Goal: Task Accomplishment & Management: Complete application form

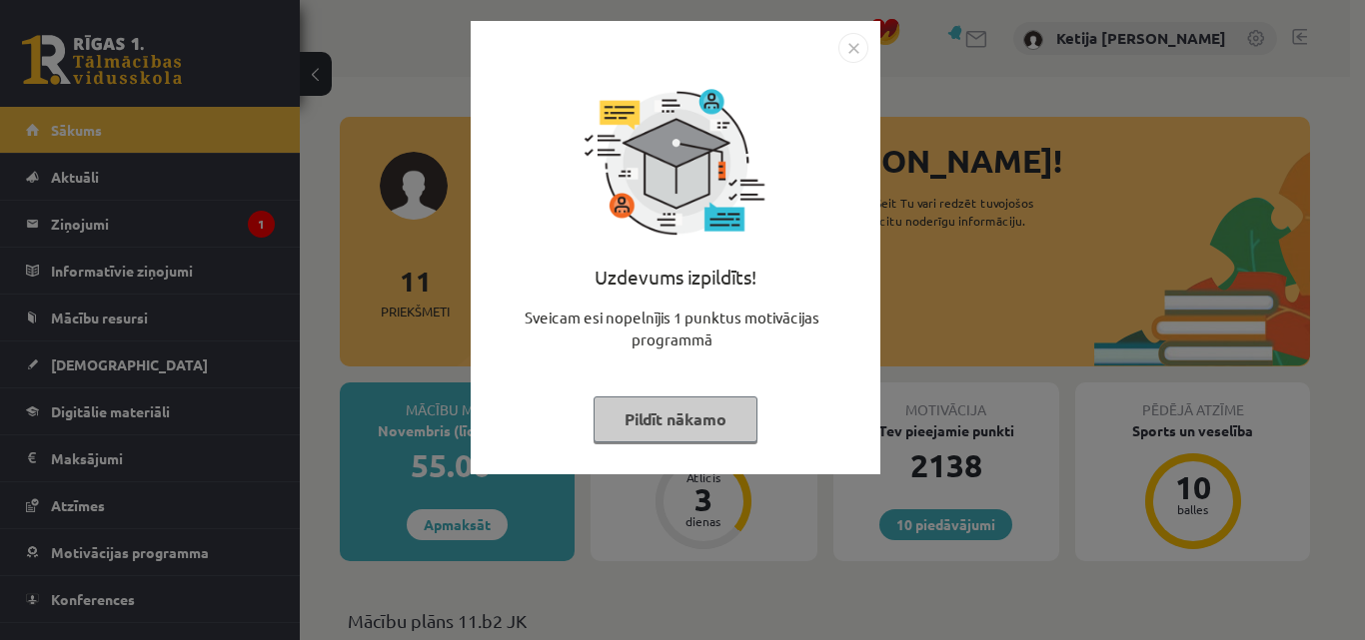
click at [711, 436] on button "Pildīt nākamo" at bounding box center [675, 420] width 164 height 46
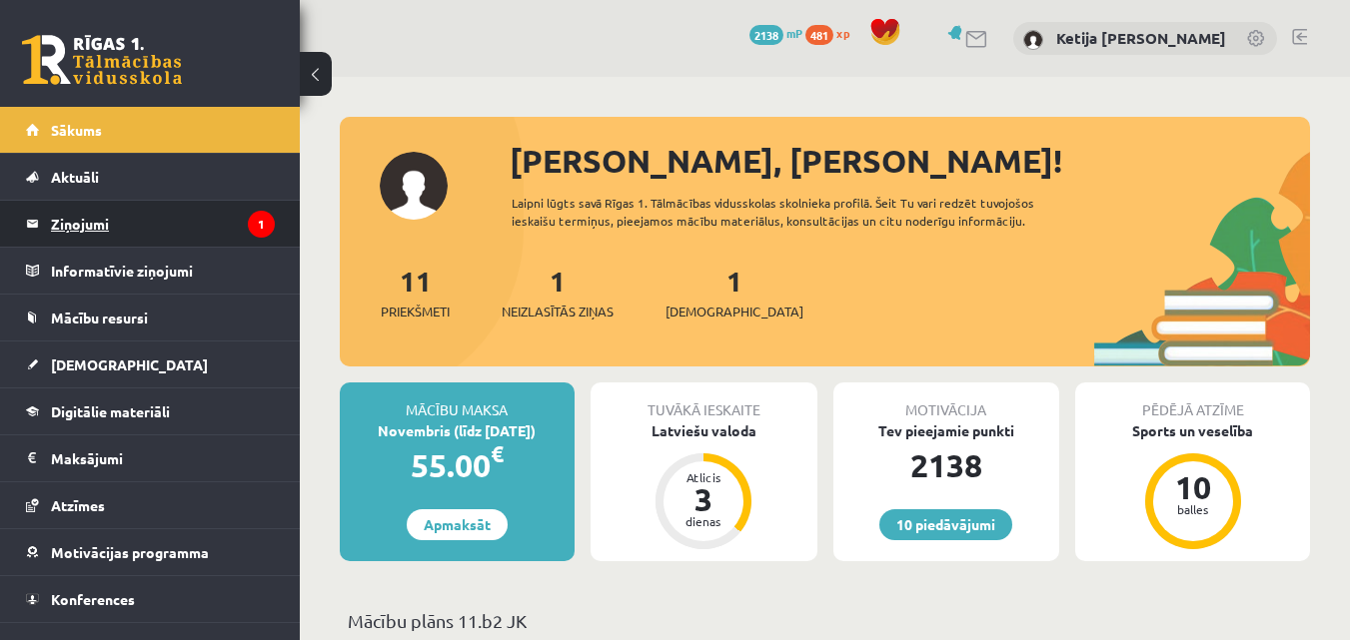
click at [177, 225] on legend "Ziņojumi 1" at bounding box center [163, 224] width 224 height 46
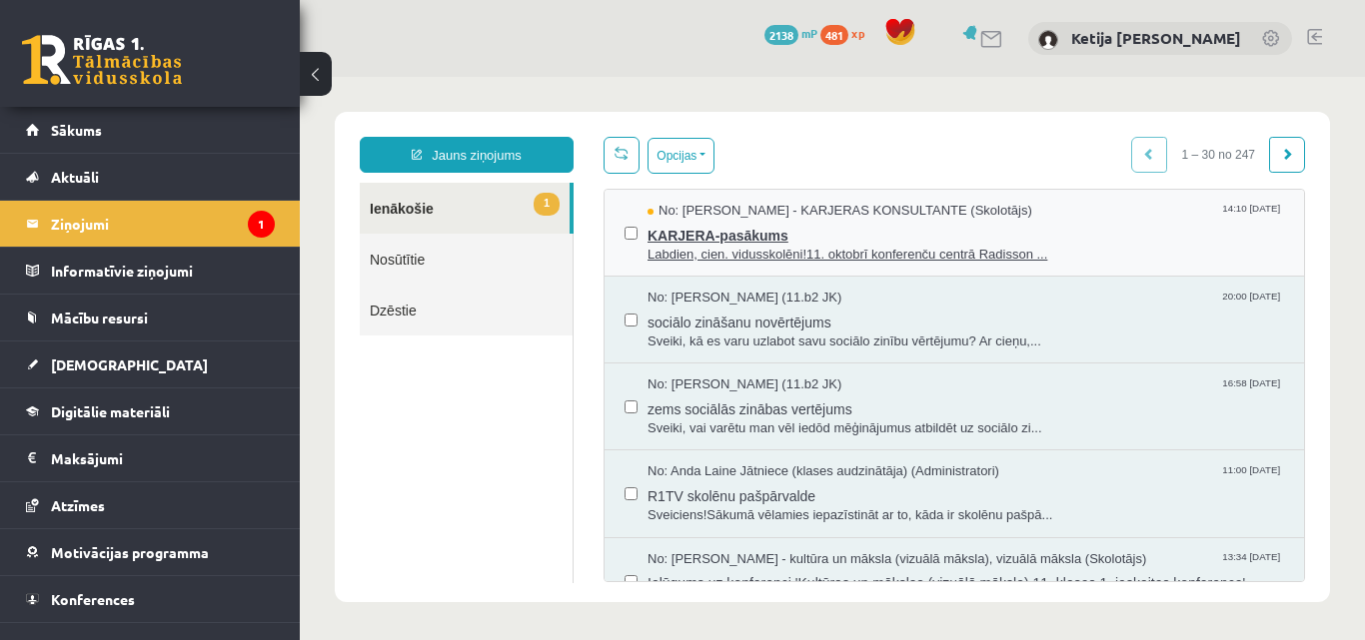
click at [730, 246] on span "Labdien, cien. vidusskolēni!11. oktobrī konferenču centrā Radisson ..." at bounding box center [965, 255] width 636 height 19
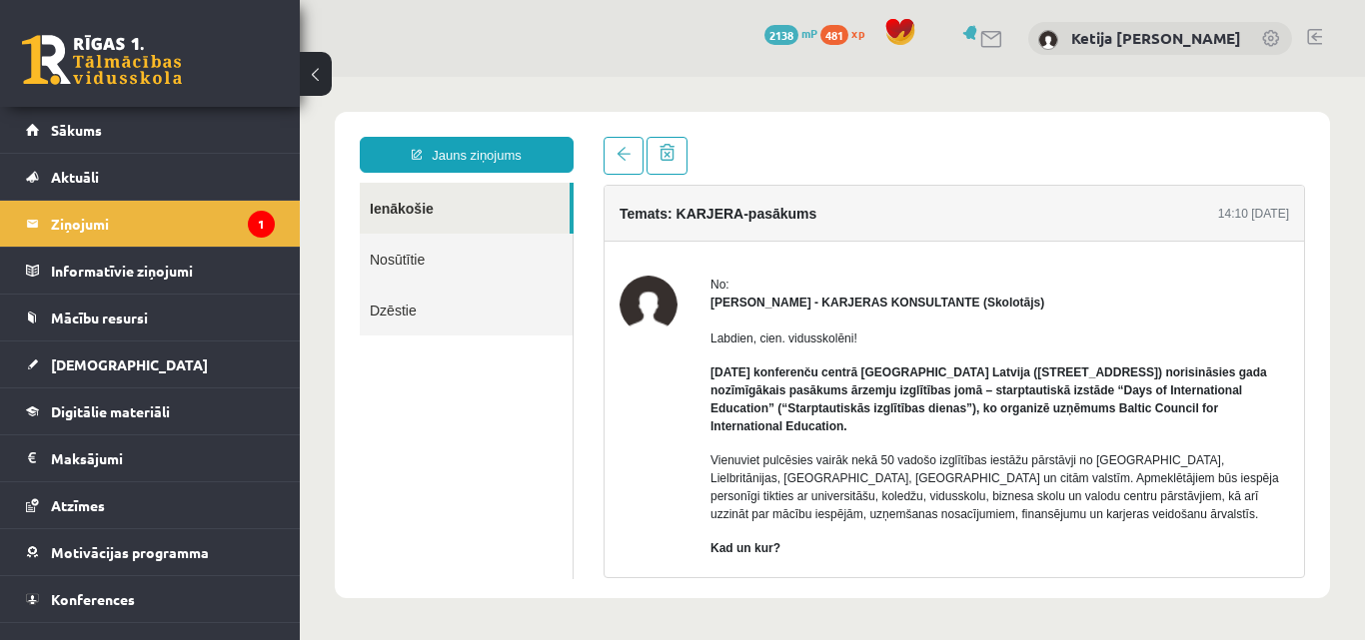
click at [724, 244] on div "No: Karīna Saveļjeva - KARJERAS KONSULTANTE (Skolotājs) Labdien, cien. vidussko…" at bounding box center [953, 614] width 699 height 744
click at [186, 344] on link "[DEMOGRAPHIC_DATA]" at bounding box center [150, 365] width 249 height 46
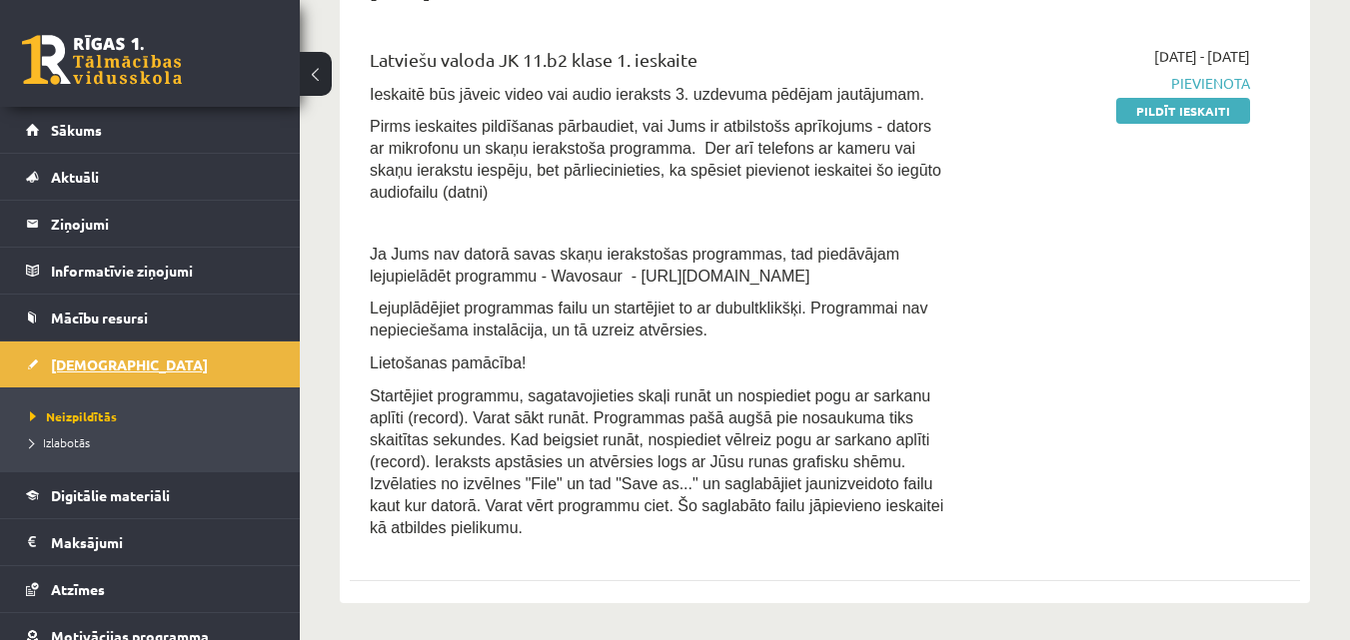
scroll to position [113, 0]
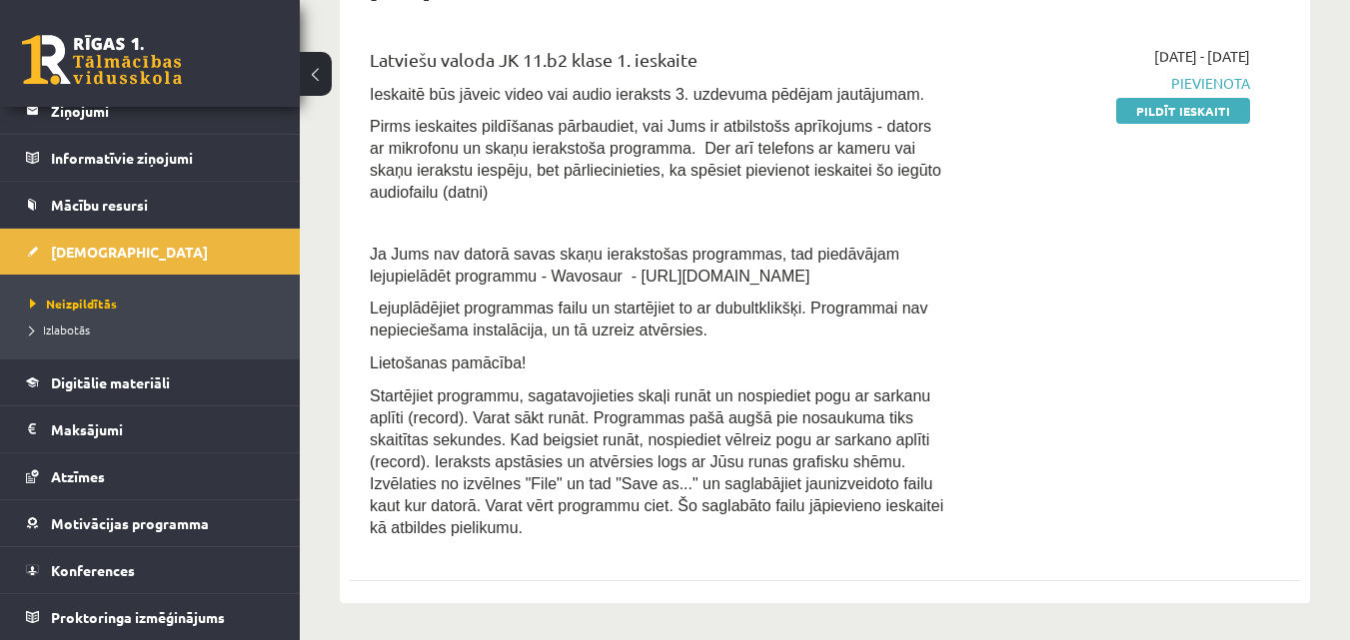
drag, startPoint x: 459, startPoint y: 251, endPoint x: 744, endPoint y: 249, distance: 285.7
click at [744, 249] on p "Ja Jums nav datorā savas skaņu ierakstošas programmas, tad piedāvājam lejupielā…" at bounding box center [658, 265] width 576 height 44
copy span "Wavosaur - https://www.wavosaur.com/"
click at [804, 493] on p "Startējiet programmu, sagatavojieties skaļi runāt un nospiediet pogu ar sarkanu…" at bounding box center [658, 462] width 576 height 154
click at [970, 218] on div "2025-10-01 - 2025-10-15 Pievienota Pildīt ieskaiti" at bounding box center [1113, 297] width 304 height 503
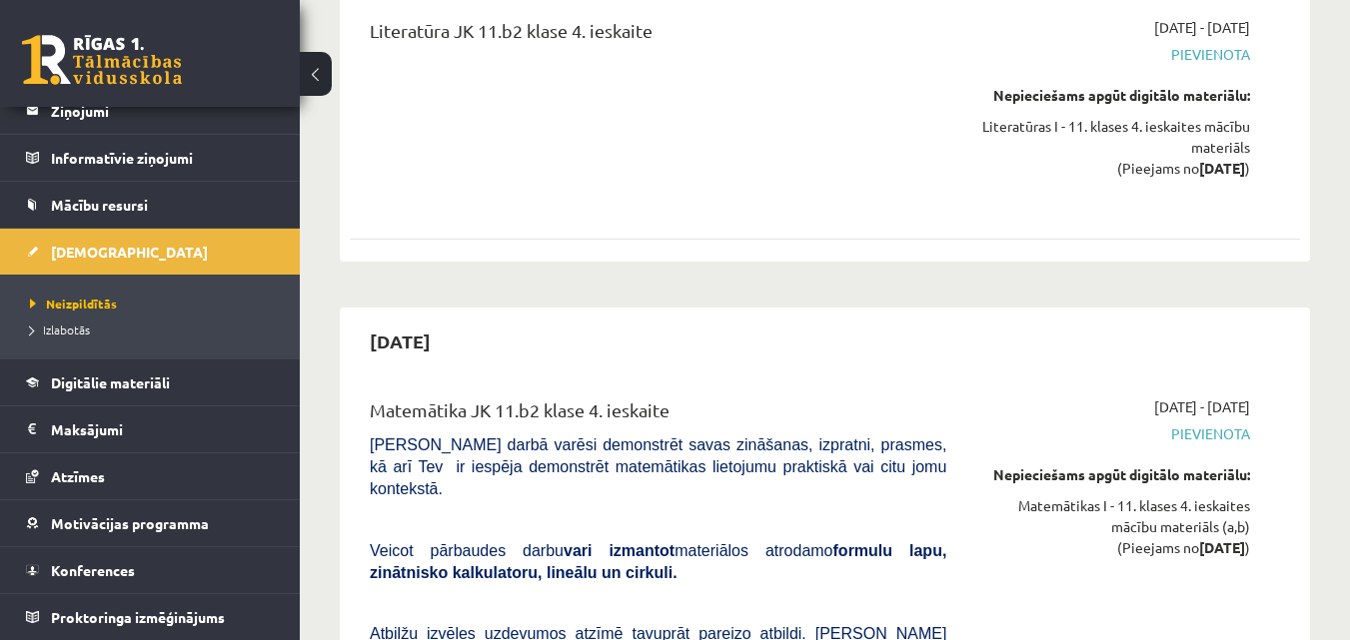
scroll to position [9271, 0]
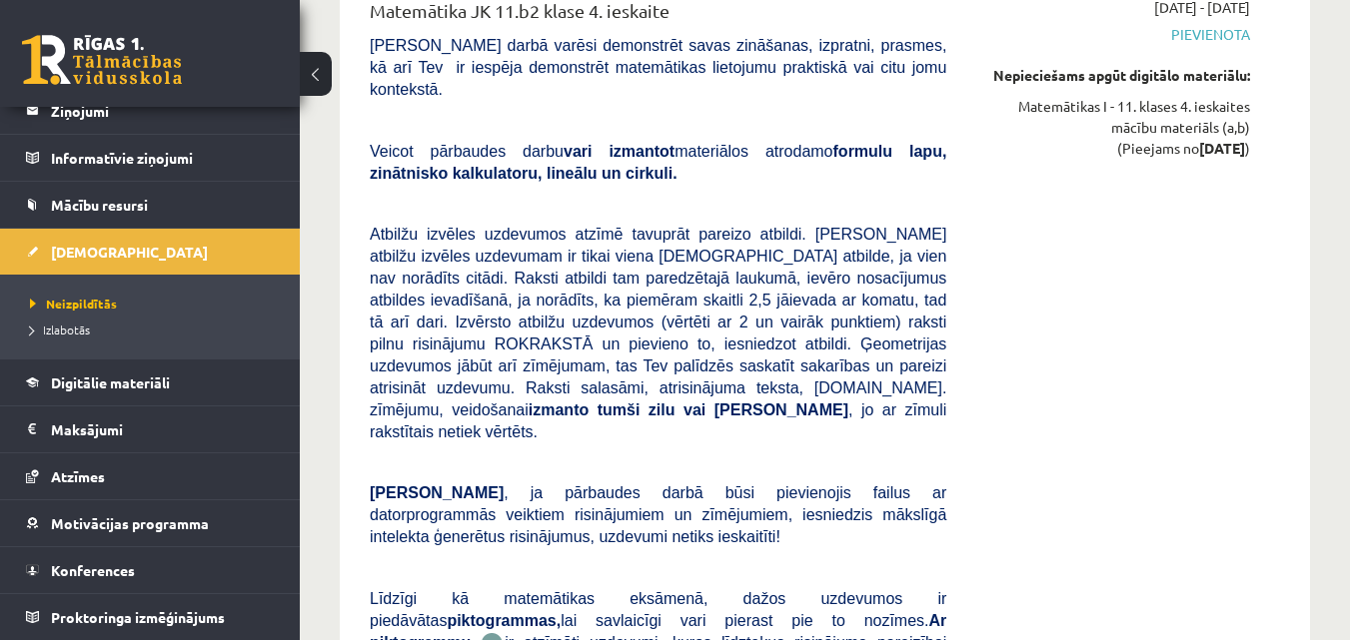
click at [1268, 401] on div "Matemātika JK 11.b2 klase 4. ieskaite Pārbaudes darbā varēsi demonstrēt savas z…" at bounding box center [825, 411] width 910 height 829
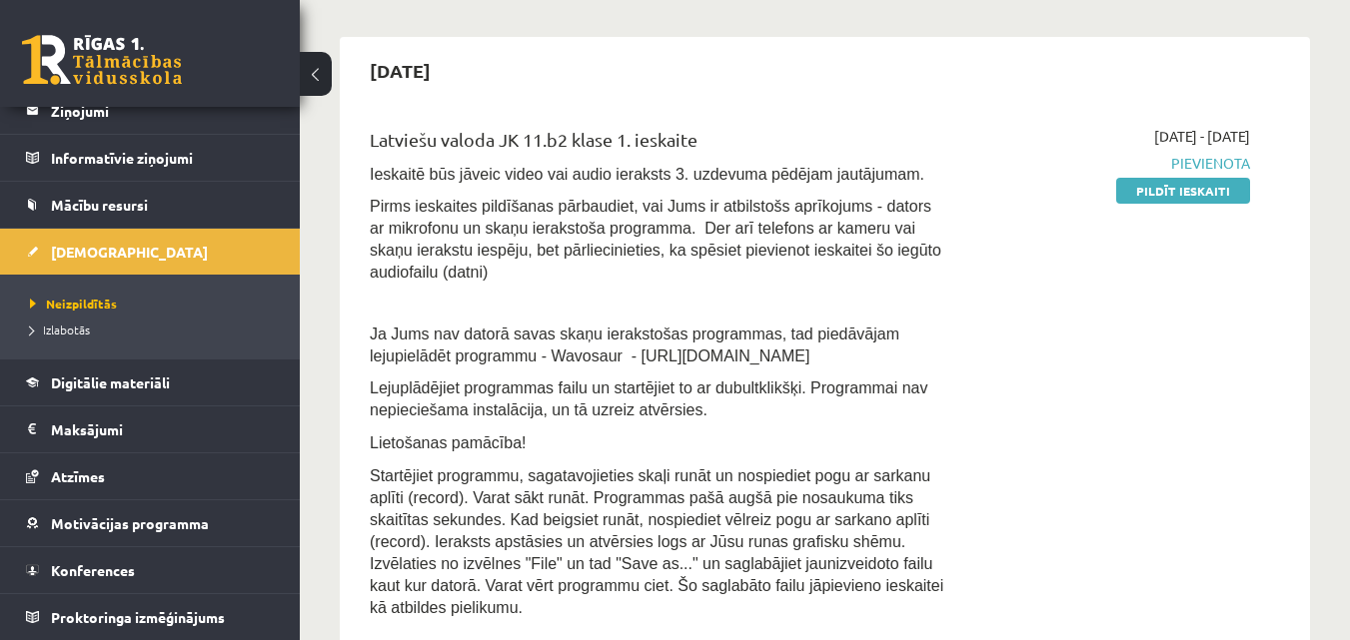
scroll to position [120, 0]
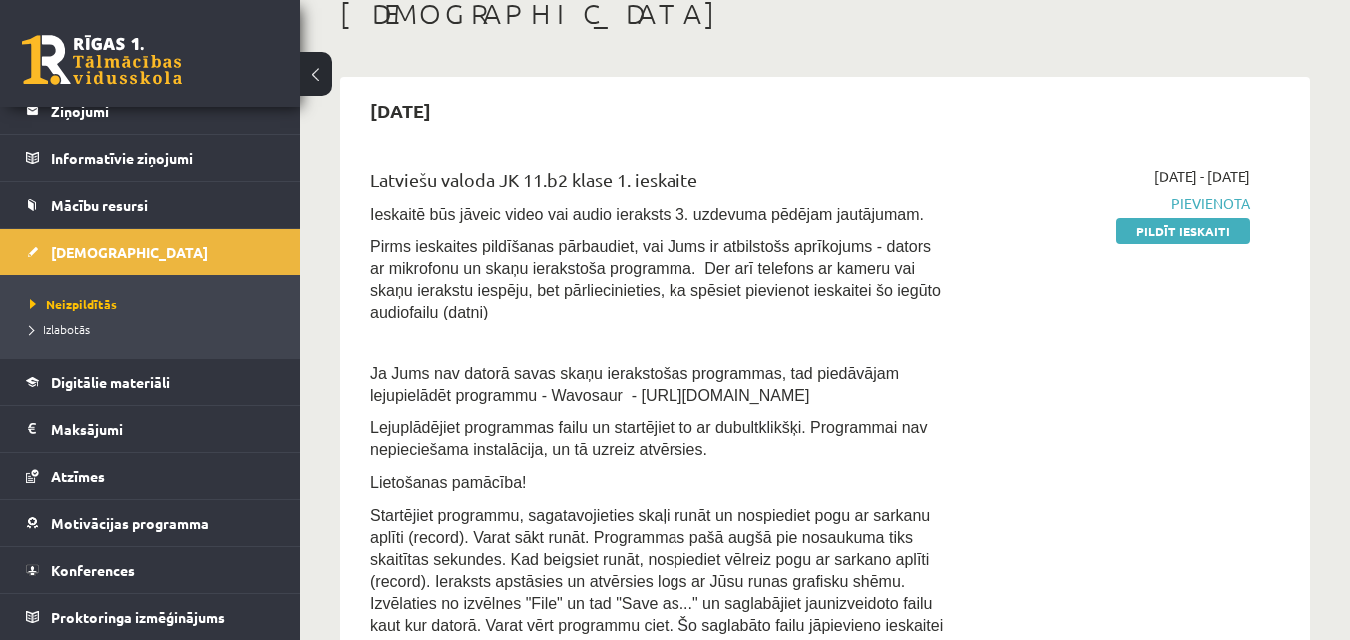
click at [935, 235] on p "Pirms ieskaites pildīšanas pārbaudiet, vai Jums ir atbilstošs aprīkojums - dato…" at bounding box center [658, 279] width 576 height 88
click at [900, 243] on p "Pirms ieskaites pildīšanas pārbaudiet, vai Jums ir atbilstošs aprīkojums - dato…" at bounding box center [658, 279] width 576 height 88
click at [1166, 236] on link "Pildīt ieskaiti" at bounding box center [1183, 231] width 134 height 26
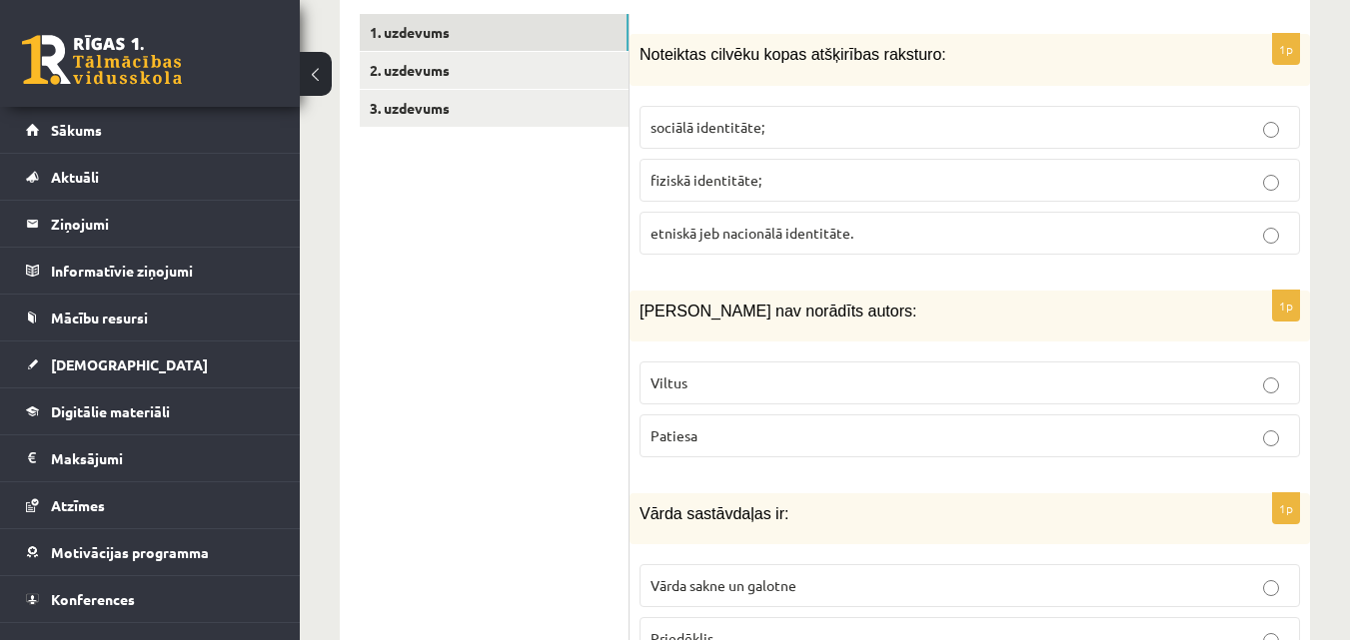
scroll to position [679, 0]
click at [755, 170] on span "fiziskā identitāte;" at bounding box center [705, 179] width 111 height 18
click at [966, 372] on label "Viltus" at bounding box center [969, 382] width 660 height 43
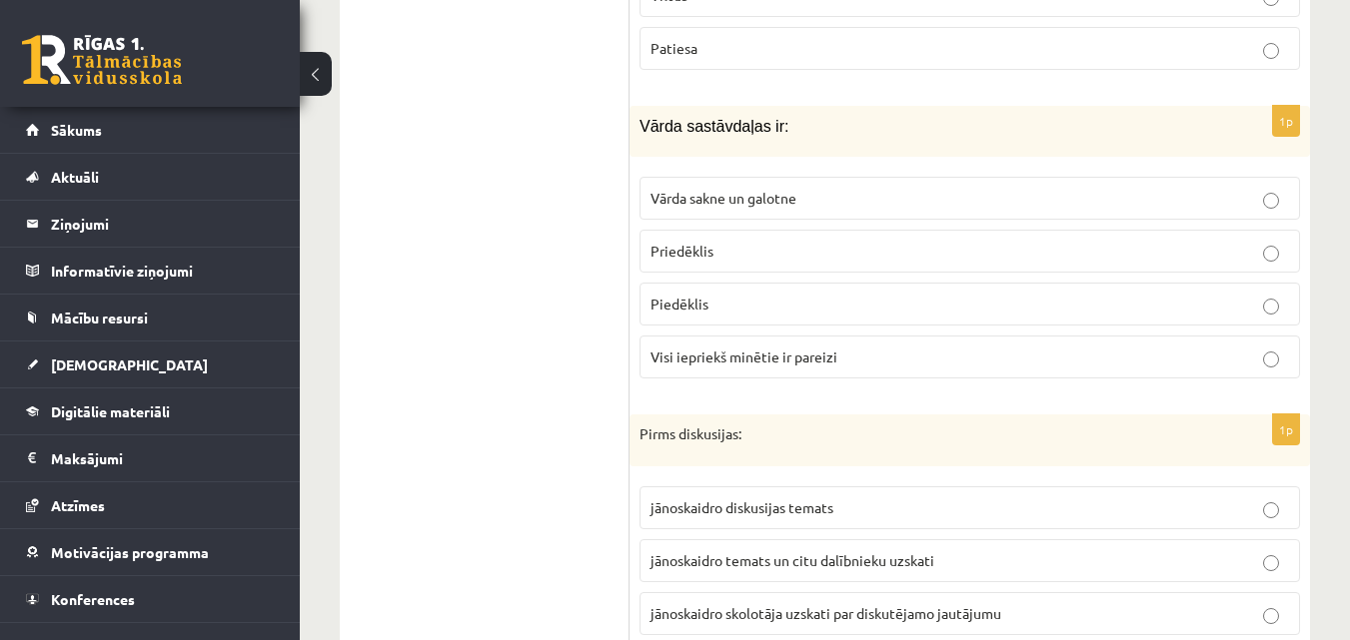
scroll to position [1075, 0]
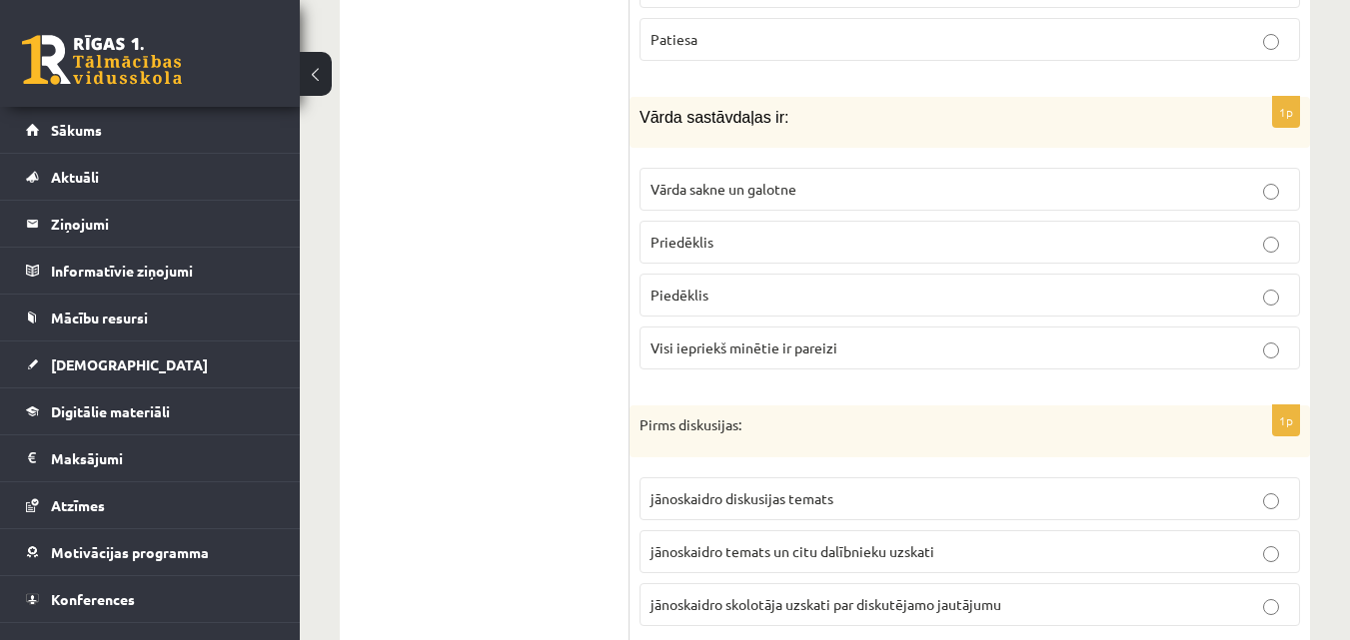
click at [900, 168] on label "Vārda sakne un galotne" at bounding box center [969, 189] width 660 height 43
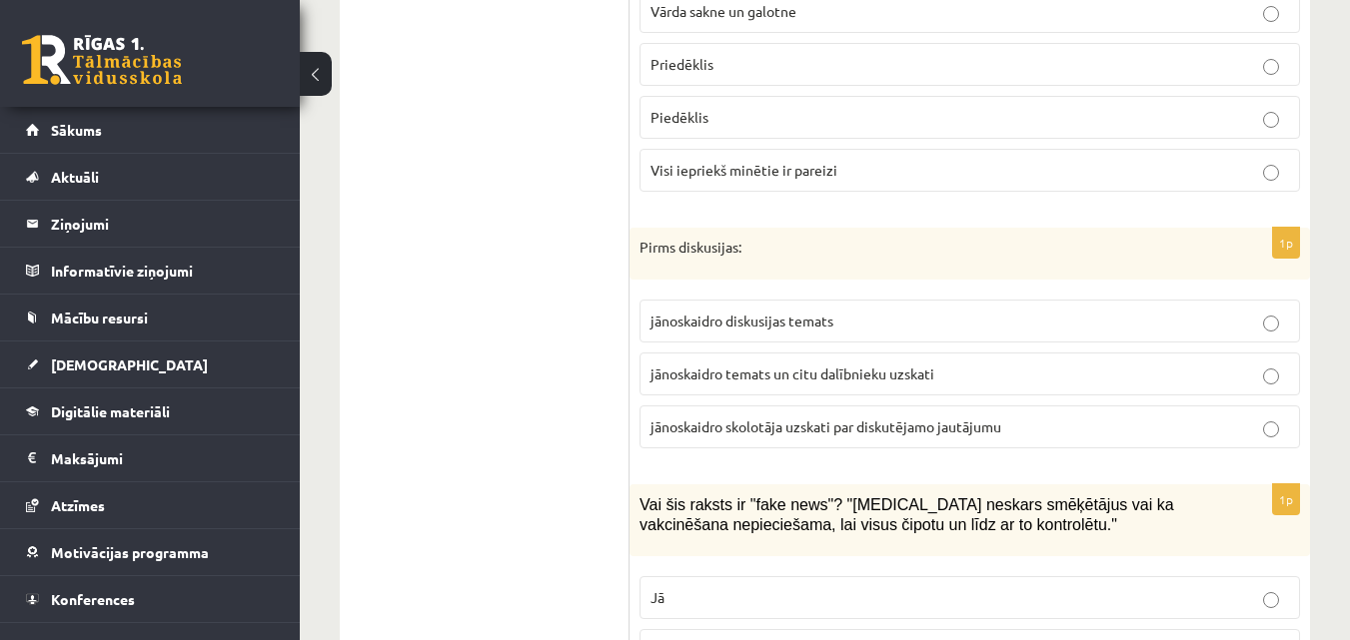
scroll to position [1262, 0]
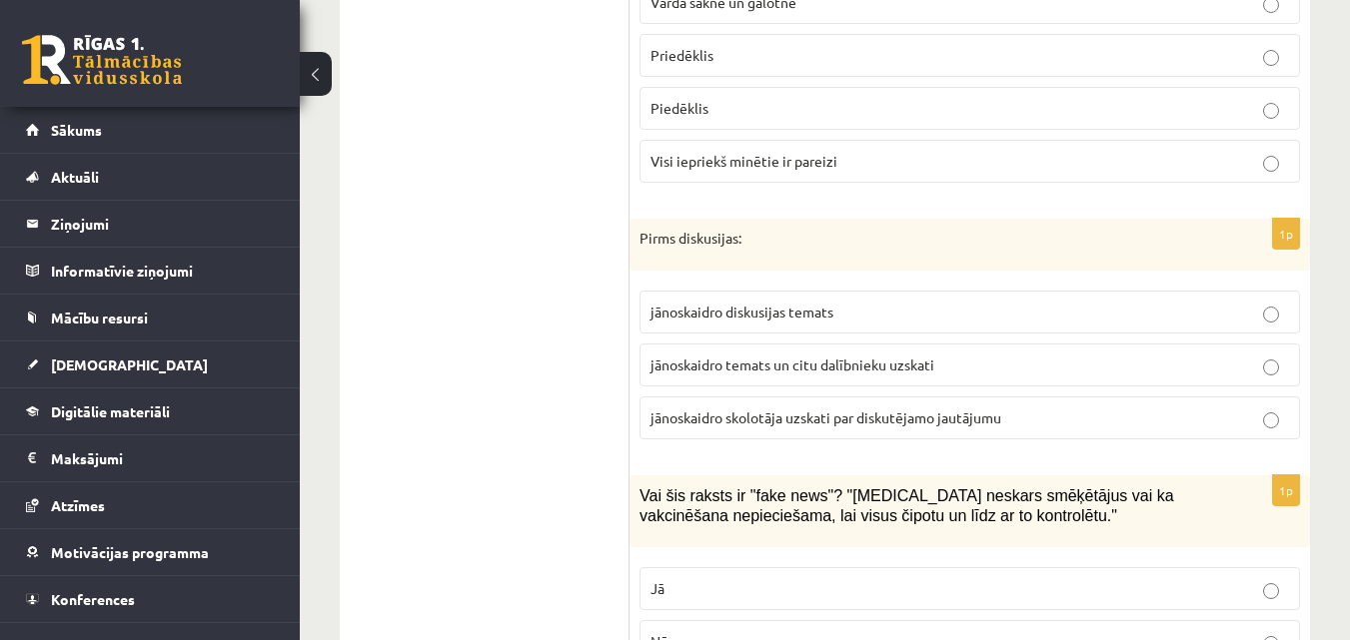
click at [875, 304] on label "jānoskaidro diskusijas temats" at bounding box center [969, 312] width 660 height 43
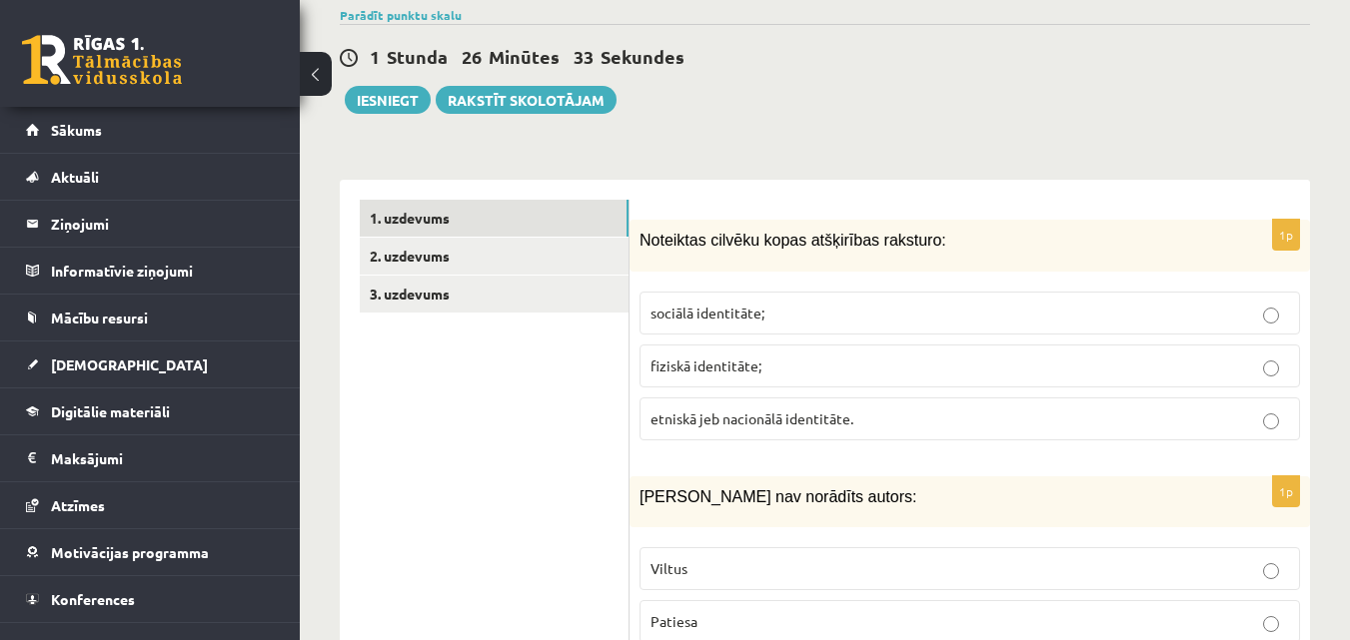
scroll to position [309, 0]
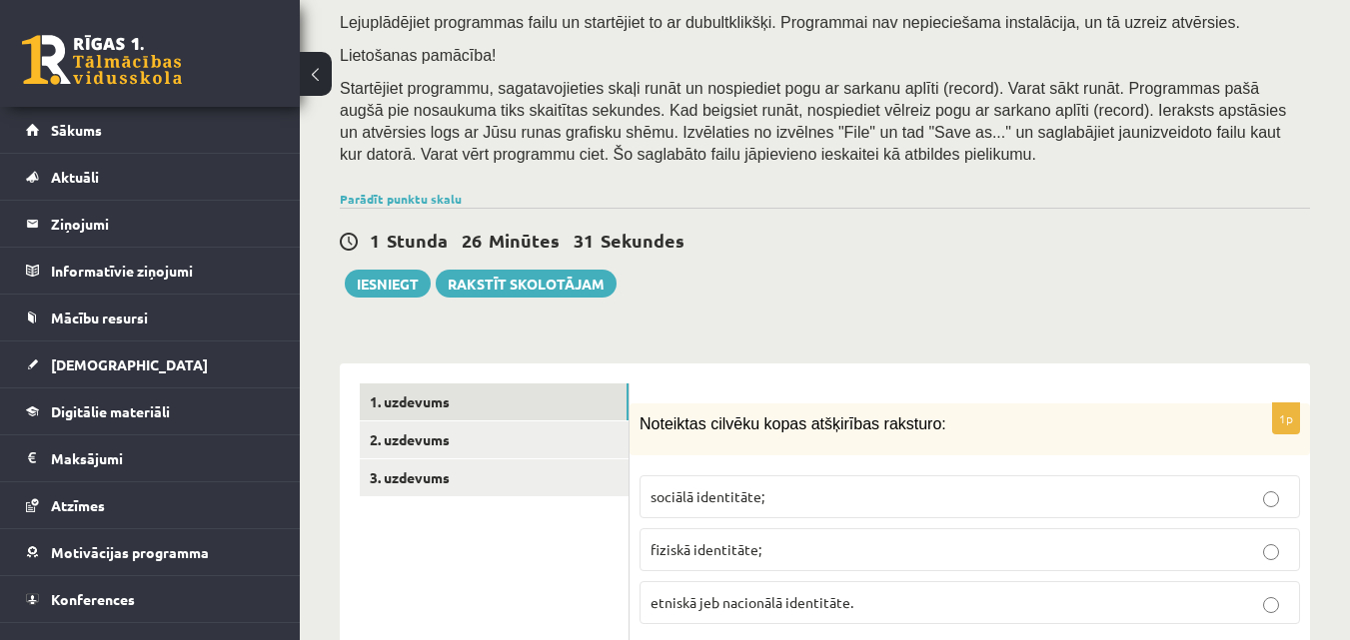
click at [1125, 487] on p "sociālā identitāte;" at bounding box center [969, 497] width 638 height 21
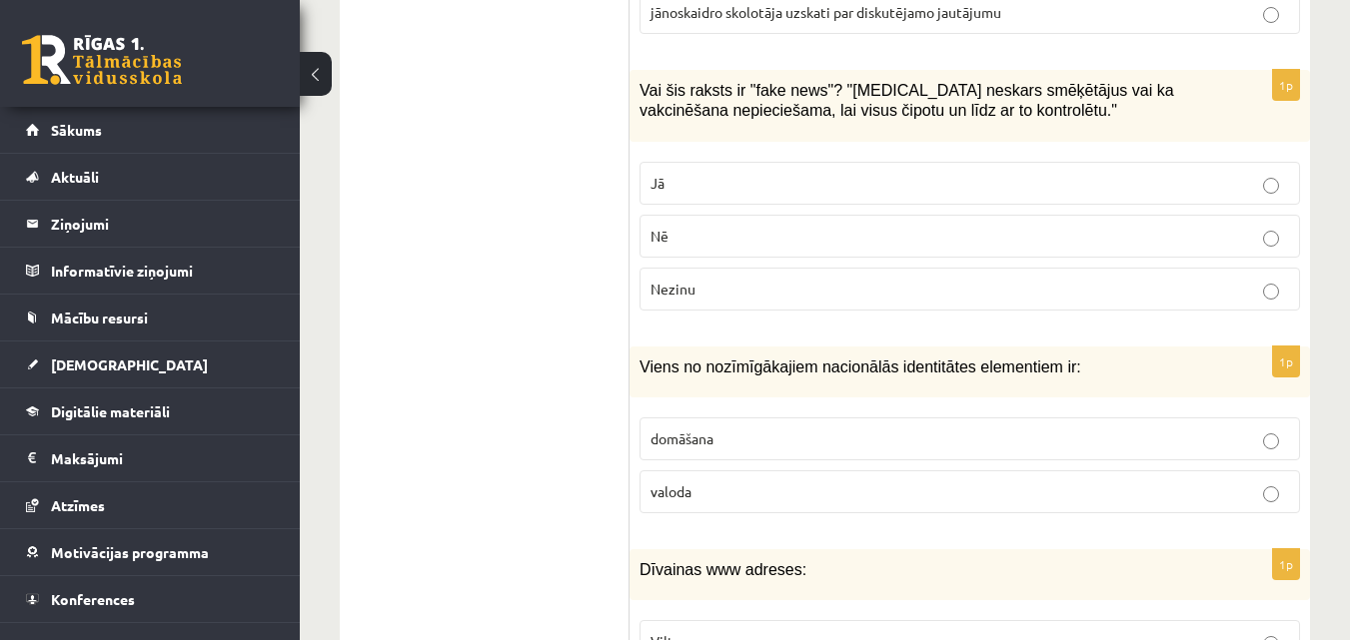
scroll to position [1707, 0]
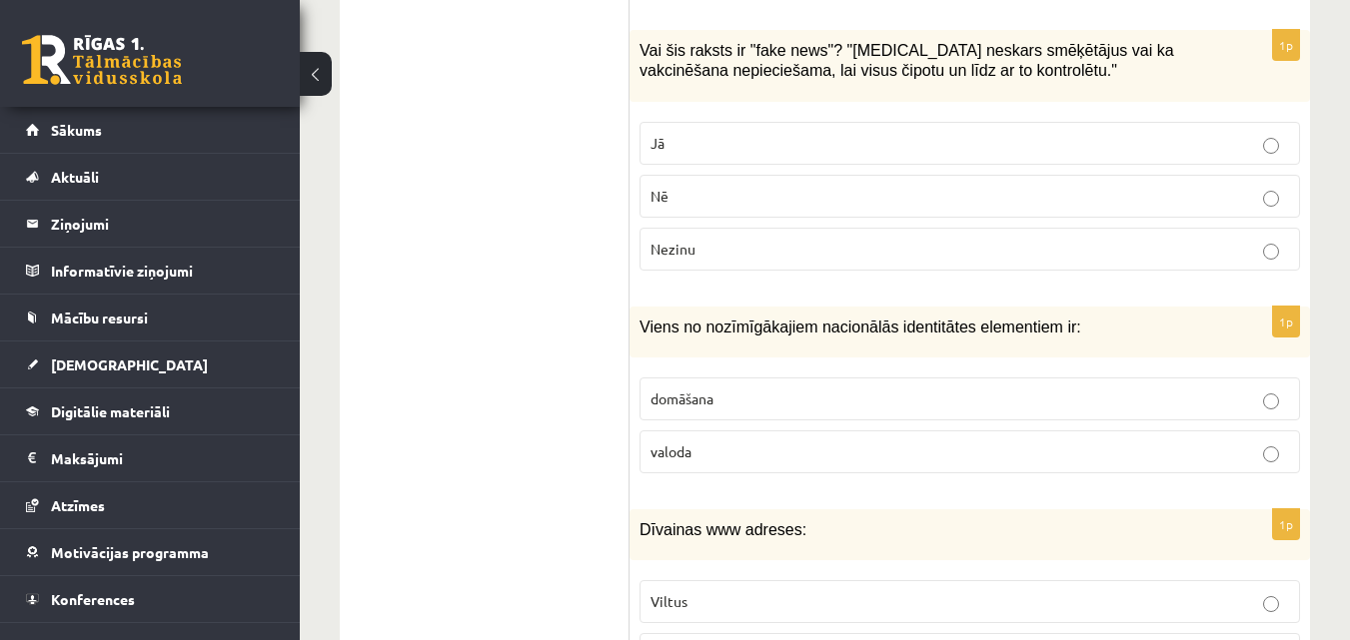
click at [689, 442] on label "valoda" at bounding box center [969, 452] width 660 height 43
click at [800, 133] on p "Jā" at bounding box center [969, 143] width 638 height 21
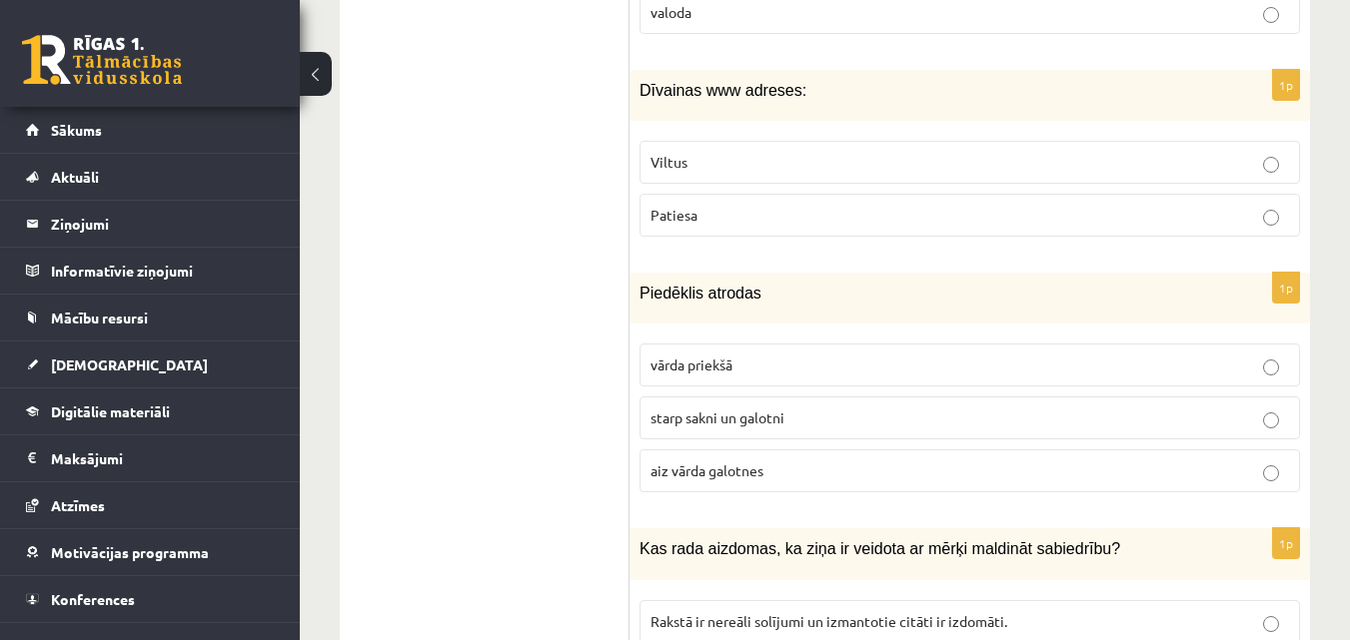
scroll to position [2187, 0]
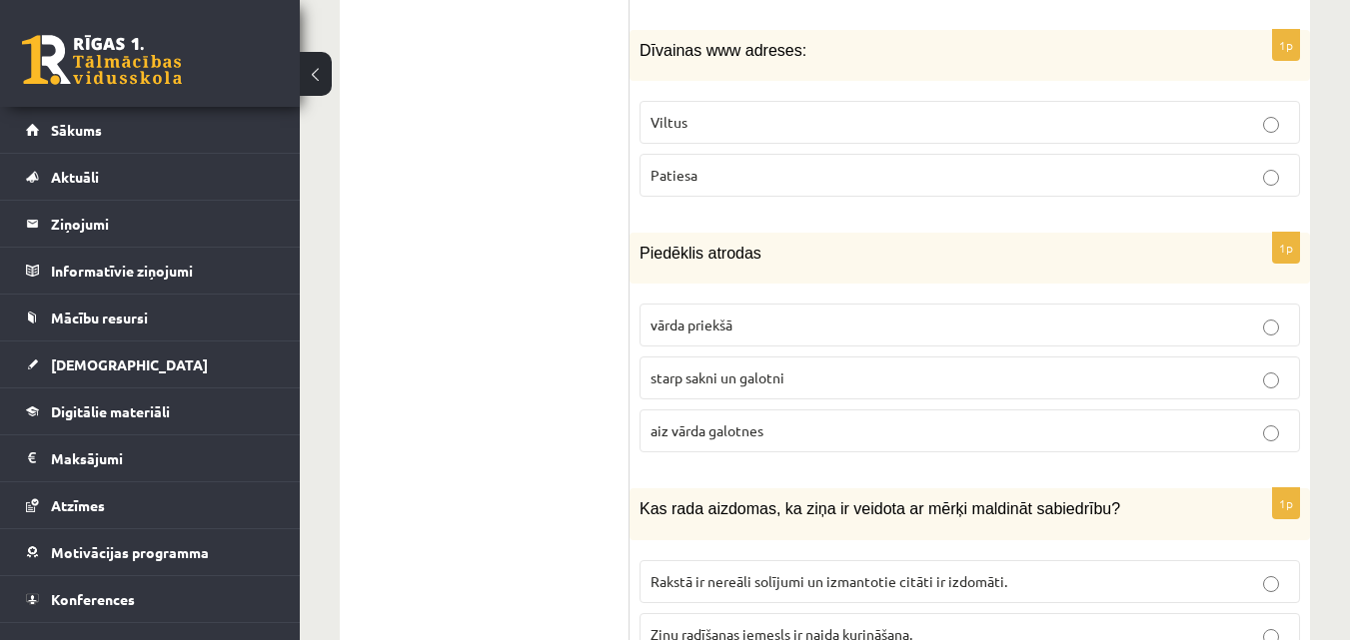
click at [669, 112] on p "Viltus" at bounding box center [969, 122] width 638 height 21
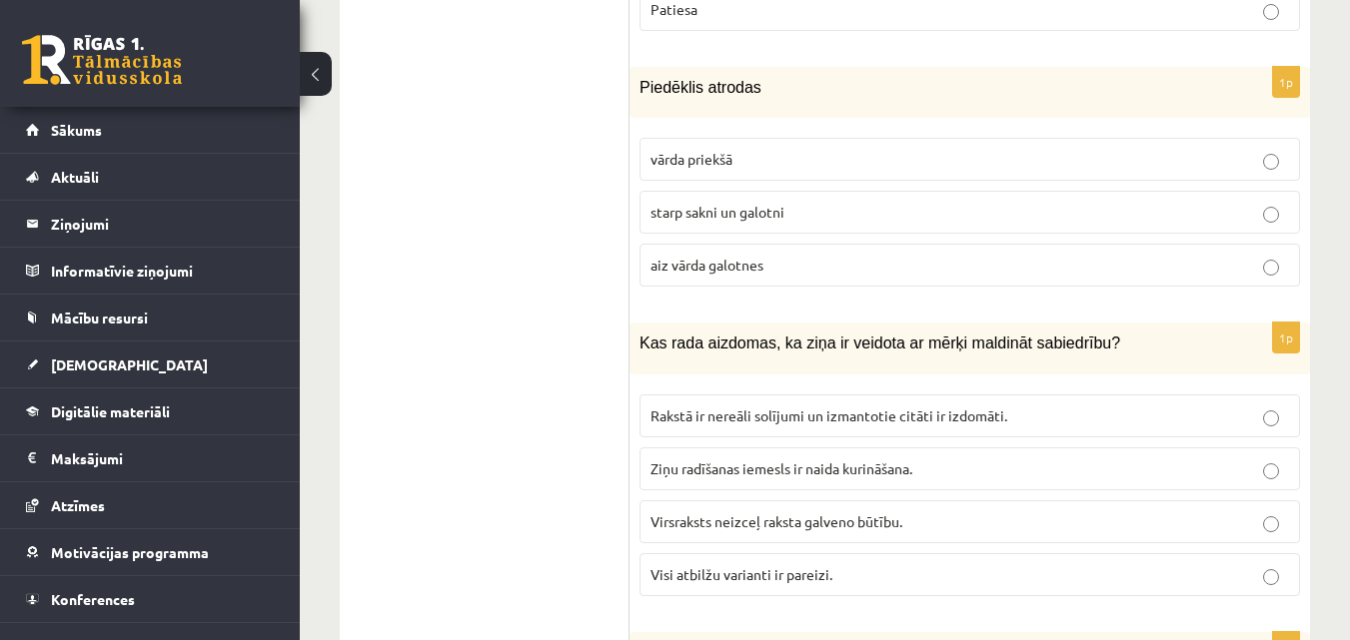
scroll to position [2387, 0]
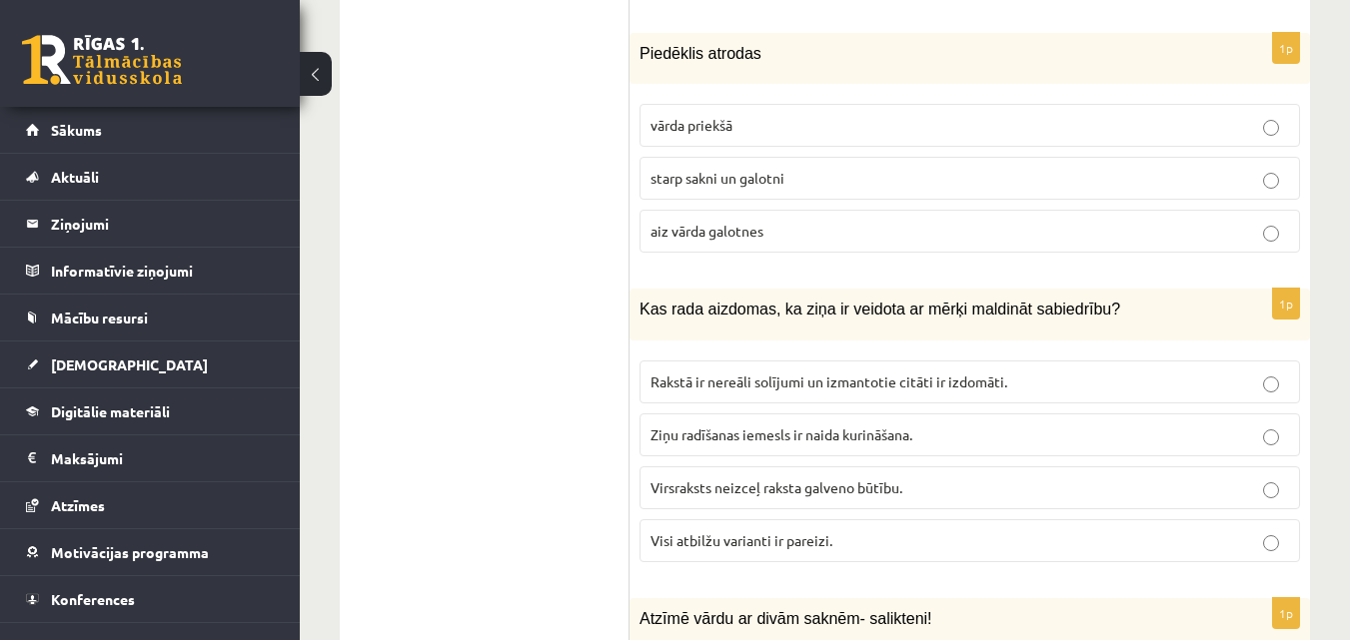
click at [671, 157] on label "starp sakni un galotni" at bounding box center [969, 178] width 660 height 43
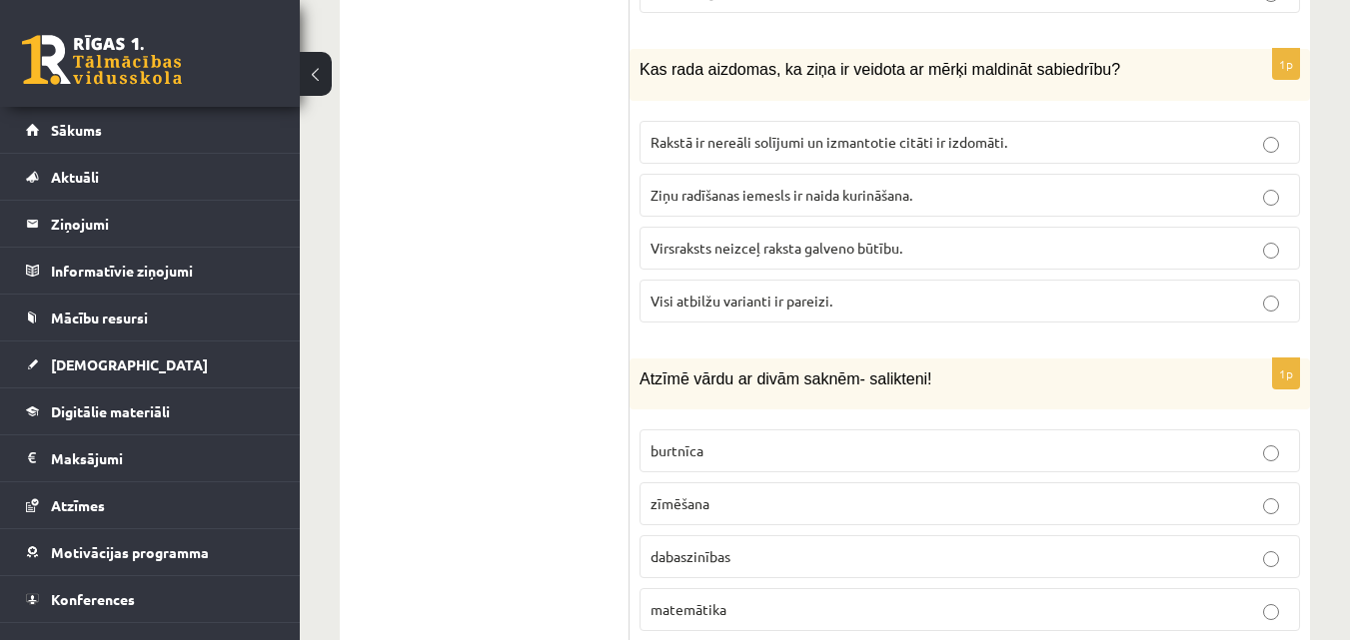
scroll to position [2666, 0]
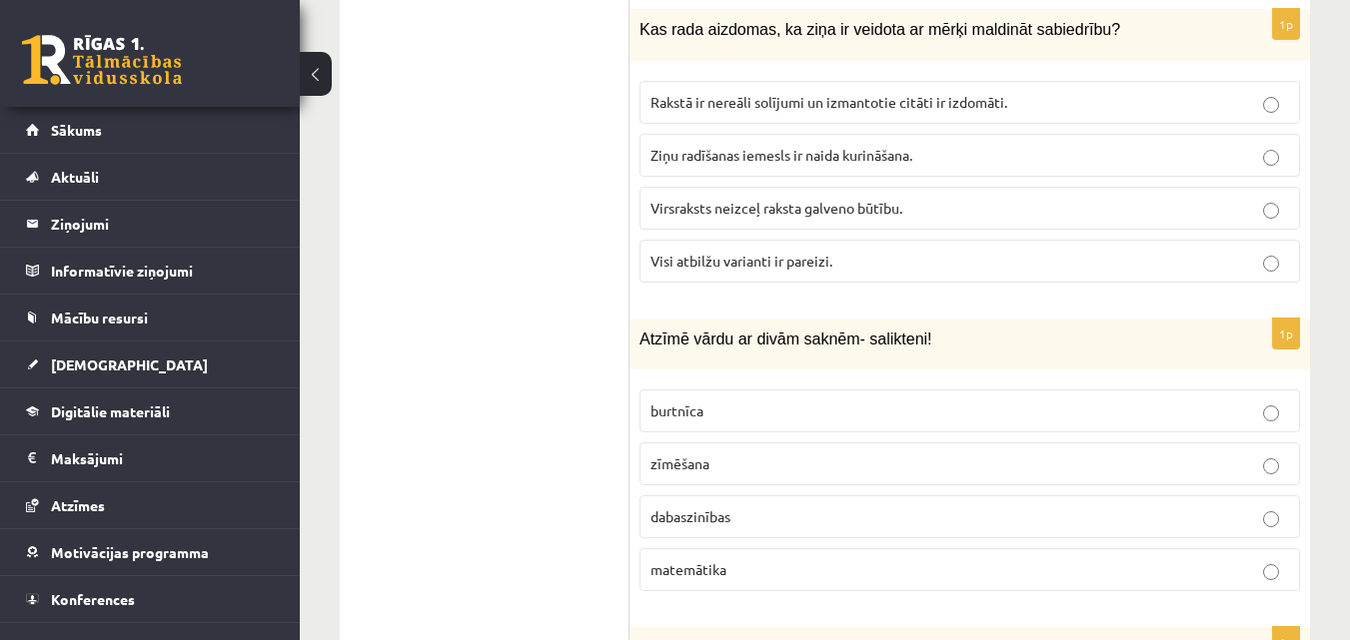
click at [676, 240] on label "Visi atbilžu varianti ir pareizi." at bounding box center [969, 261] width 660 height 43
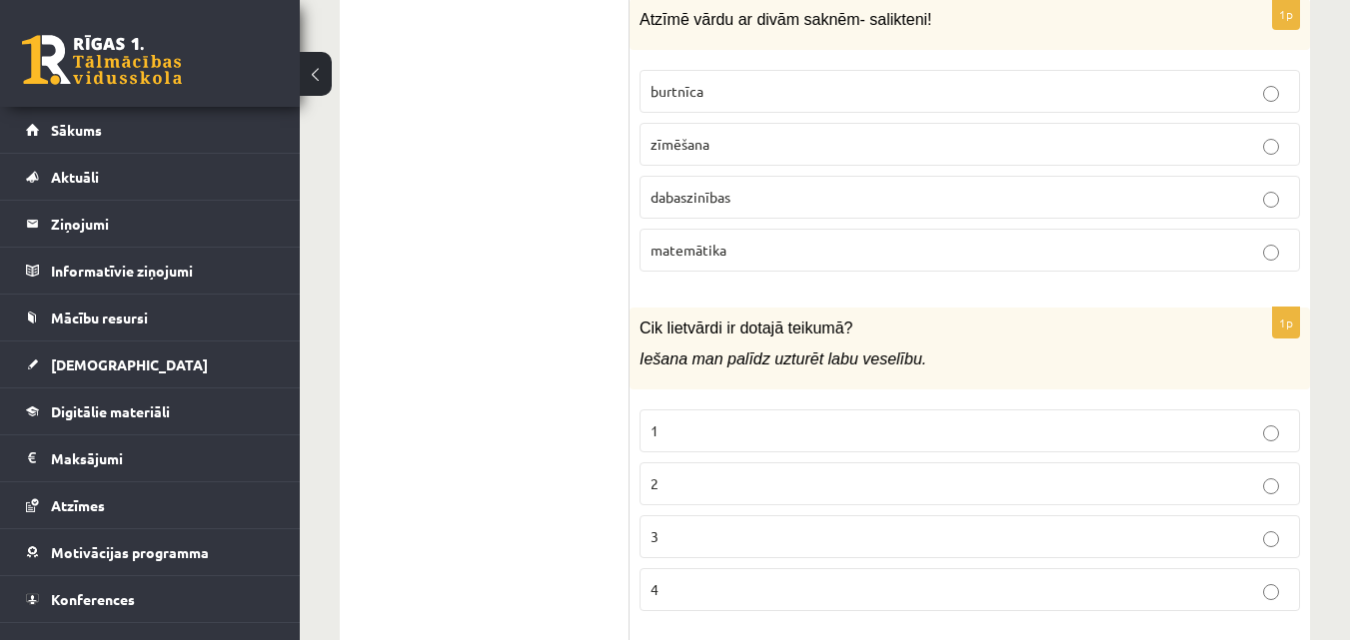
scroll to position [2946, 0]
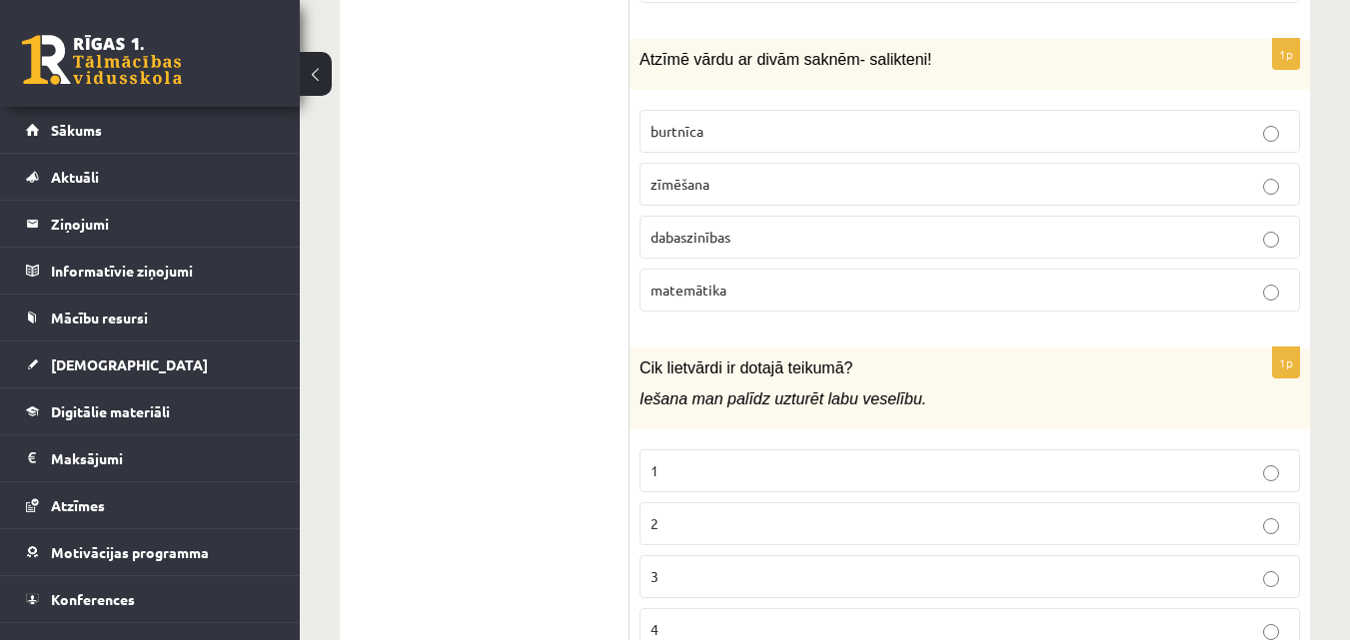
click at [660, 227] on label "dabaszinības" at bounding box center [969, 237] width 660 height 43
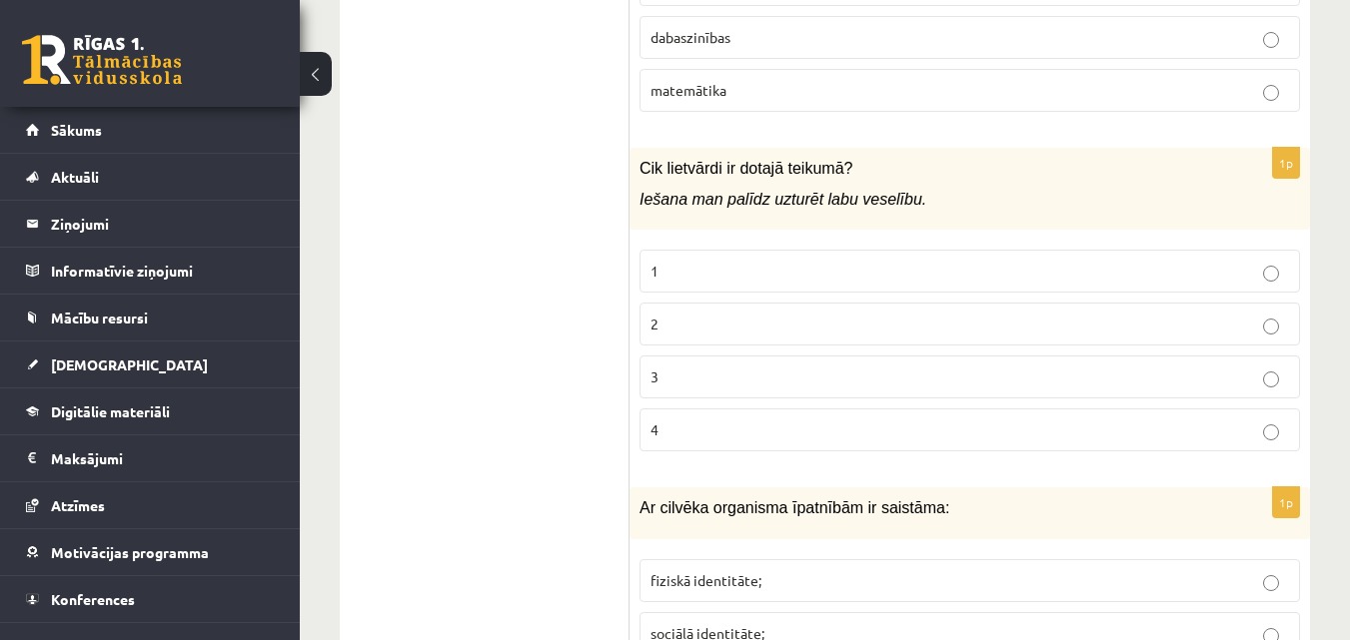
scroll to position [3186, 0]
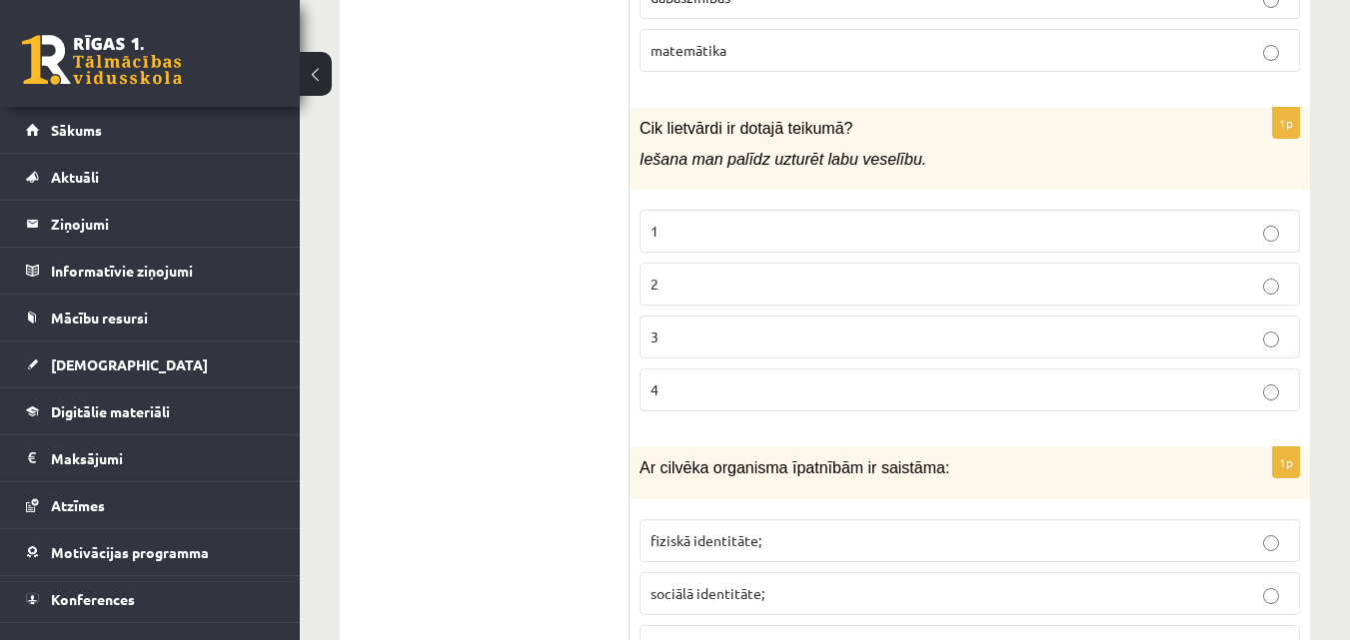
click at [674, 274] on p "2" at bounding box center [969, 284] width 638 height 21
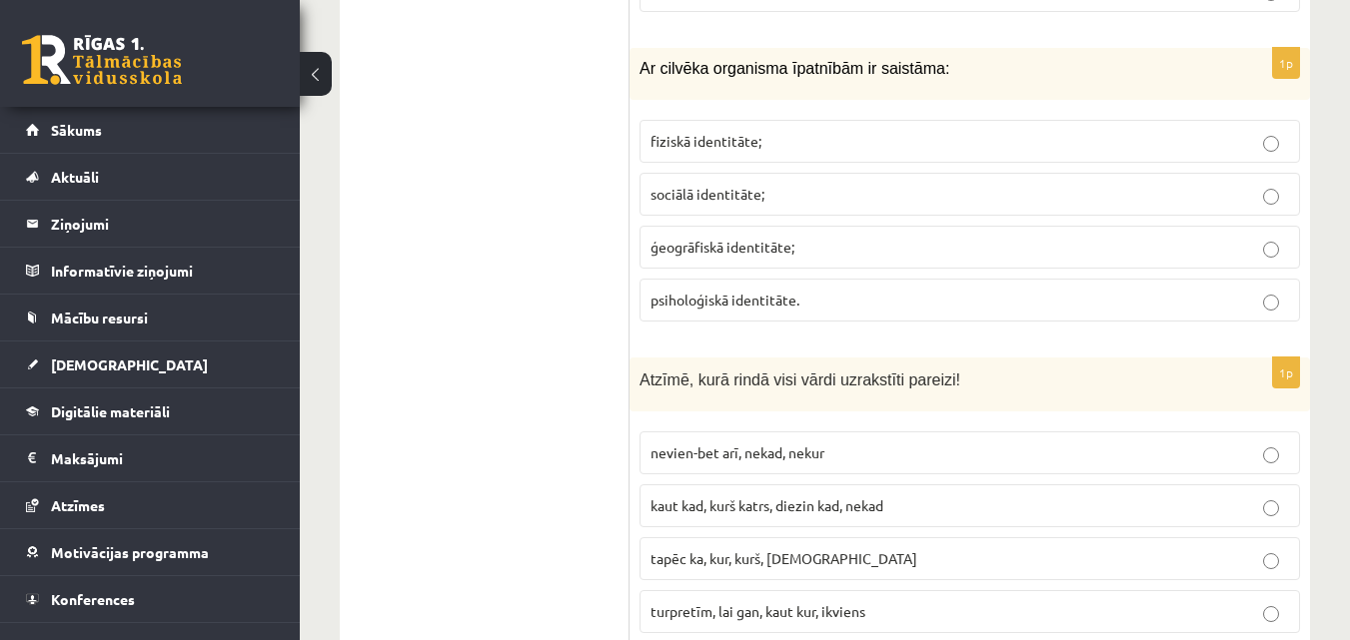
scroll to position [3625, 0]
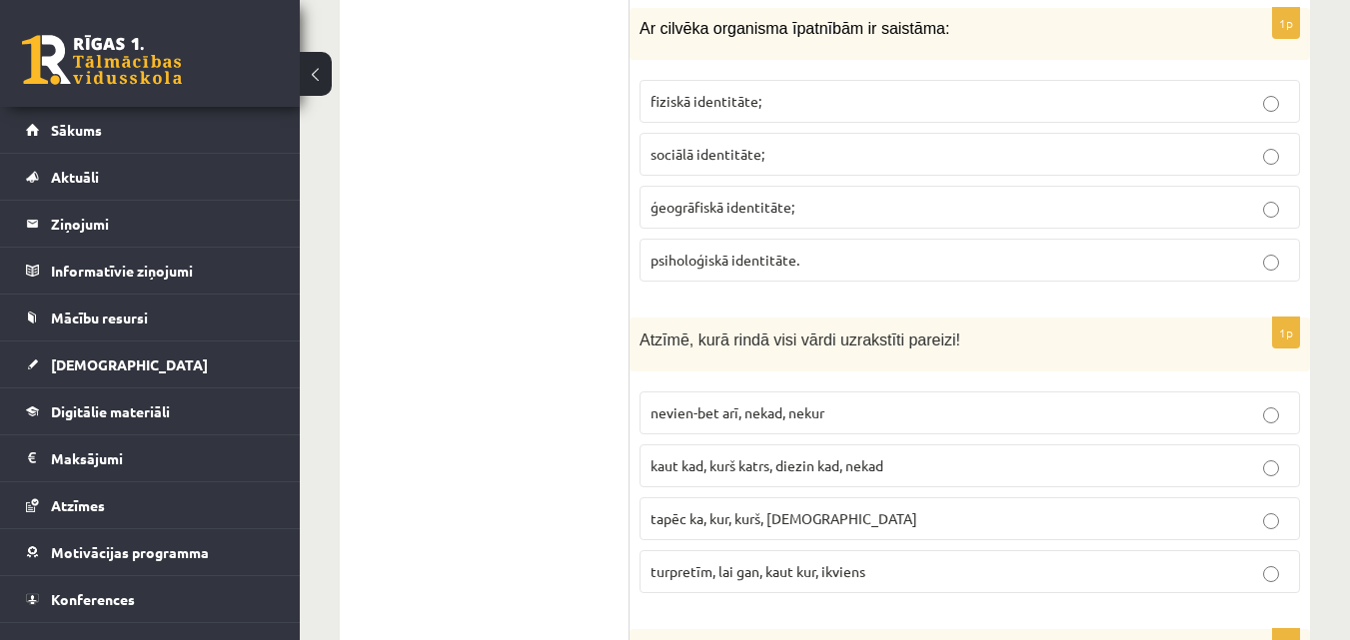
click at [737, 93] on label "fiziskā identitāte;" at bounding box center [969, 101] width 660 height 43
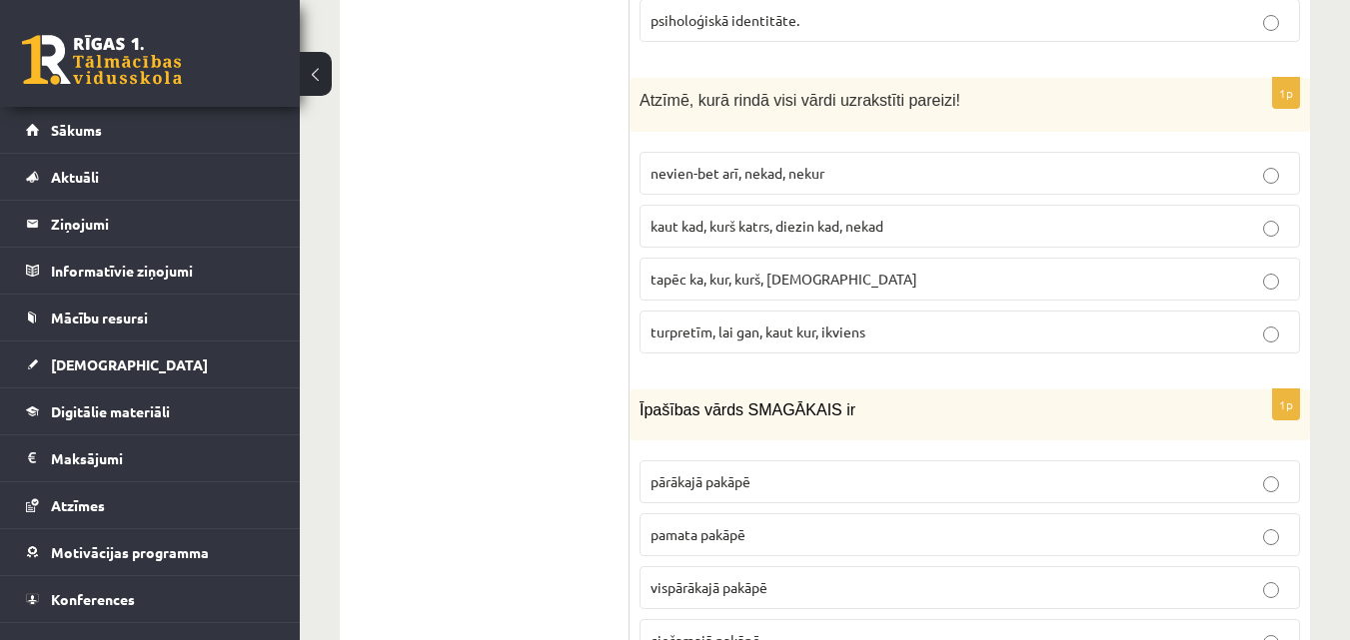
scroll to position [3905, 0]
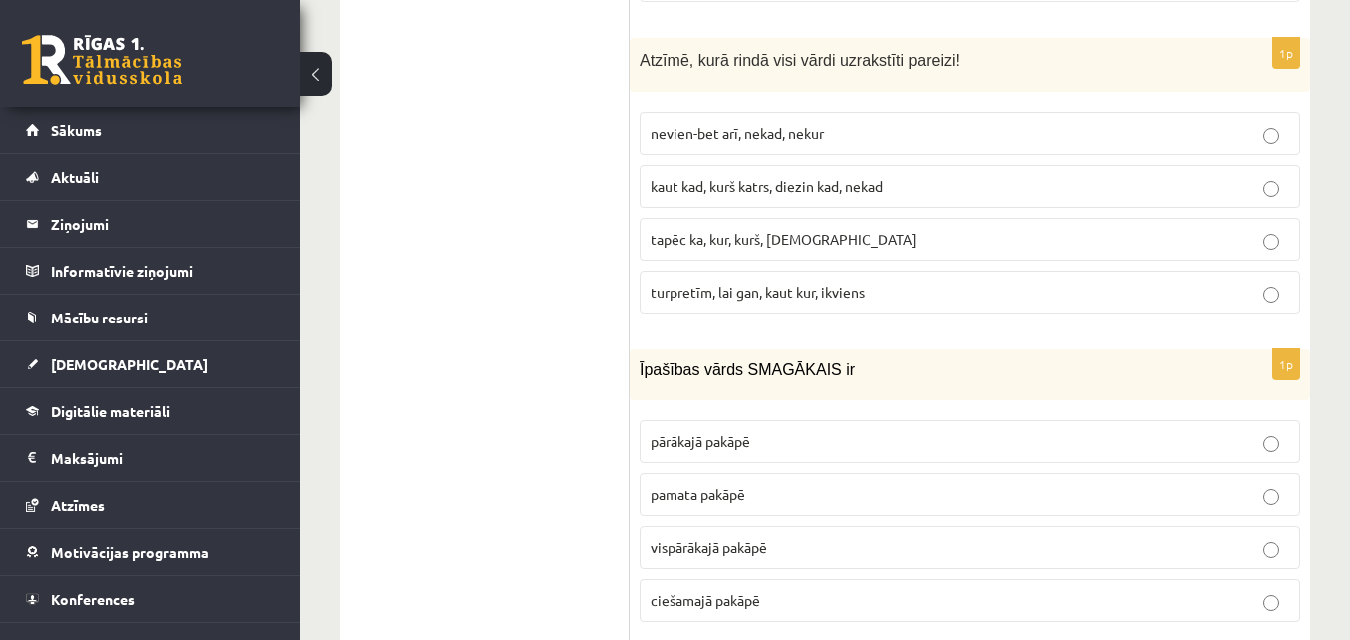
click at [733, 283] on span "turpretīm, lai gan, kaut kur, ikviens" at bounding box center [757, 292] width 215 height 18
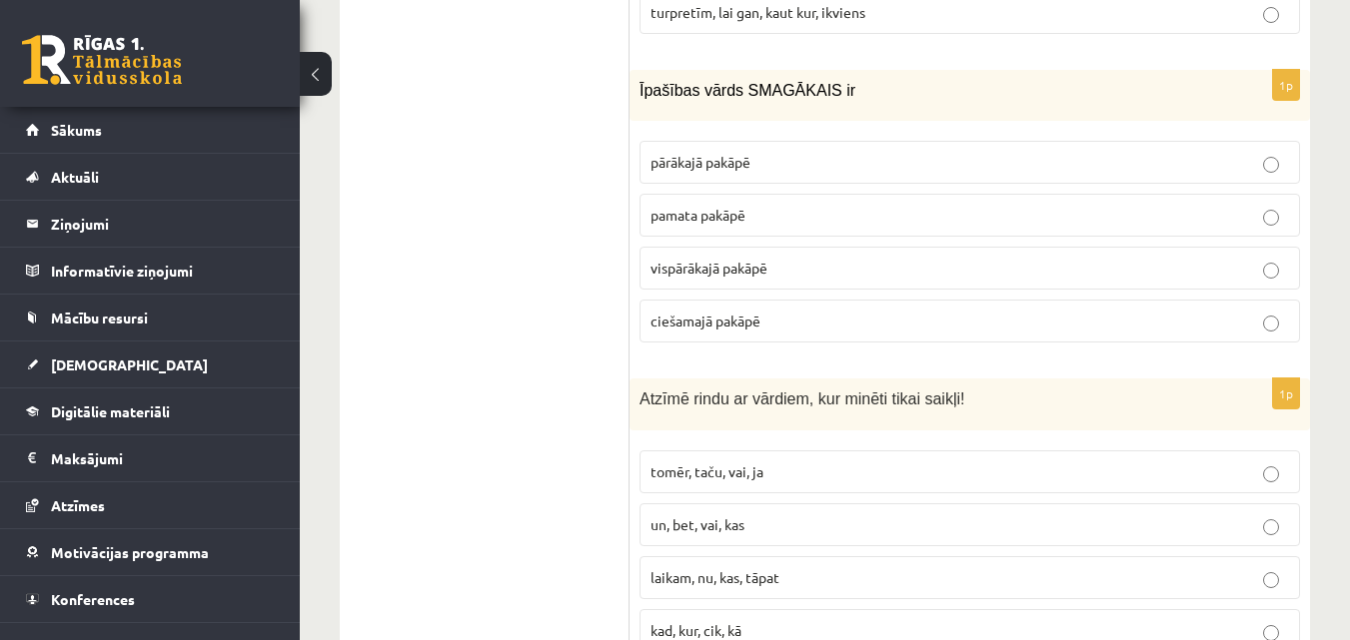
scroll to position [4225, 0]
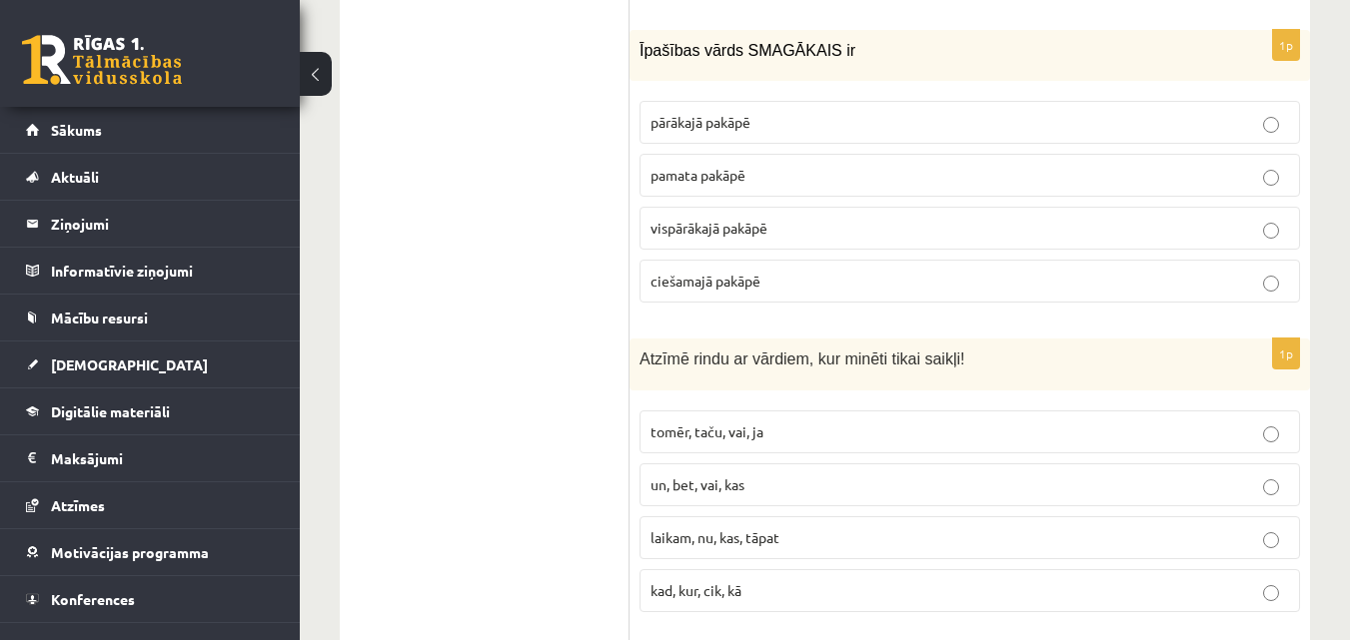
click at [685, 219] on span "vispārākajā pakāpē" at bounding box center [708, 228] width 117 height 18
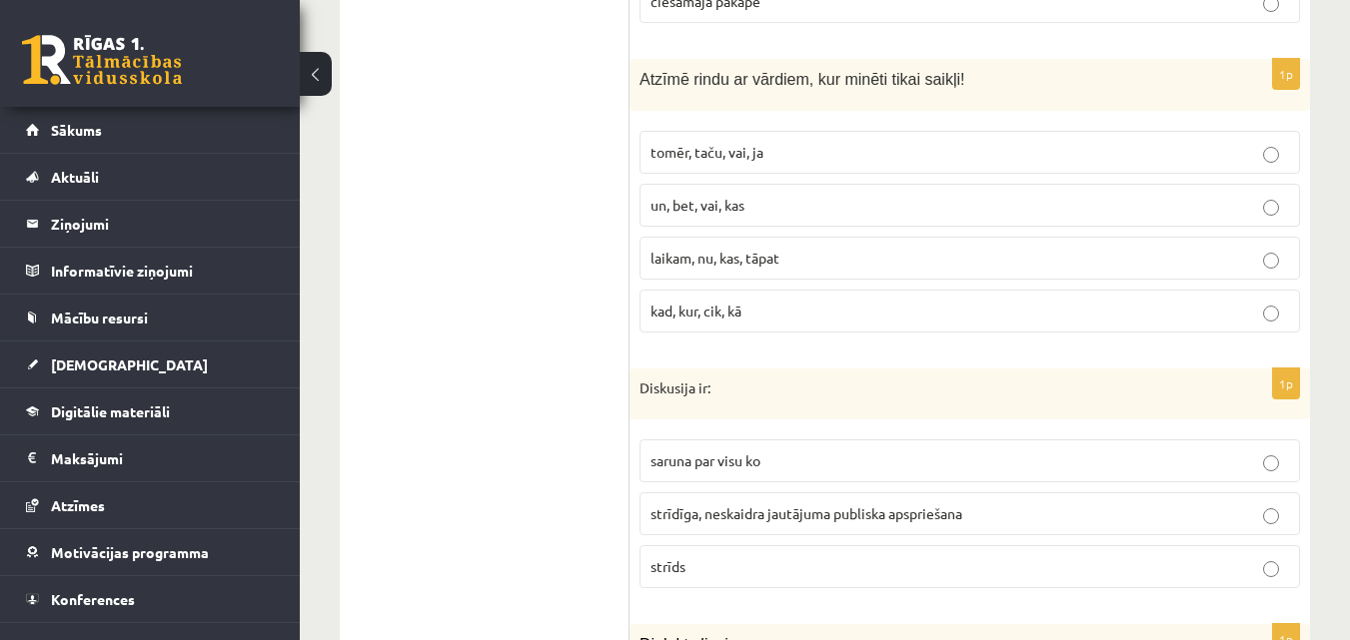
scroll to position [4544, 0]
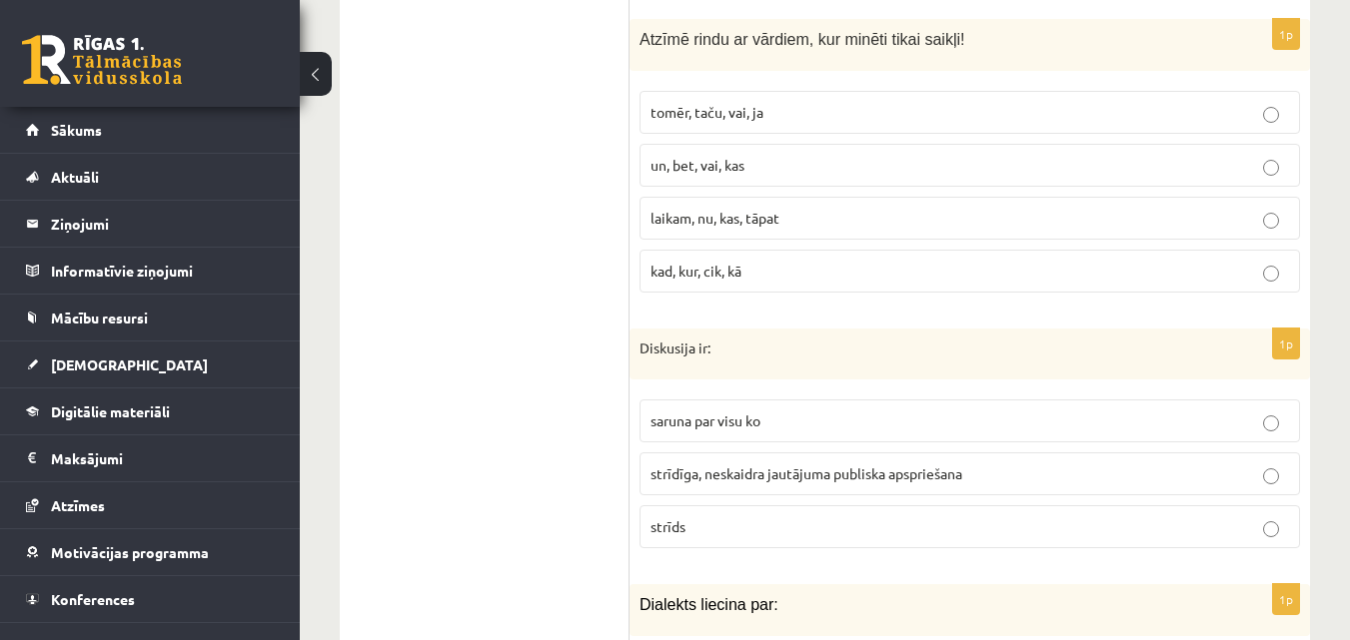
click at [738, 156] on span "un, bet, vai, kas" at bounding box center [697, 165] width 94 height 18
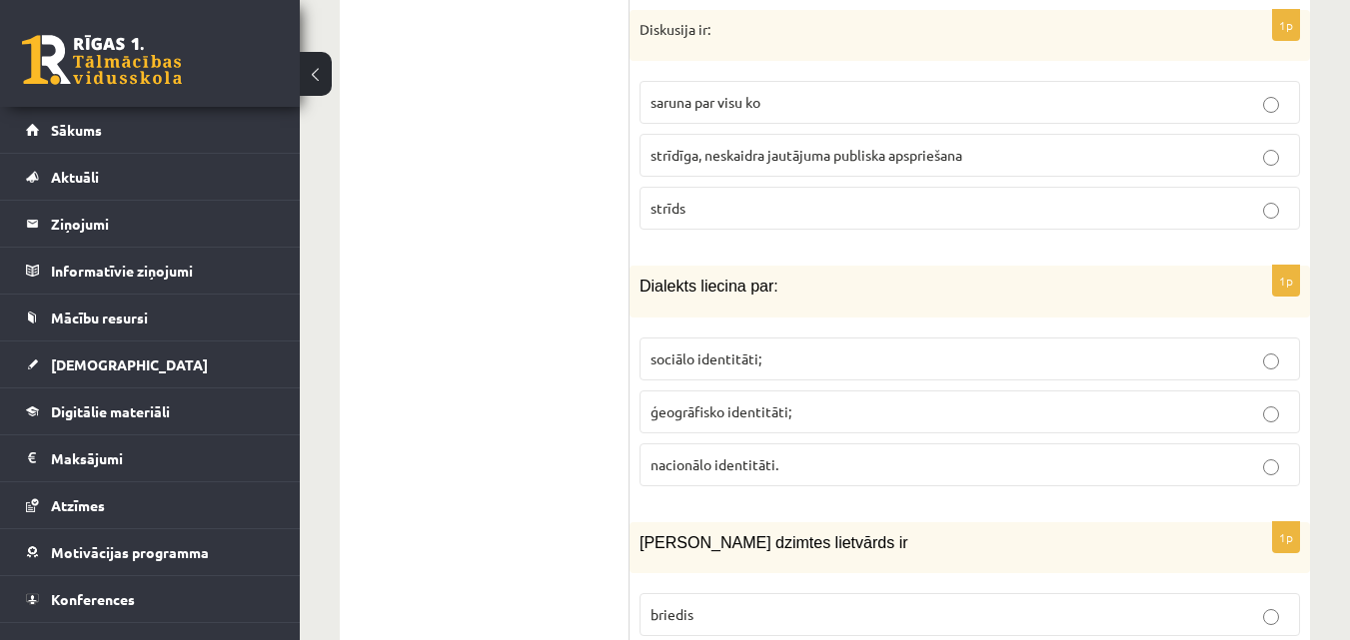
scroll to position [4864, 0]
click at [769, 145] on span "strīdīga, neskaidra jautājuma publiska apspriešana" at bounding box center [806, 154] width 312 height 18
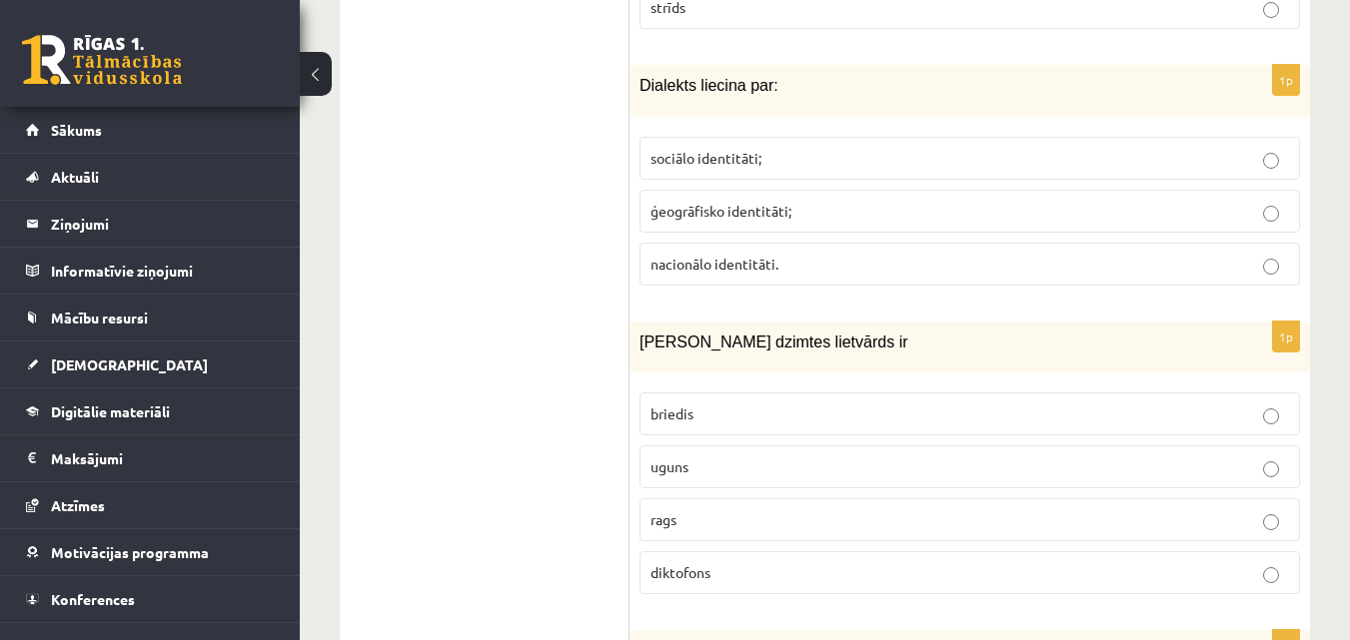
scroll to position [5104, 0]
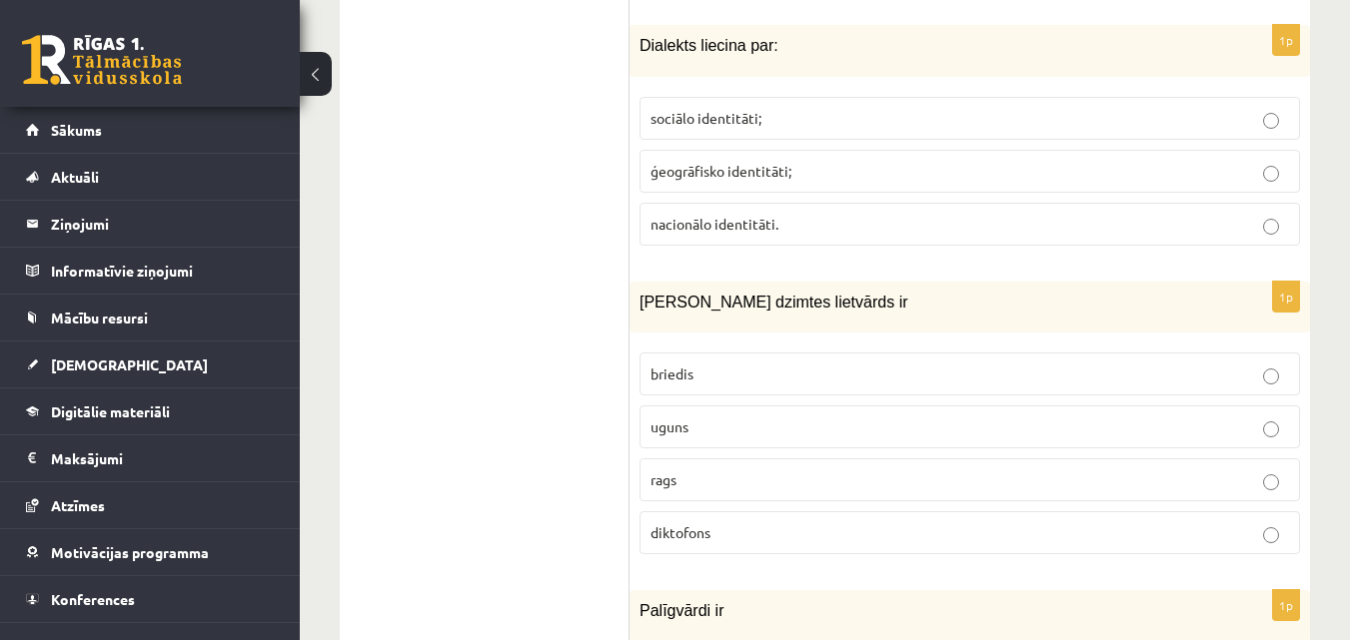
click at [704, 161] on p "ģeogrāfisko identitāti;" at bounding box center [969, 171] width 638 height 21
click at [520, 178] on ul "1. uzdevums 2. uzdevums 3. uzdevums" at bounding box center [495, 418] width 270 height 9660
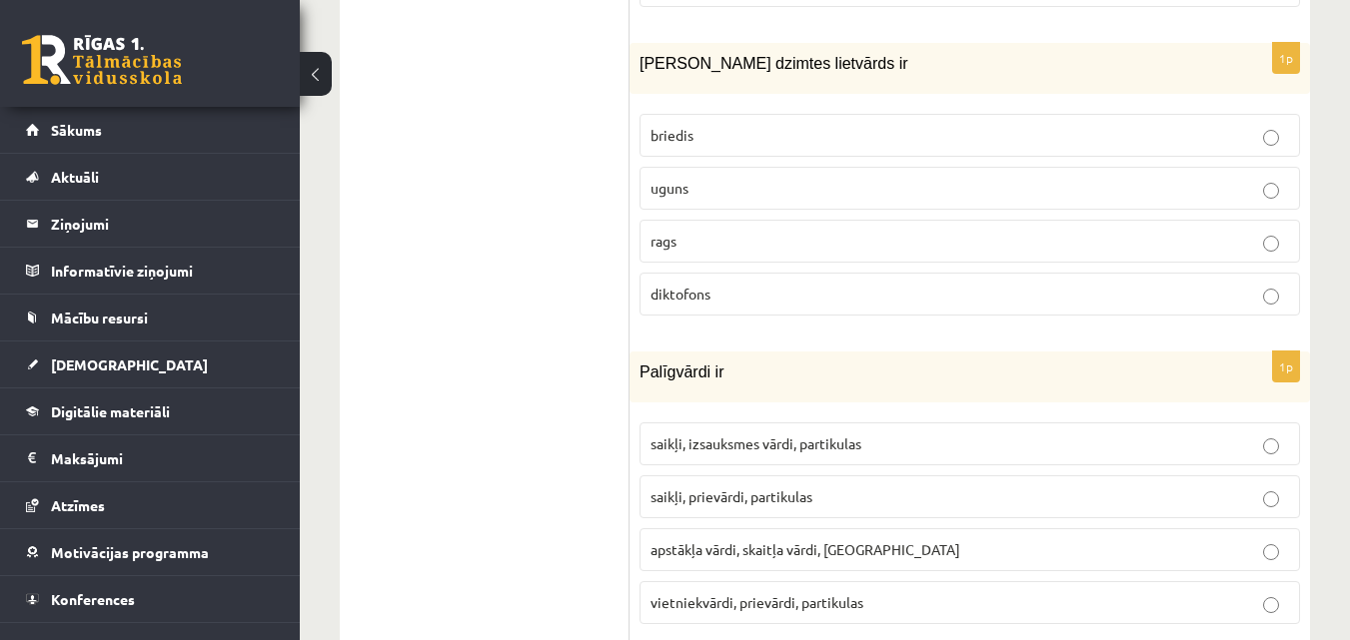
scroll to position [5344, 0]
click at [663, 166] on label "uguns" at bounding box center [969, 187] width 660 height 43
click at [538, 182] on ul "1. uzdevums 2. uzdevums 3. uzdevums" at bounding box center [495, 179] width 270 height 9660
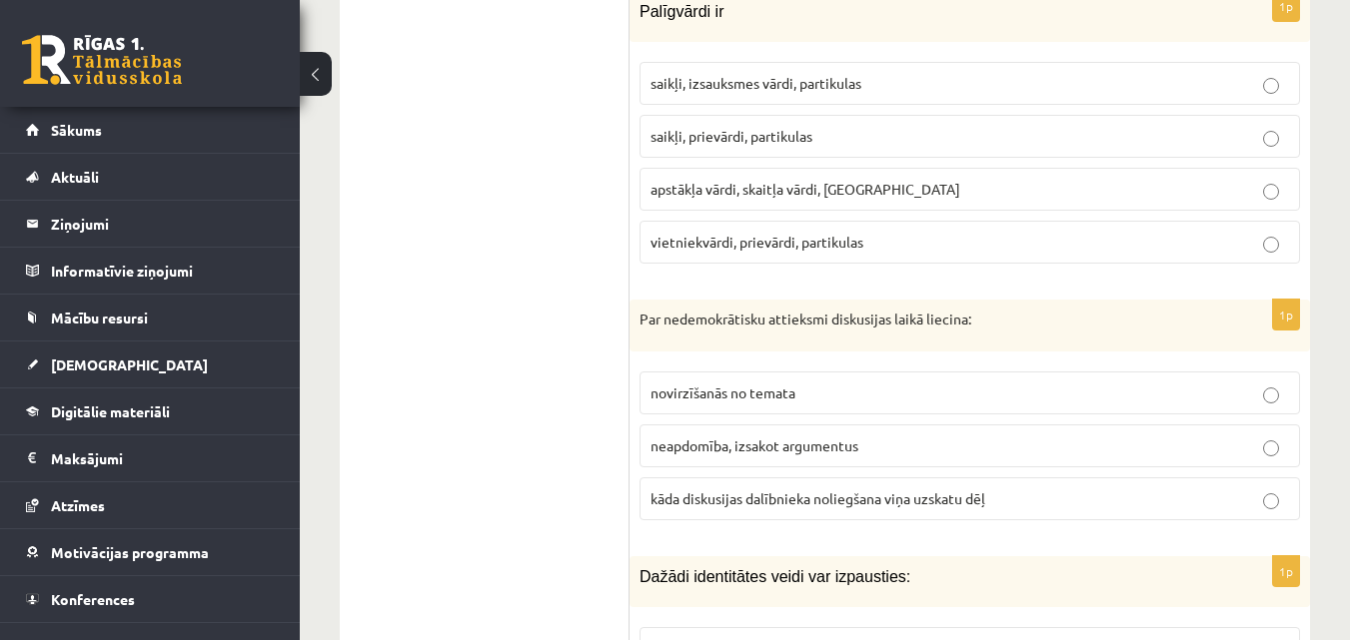
scroll to position [5663, 0]
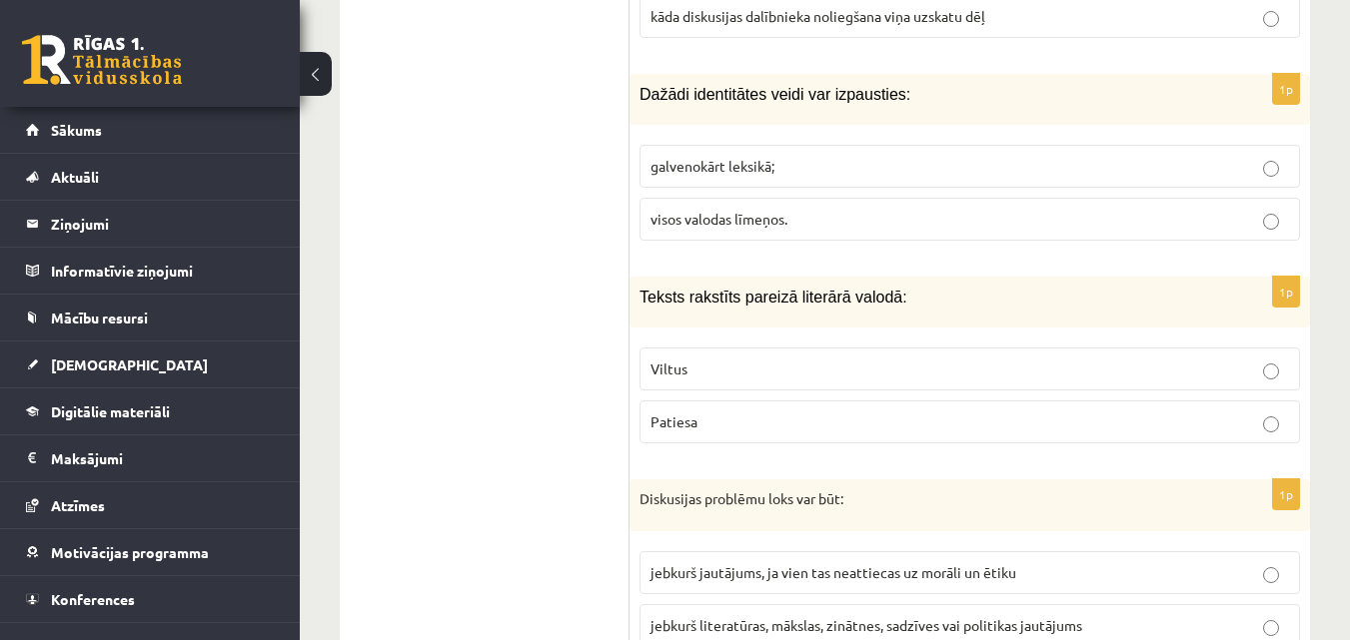
scroll to position [6226, 0]
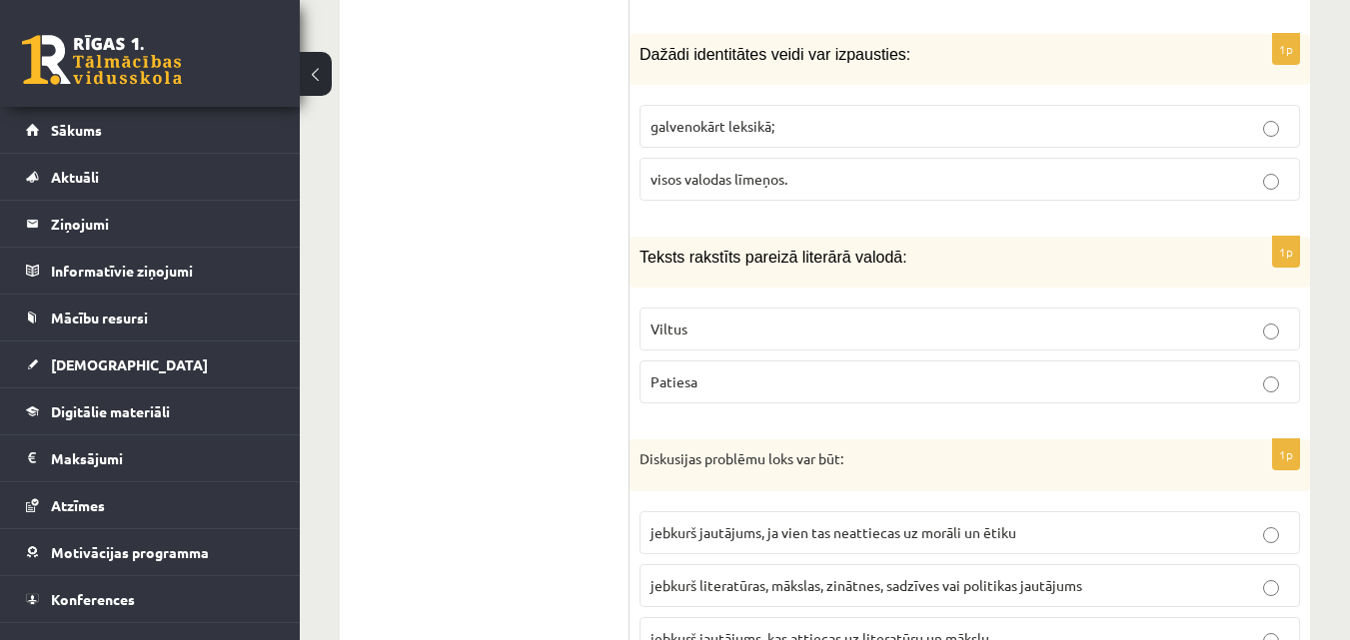
click at [922, 169] on p "visos valodas līmeņos." at bounding box center [969, 179] width 638 height 21
click at [793, 372] on p "Patiesa" at bounding box center [969, 382] width 638 height 21
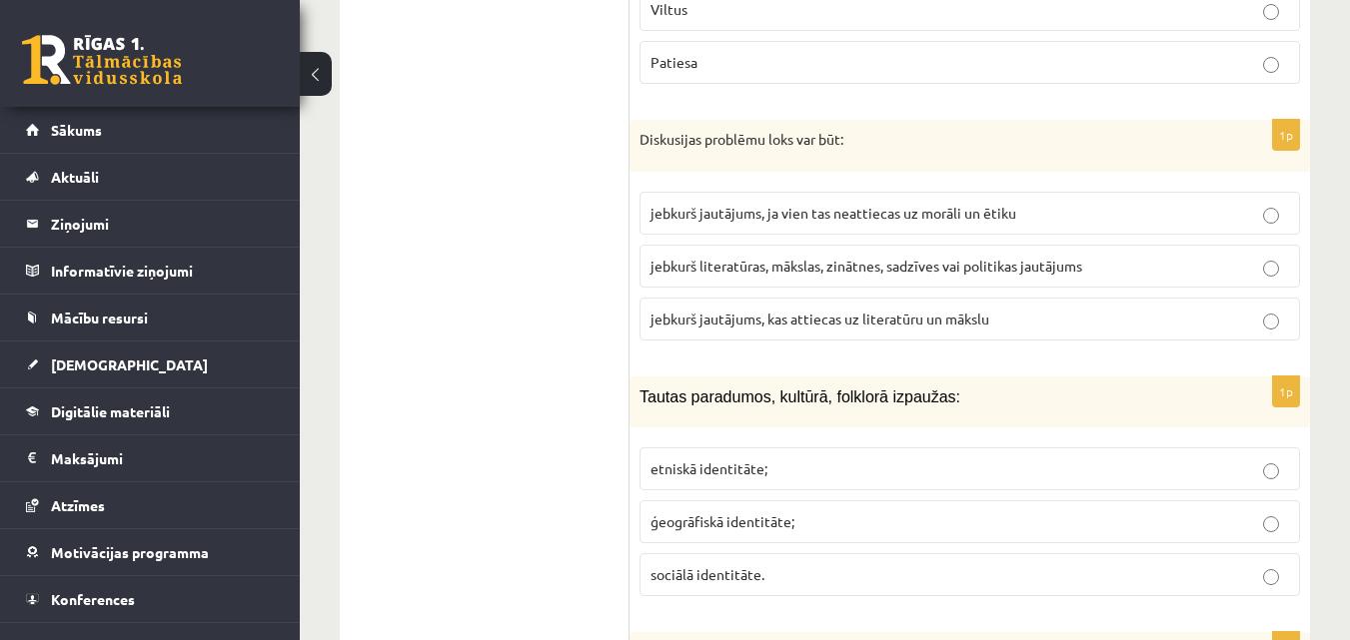
scroll to position [6585, 0]
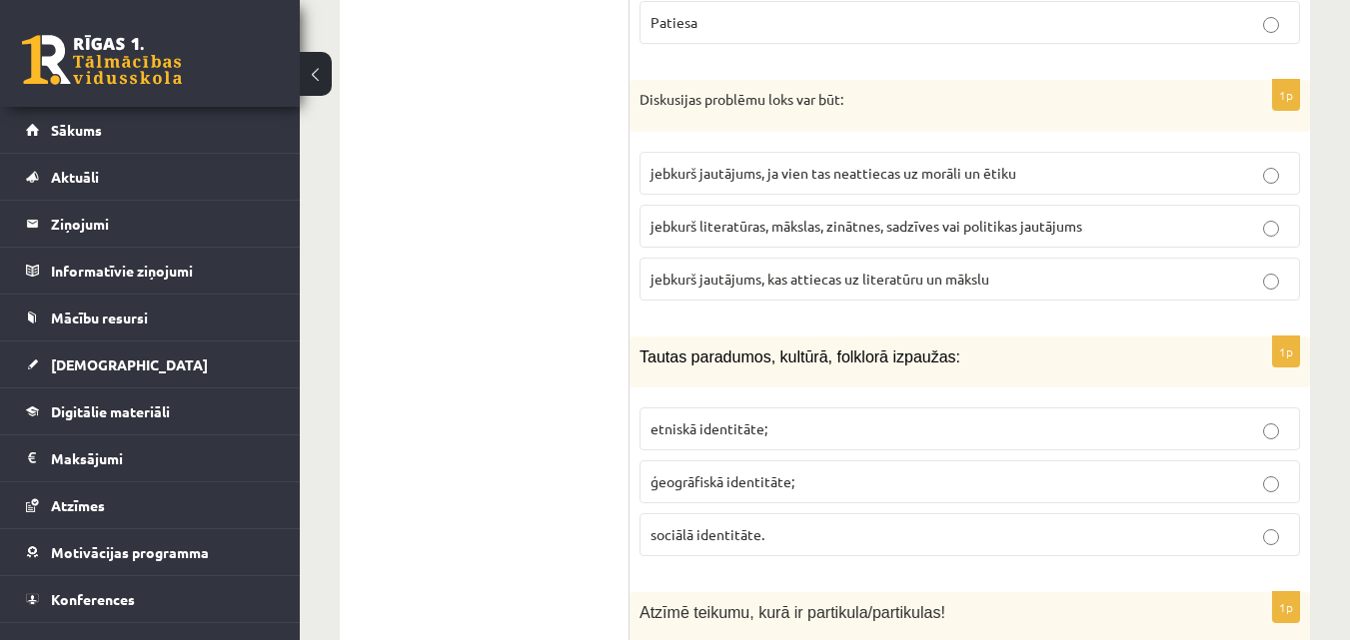
click at [688, 217] on span "jebkurš literatūras, mākslas, zinātnes, sadzīves vai politikas jautājums" at bounding box center [866, 226] width 432 height 18
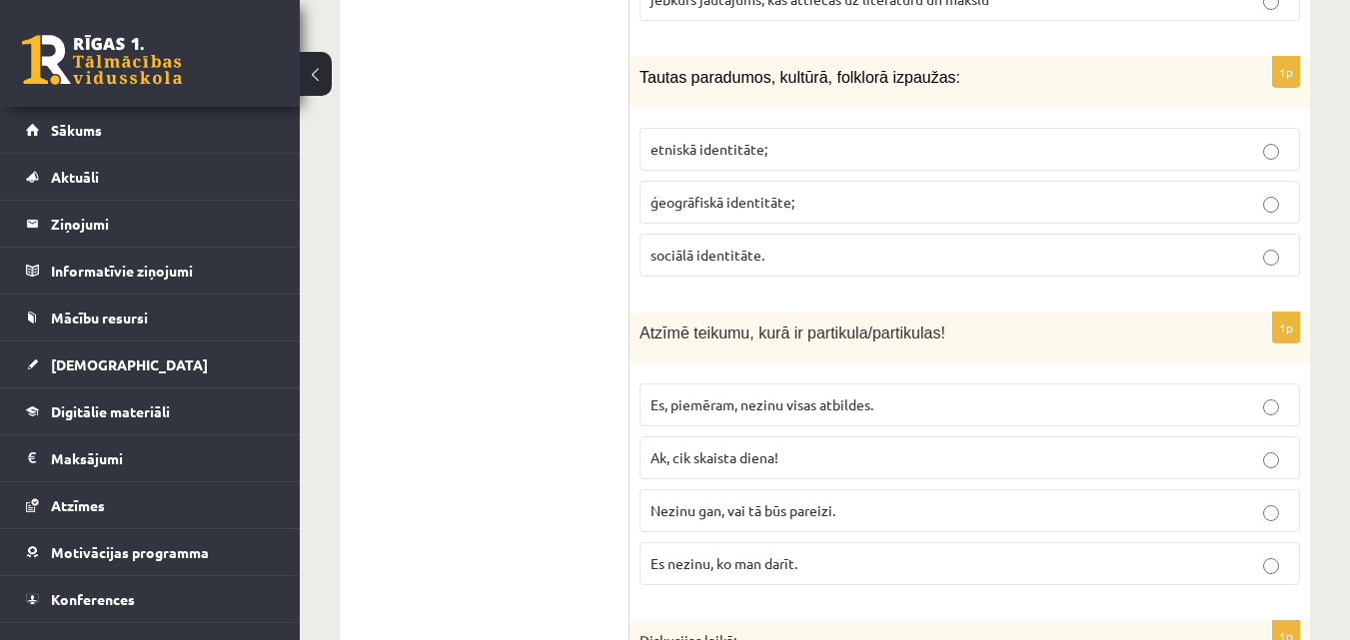
scroll to position [6905, 0]
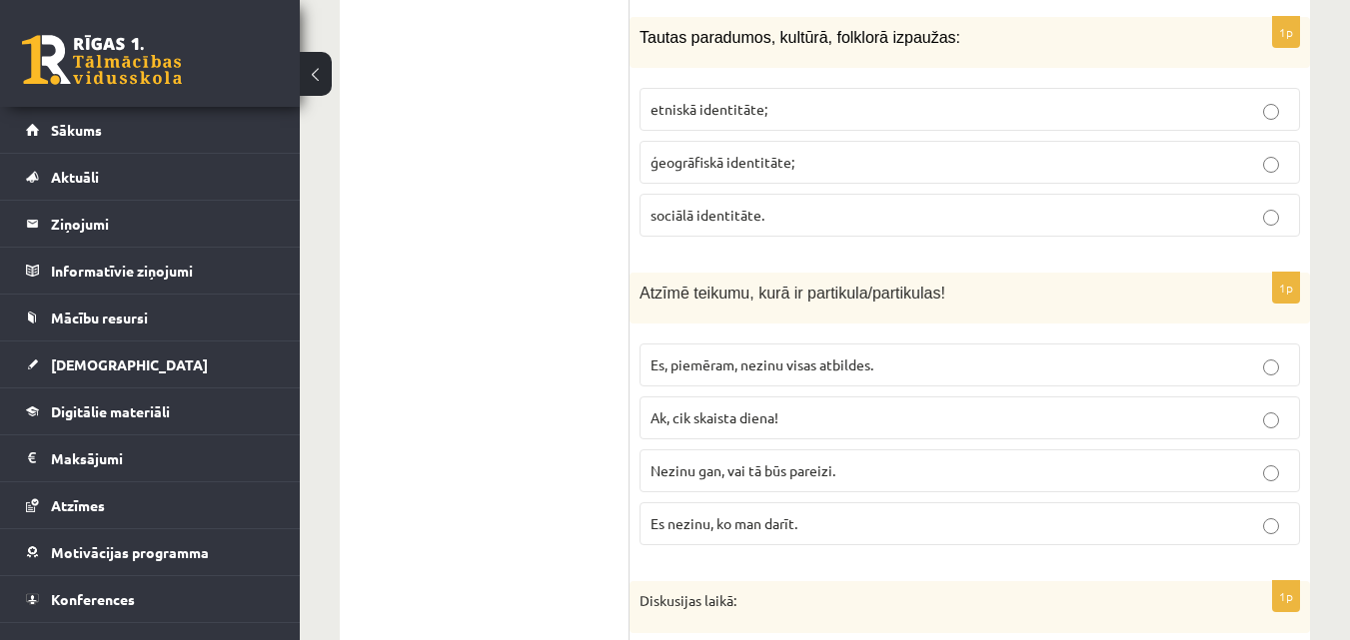
drag, startPoint x: 560, startPoint y: 261, endPoint x: 1168, endPoint y: 110, distance: 625.8
click at [1279, 461] on p "Nezinu gan, vai tā būs pareizi." at bounding box center [969, 471] width 638 height 21
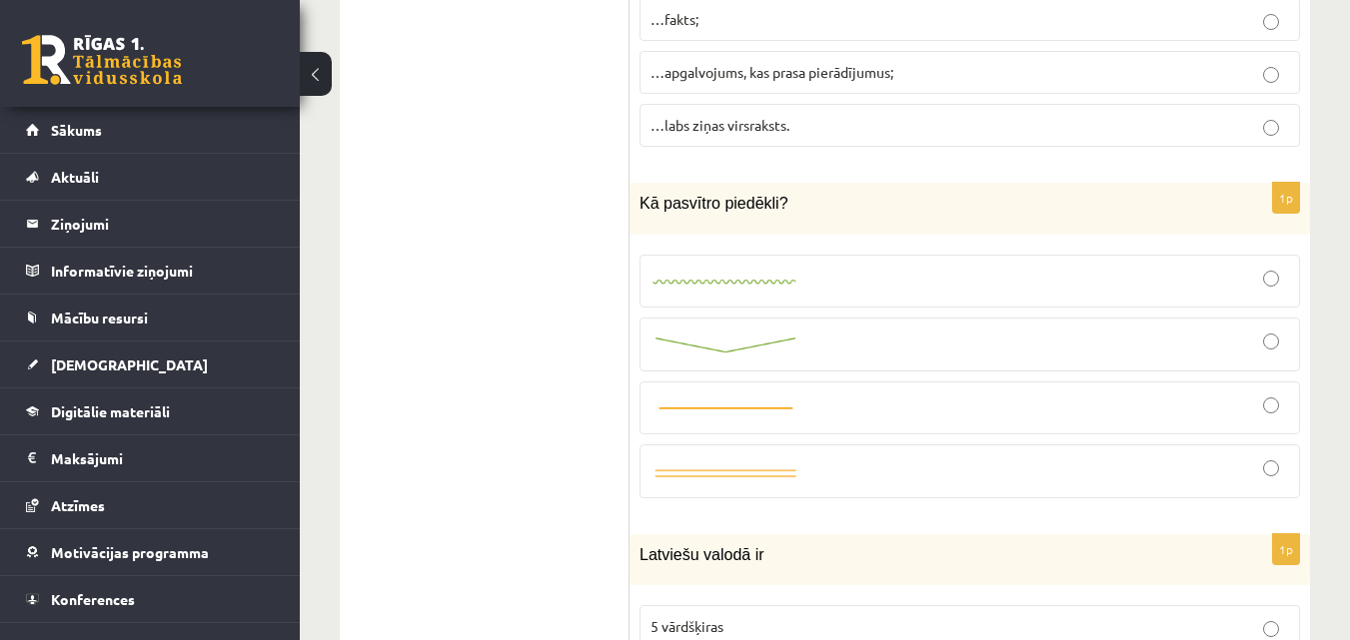
scroll to position [8024, 0]
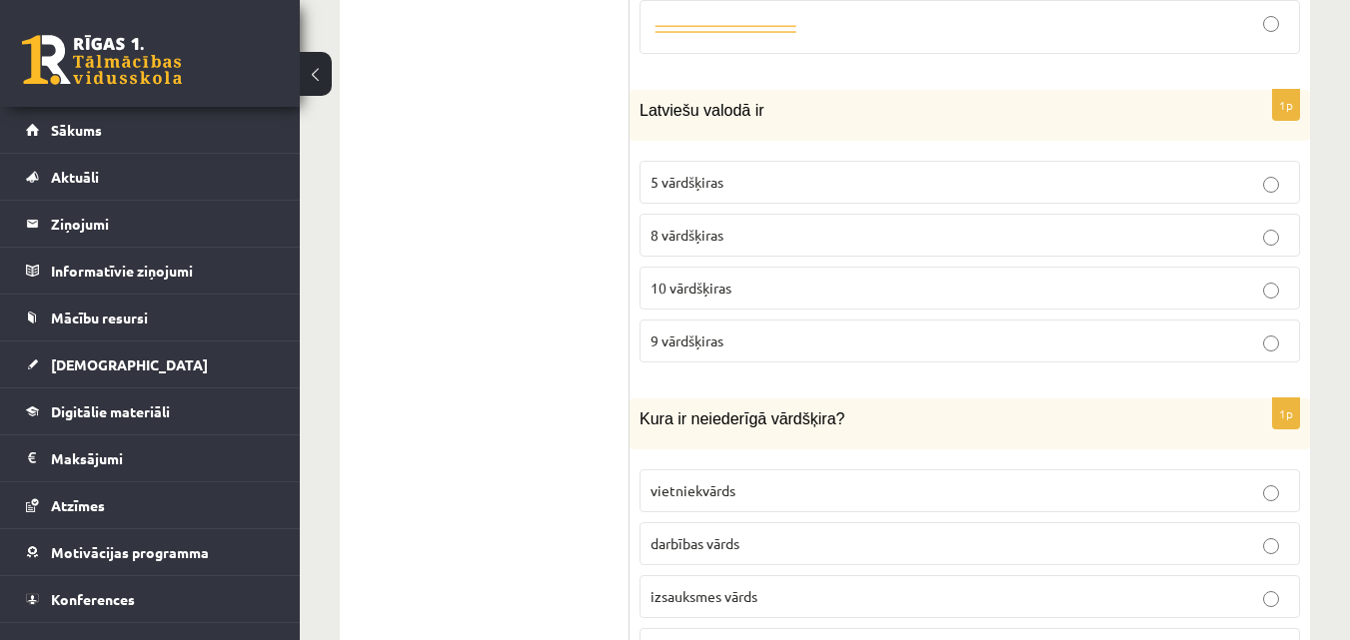
scroll to position [8504, 0]
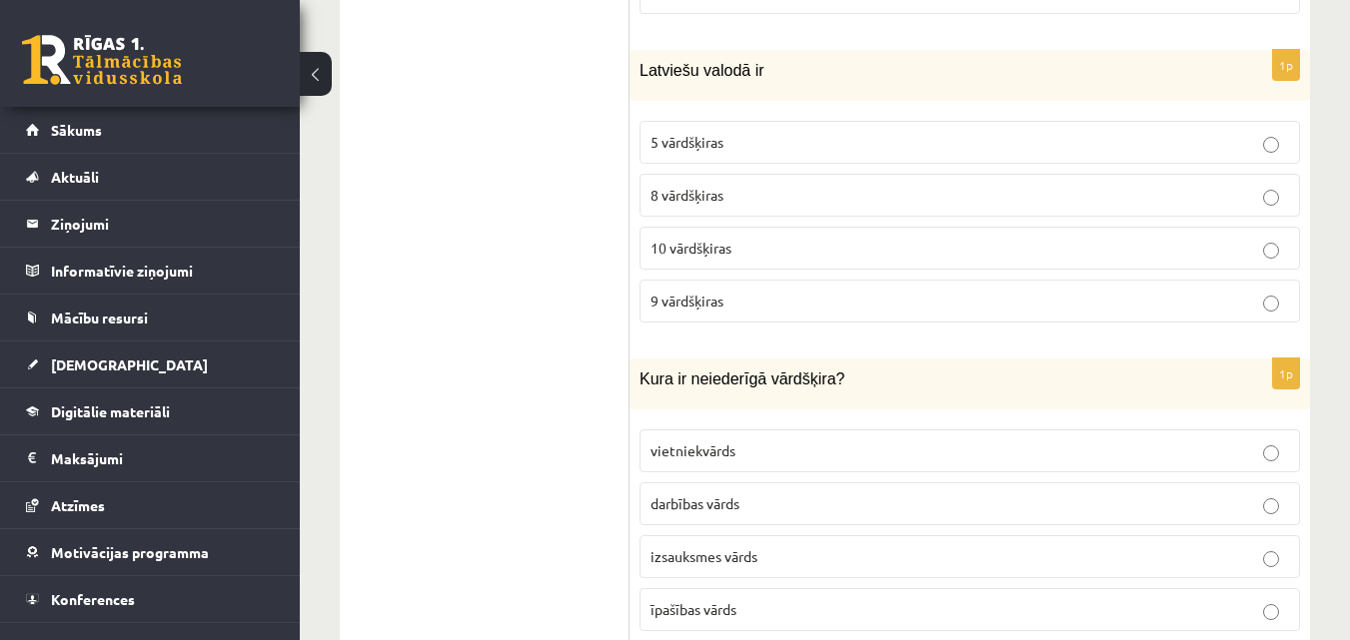
click at [643, 227] on label "10 vārdšķiras" at bounding box center [969, 248] width 660 height 43
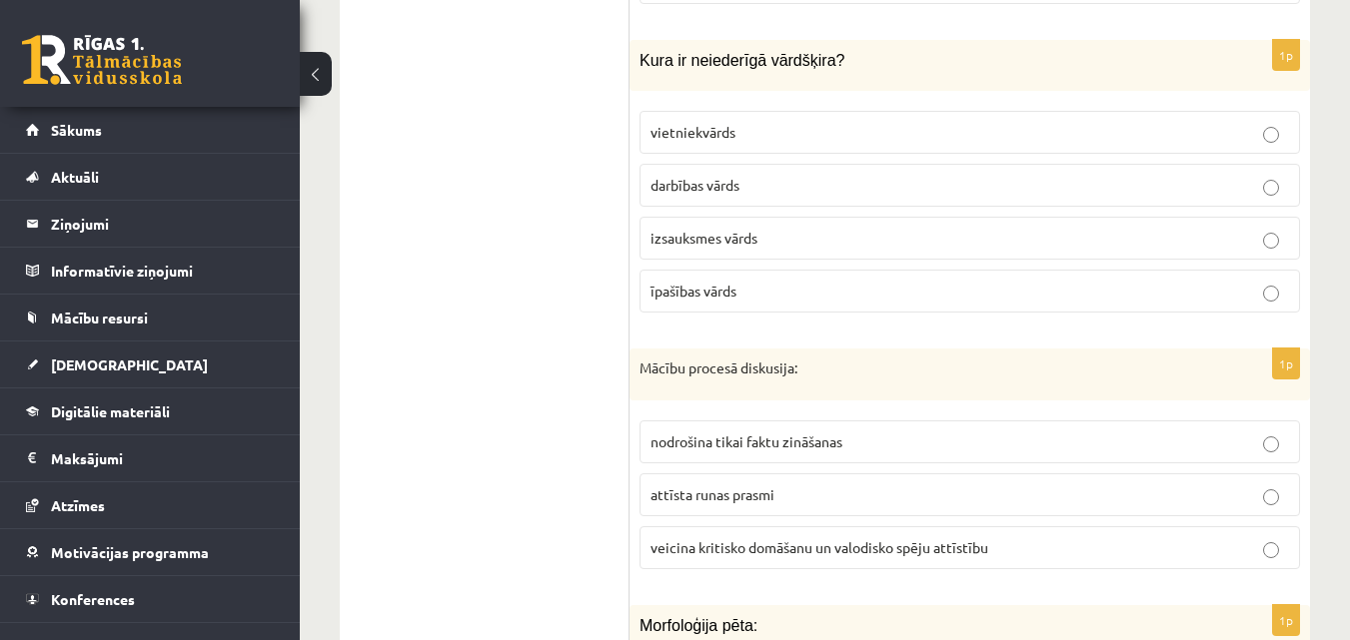
scroll to position [8823, 0]
click at [757, 228] on span "izsauksmes vārds" at bounding box center [703, 237] width 107 height 18
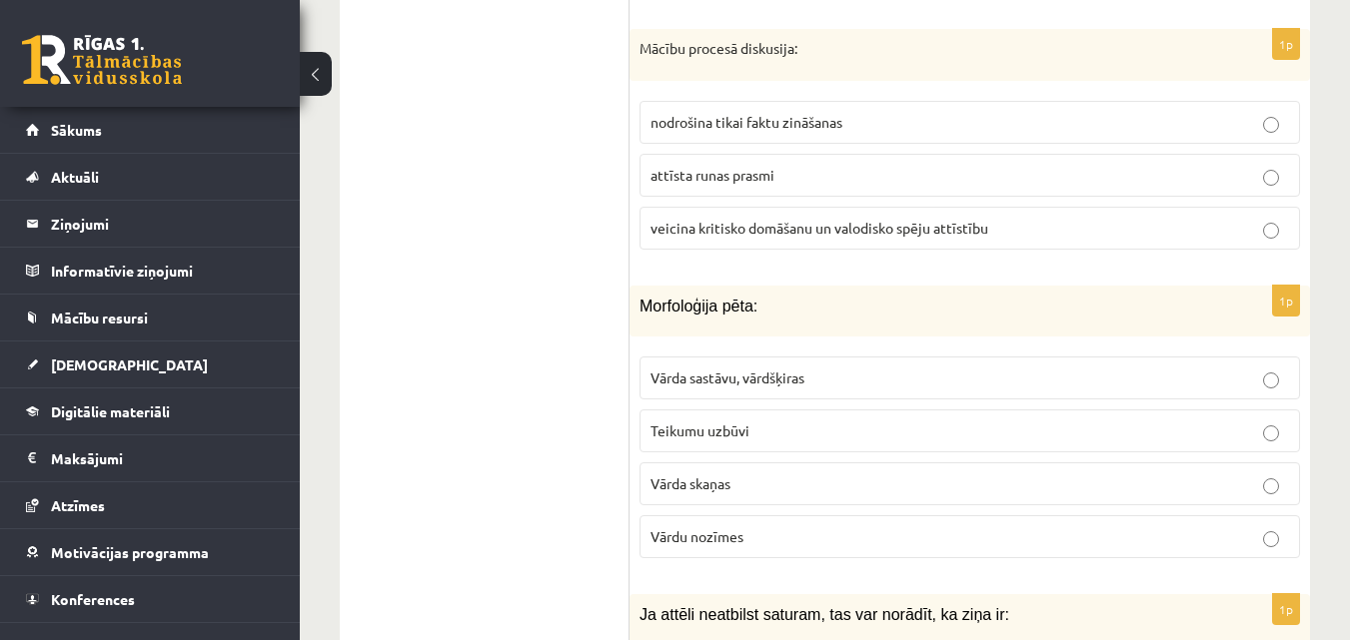
scroll to position [9143, 0]
click at [702, 218] on span "veicina kritisko domāšanu un valodisko spēju attīstību" at bounding box center [819, 227] width 338 height 18
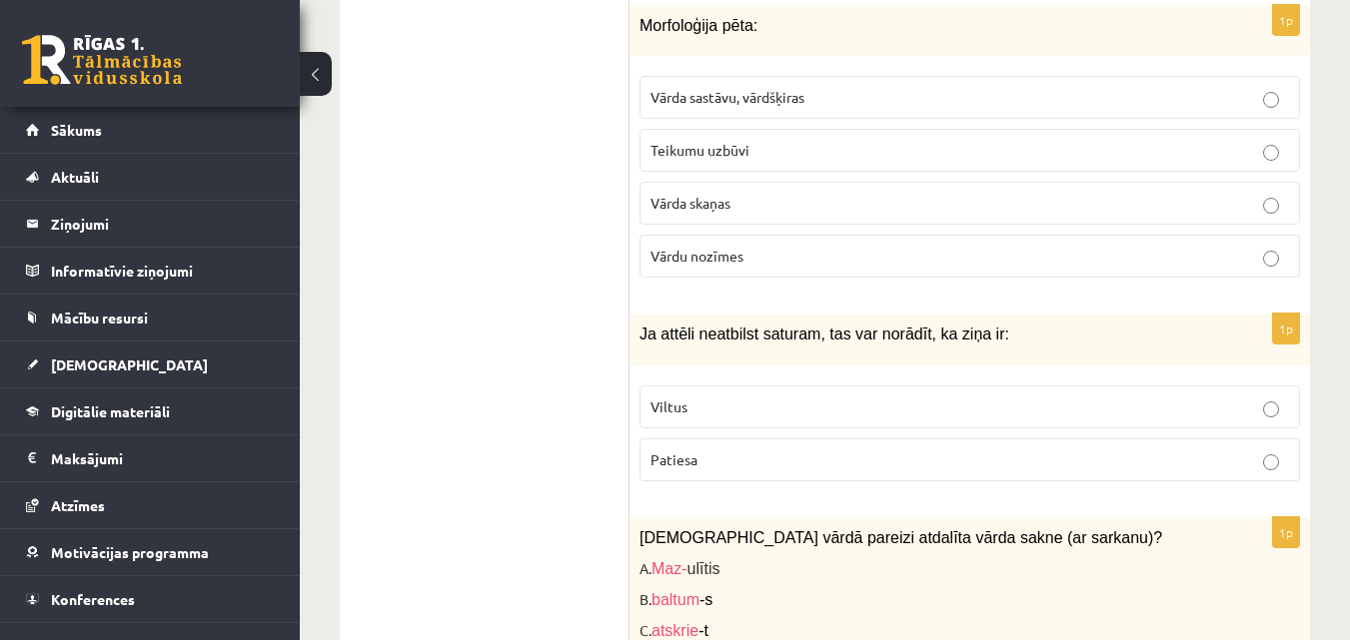
scroll to position [9383, 0]
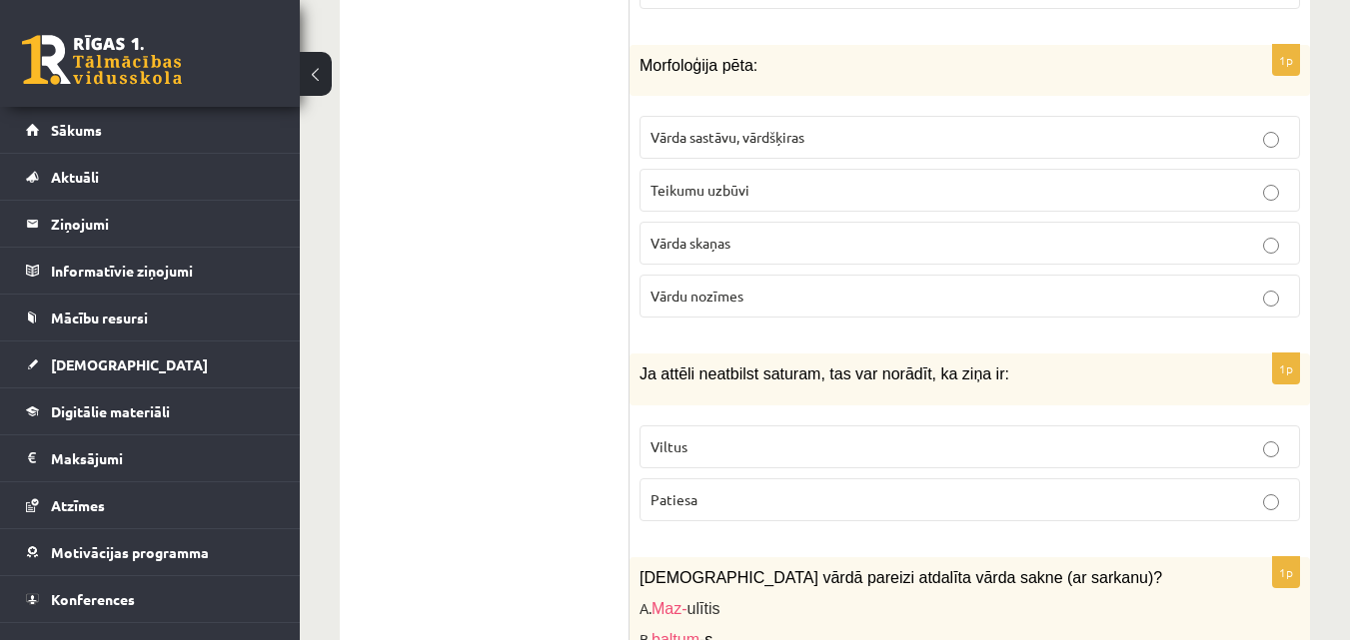
click at [669, 127] on p "Vārda sastāvu, vārdšķiras" at bounding box center [969, 137] width 638 height 21
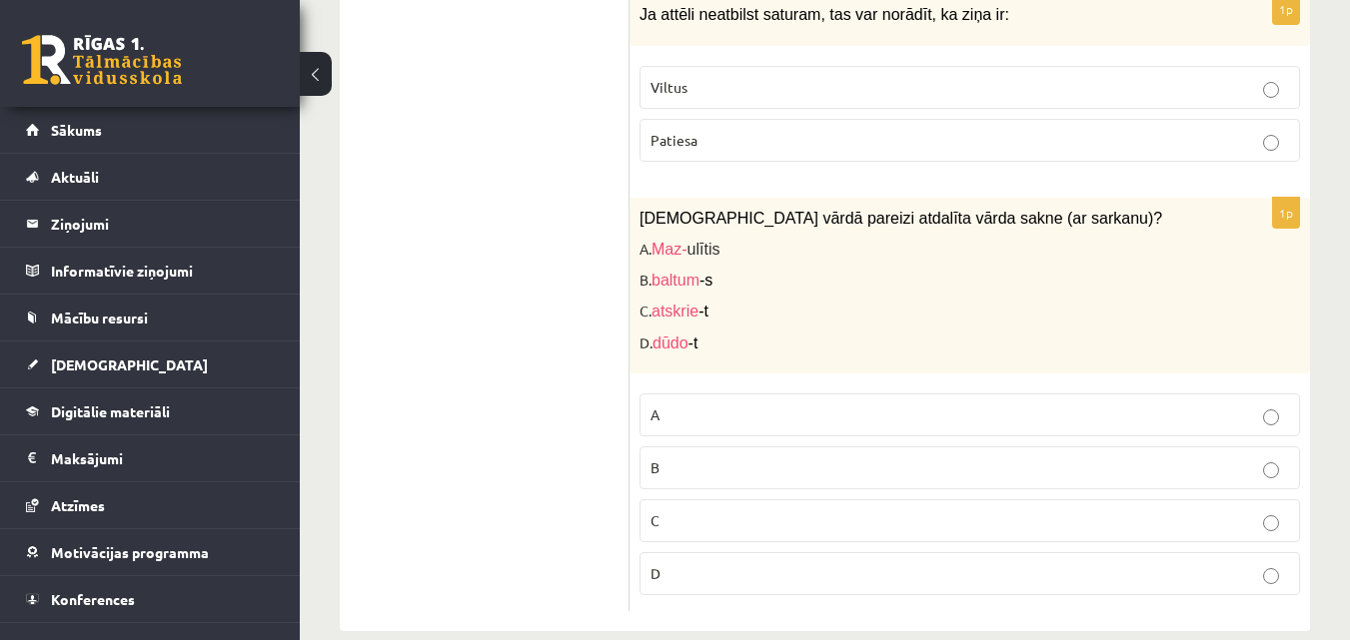
scroll to position [9702, 0]
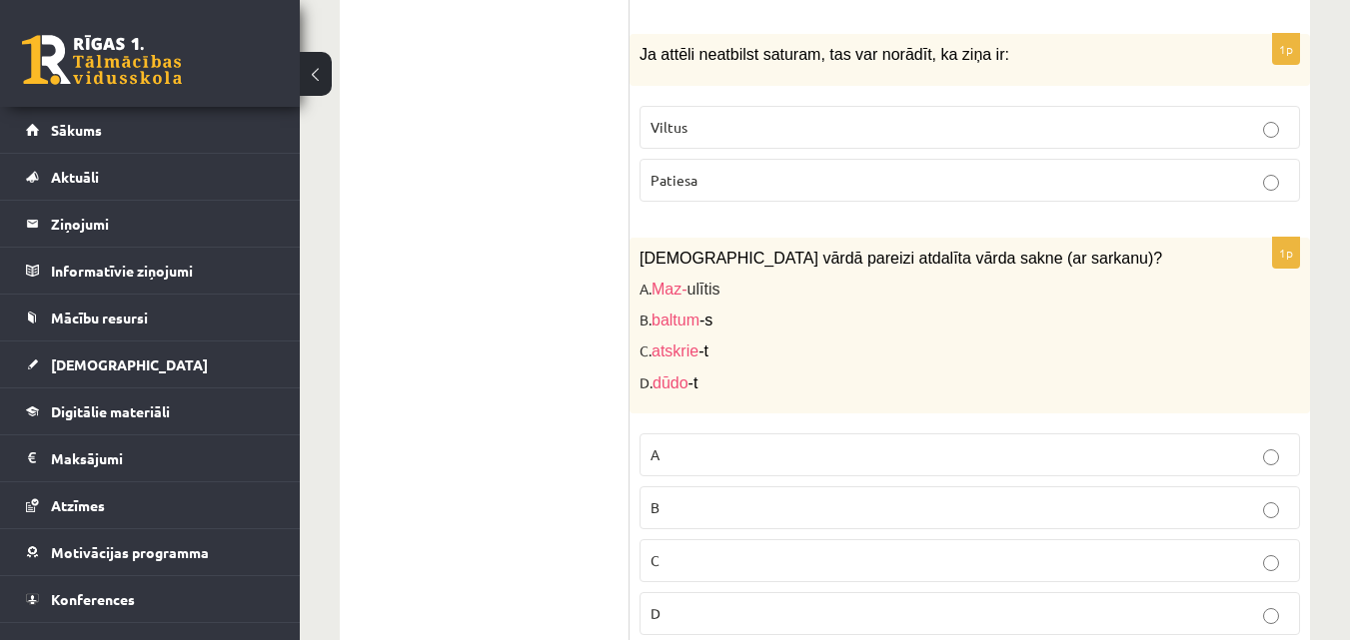
click at [691, 117] on p "Viltus" at bounding box center [969, 127] width 638 height 21
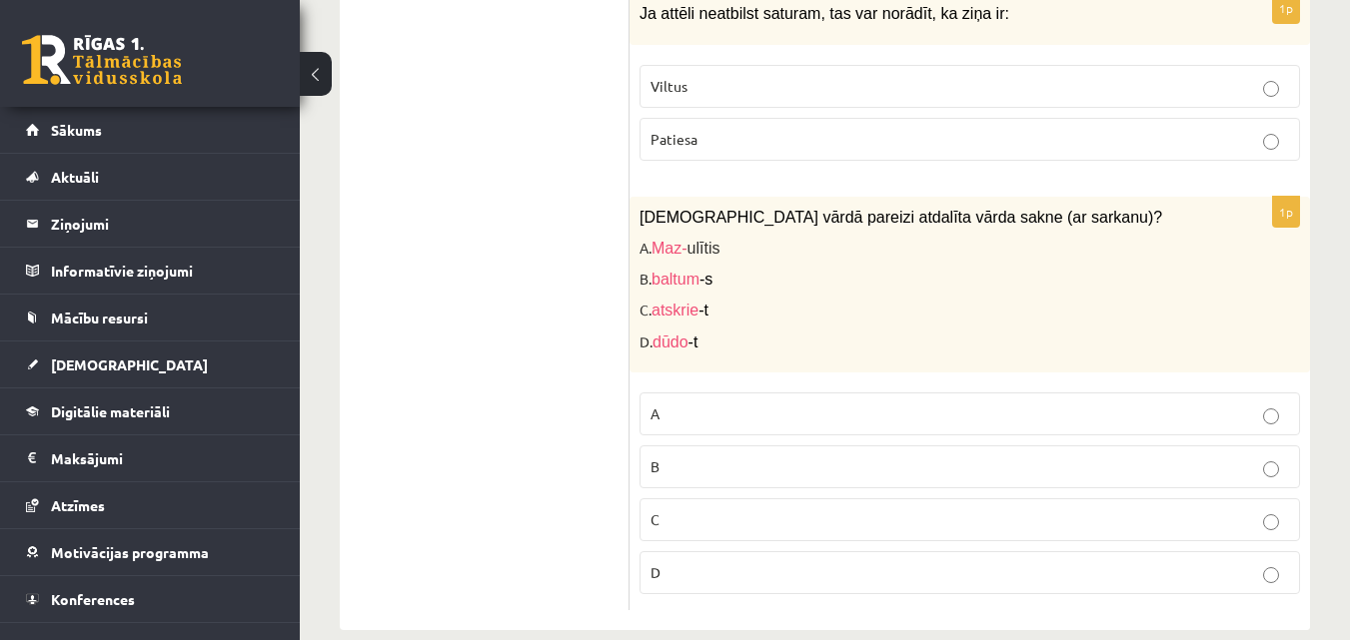
scroll to position [9750, 0]
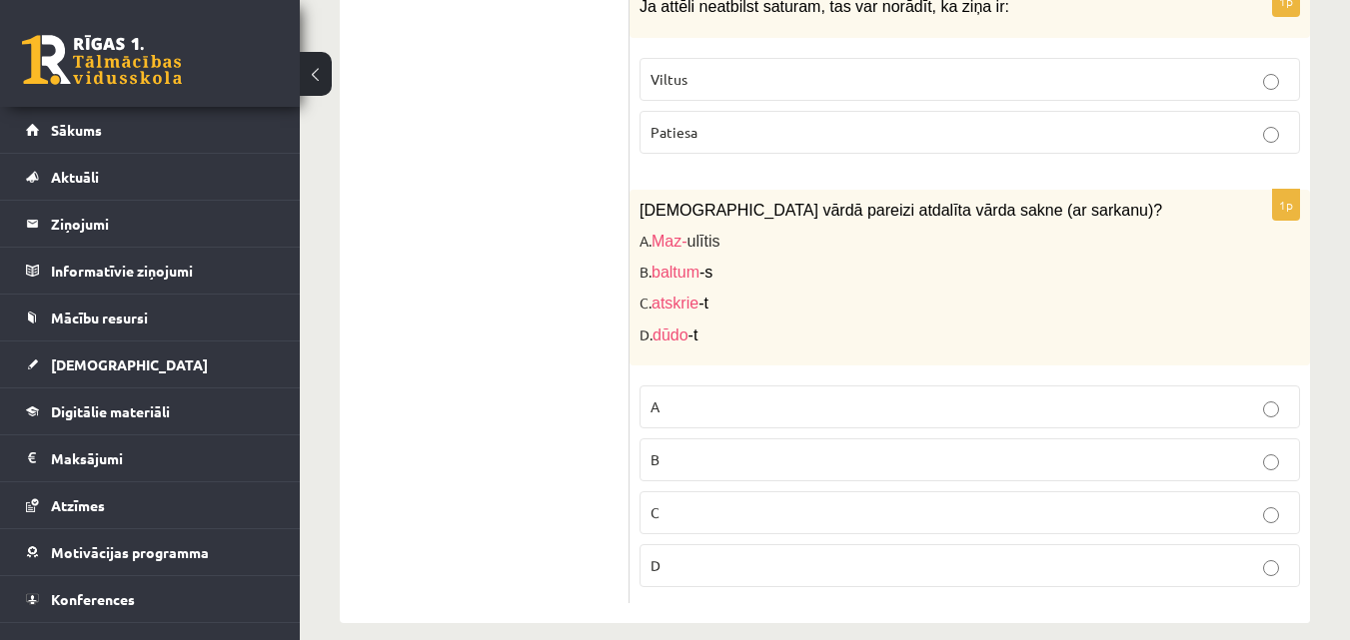
click at [663, 456] on label "B" at bounding box center [969, 460] width 660 height 43
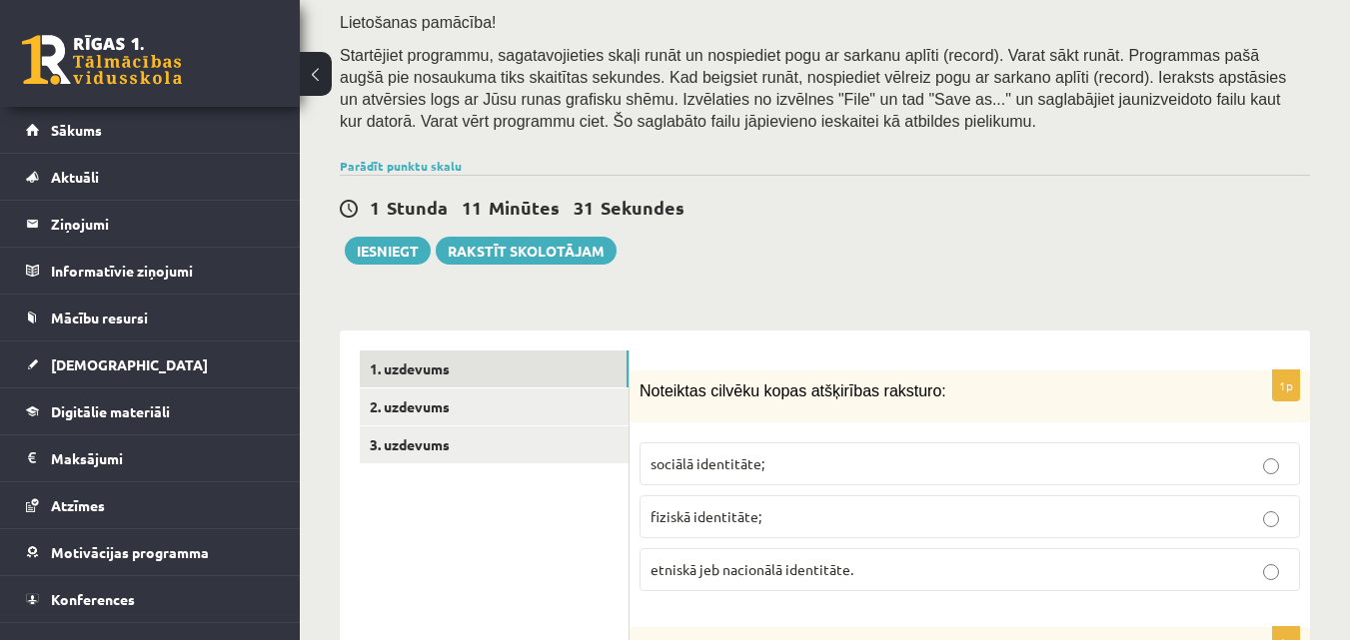
scroll to position [519, 0]
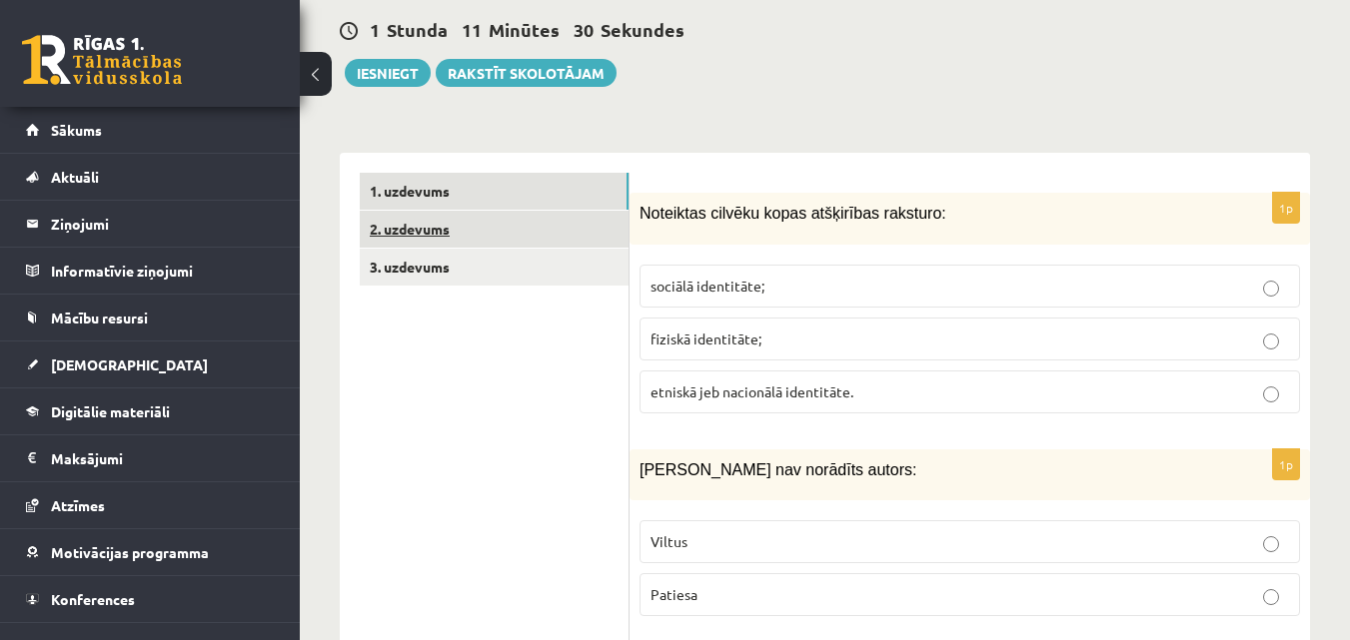
click at [511, 211] on link "2. uzdevums" at bounding box center [494, 229] width 269 height 37
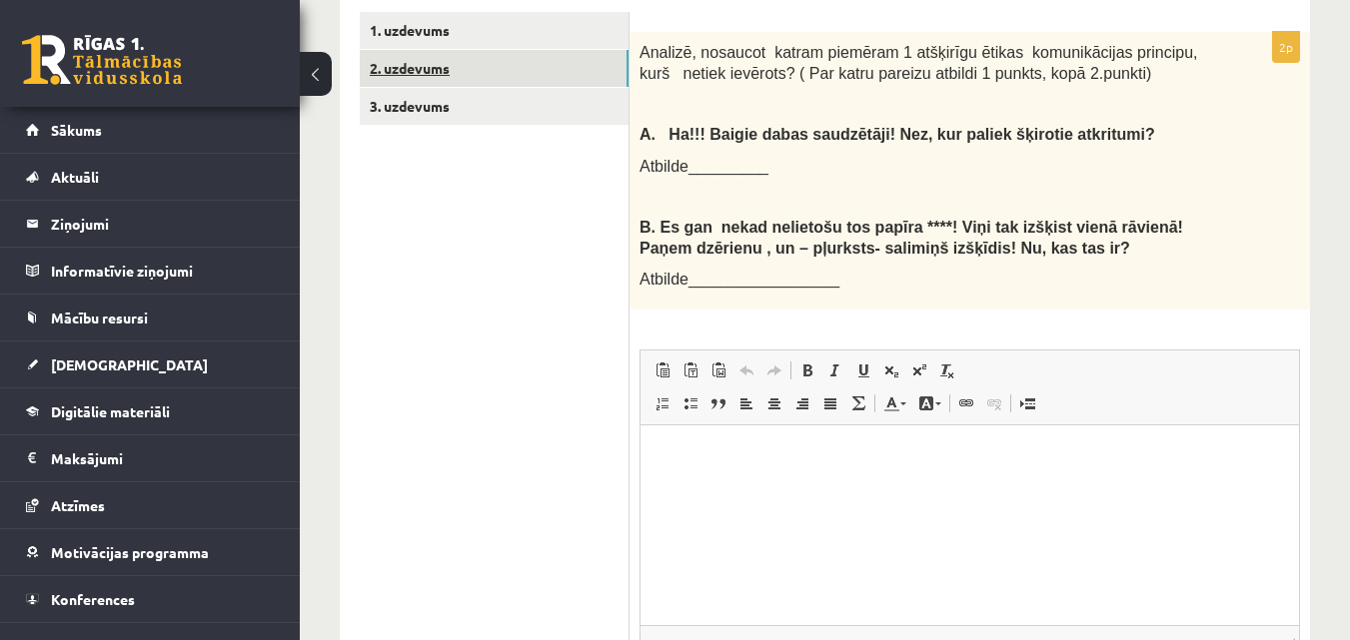
scroll to position [679, 0]
click at [664, 437] on html at bounding box center [969, 457] width 658 height 61
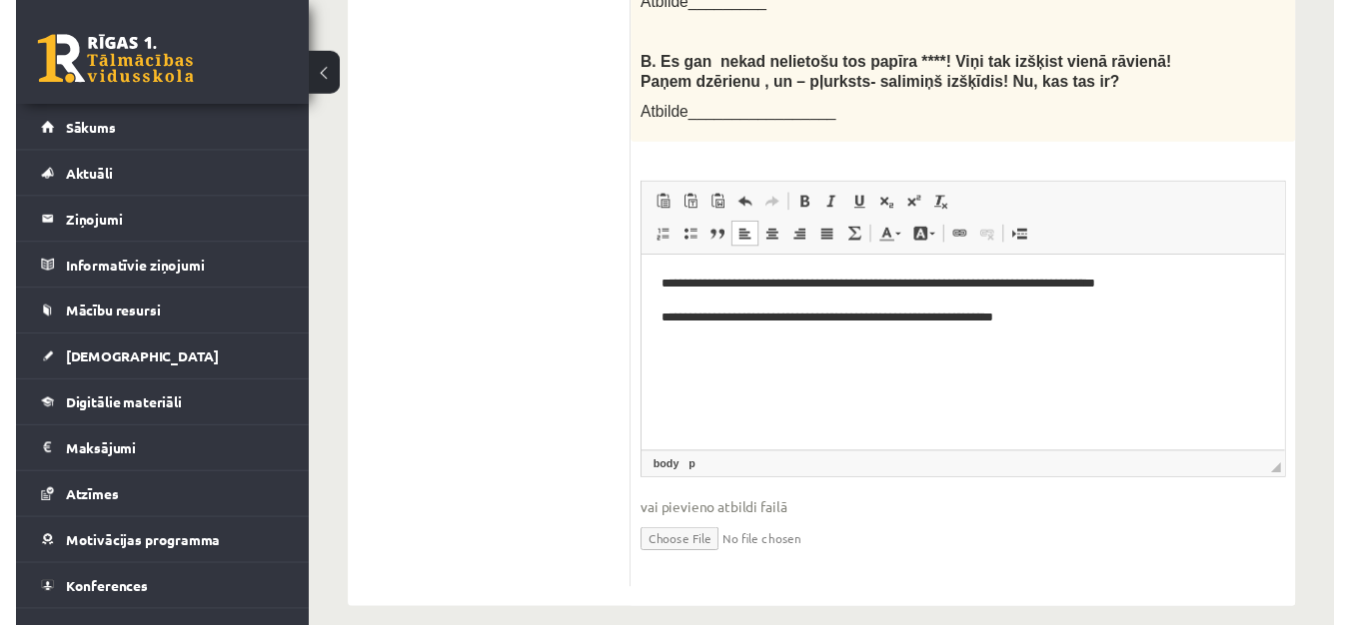
scroll to position [287, 0]
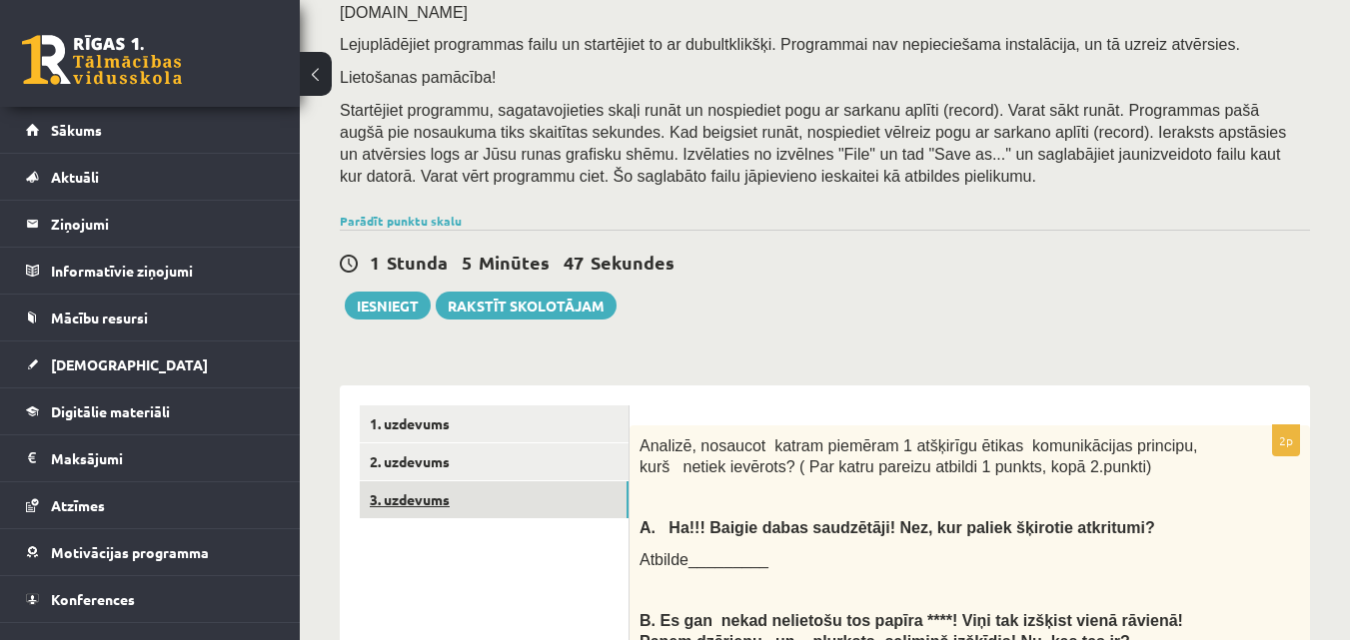
click at [410, 482] on link "3. uzdevums" at bounding box center [494, 500] width 269 height 37
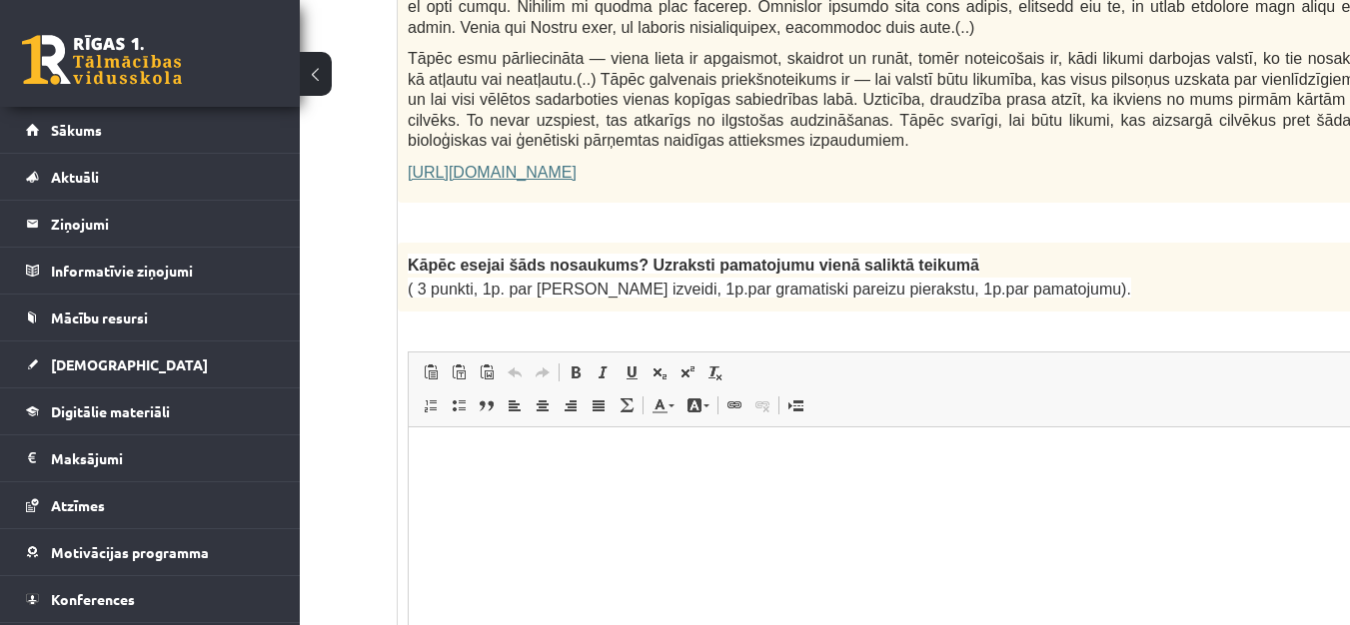
scroll to position [1538, 232]
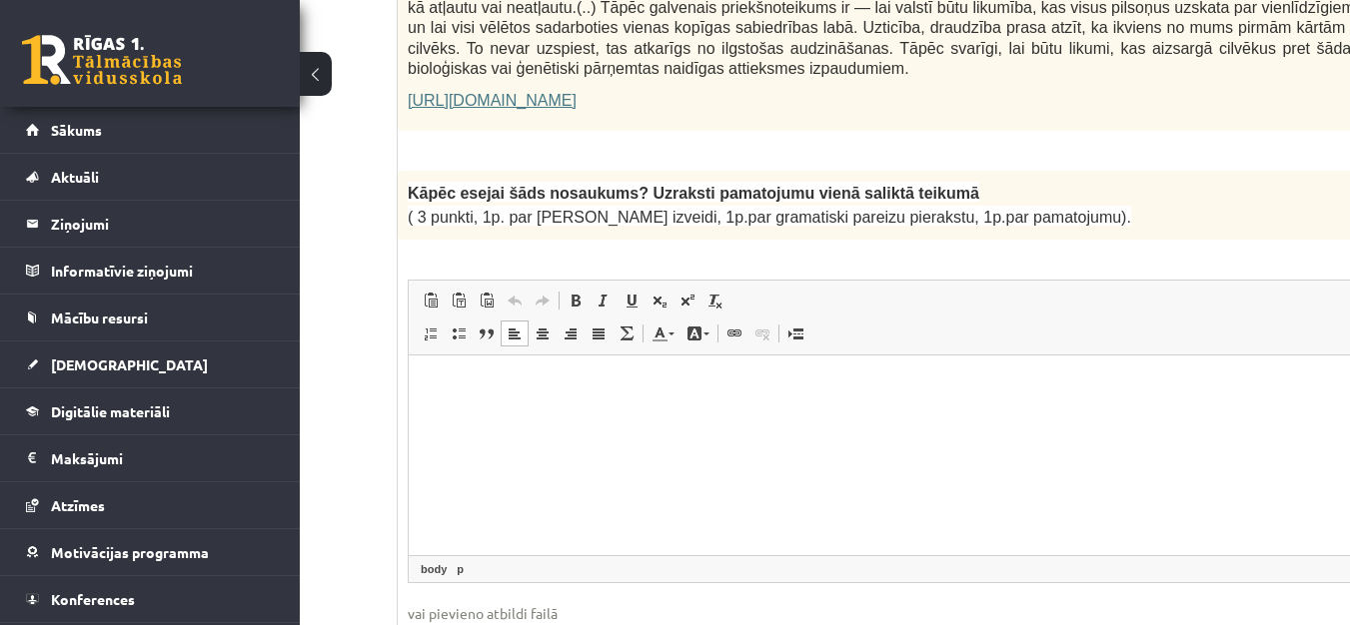
click at [465, 385] on p "Bagātinātā teksta redaktors, wiswyg-editor-user-answer-47433807777620" at bounding box center [933, 385] width 1009 height 21
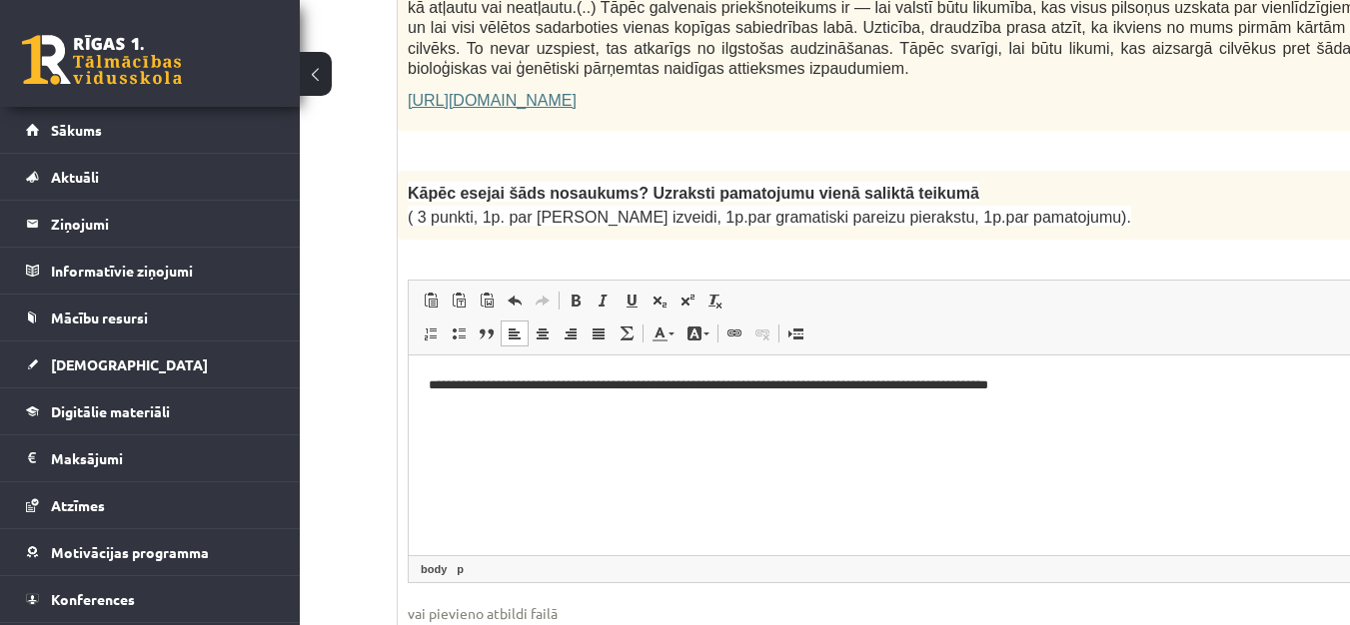
click at [1053, 382] on p "**********" at bounding box center [907, 385] width 956 height 21
click at [857, 387] on p "**********" at bounding box center [907, 385] width 956 height 21
click at [1134, 383] on p "**********" at bounding box center [907, 385] width 956 height 21
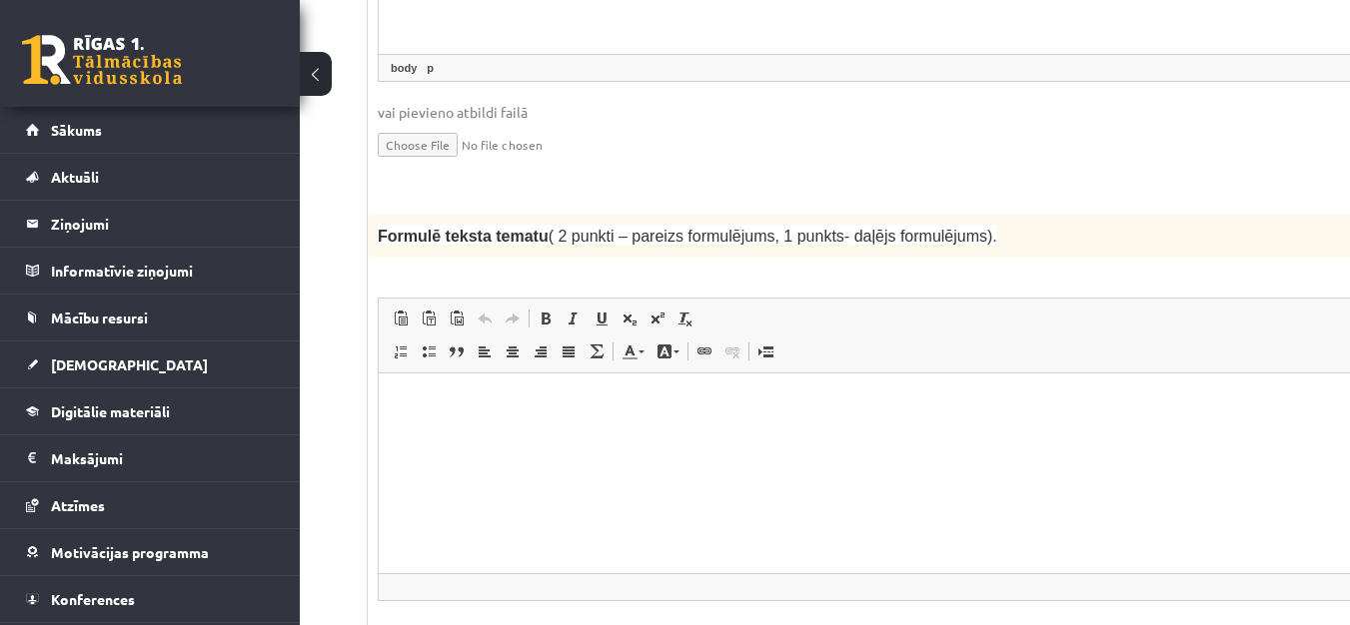
scroll to position [2076, 260]
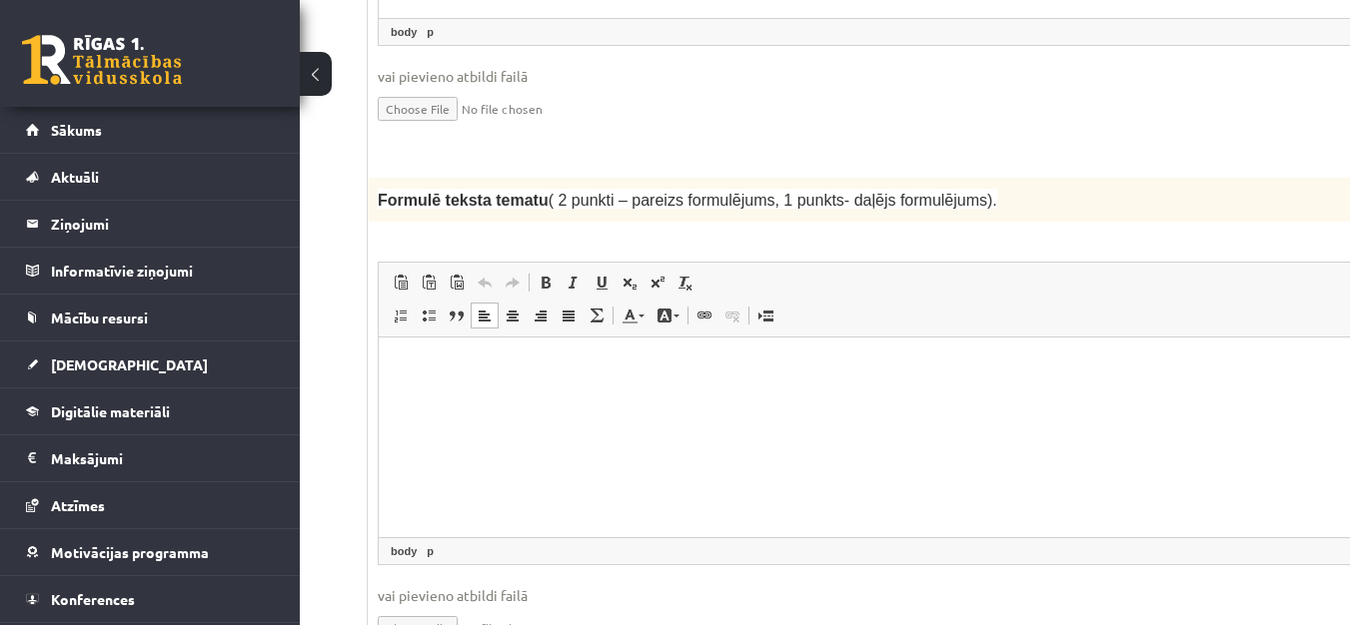
click at [542, 373] on p "Bagātinātā teksta redaktors, wiswyg-editor-user-answer-47433807662400" at bounding box center [903, 368] width 1009 height 21
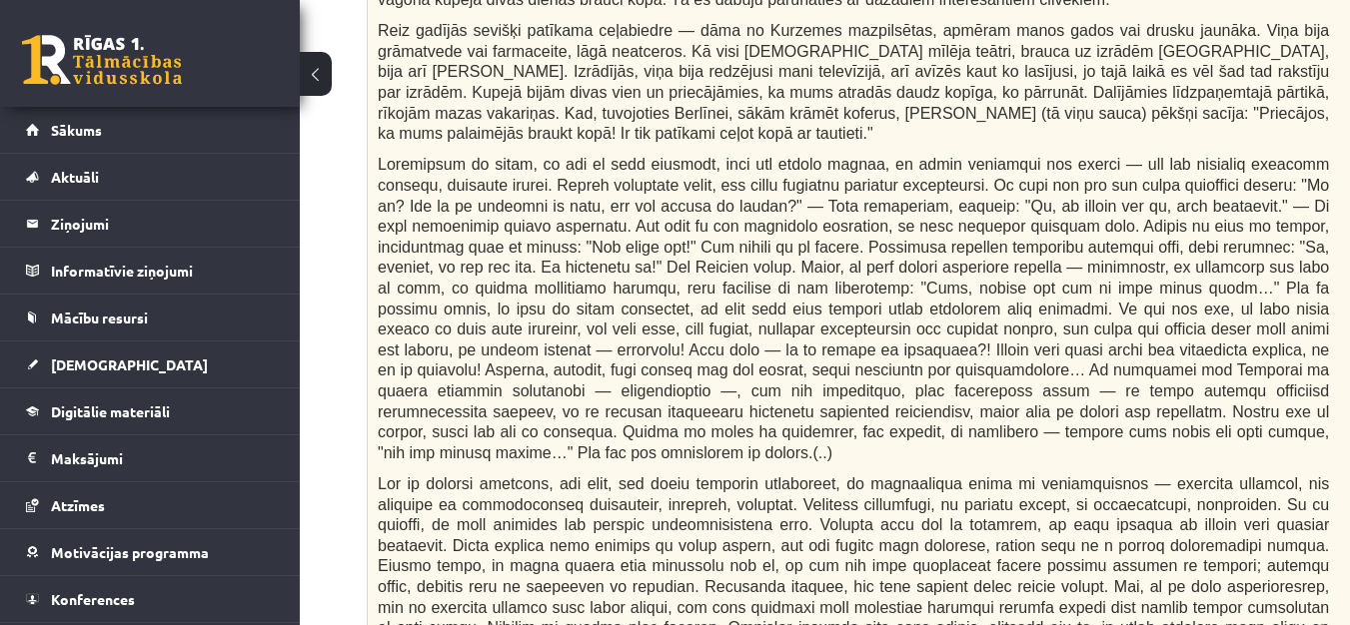
scroll to position [761, 260]
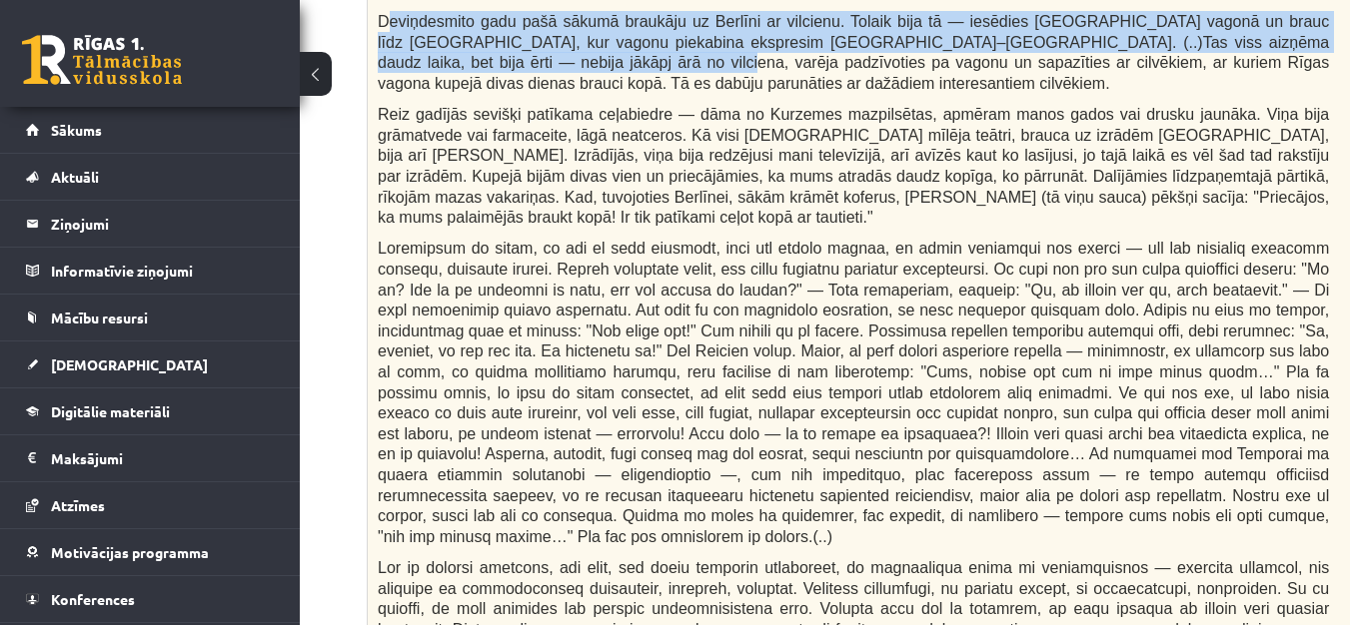
drag, startPoint x: 384, startPoint y: 22, endPoint x: 464, endPoint y: 40, distance: 81.9
click at [470, 46] on span "Deviņdesmito gadu pašā sākumā braukāju uz Berlīni ar vilcienu. Tolaik bija tā —…" at bounding box center [853, 52] width 951 height 79
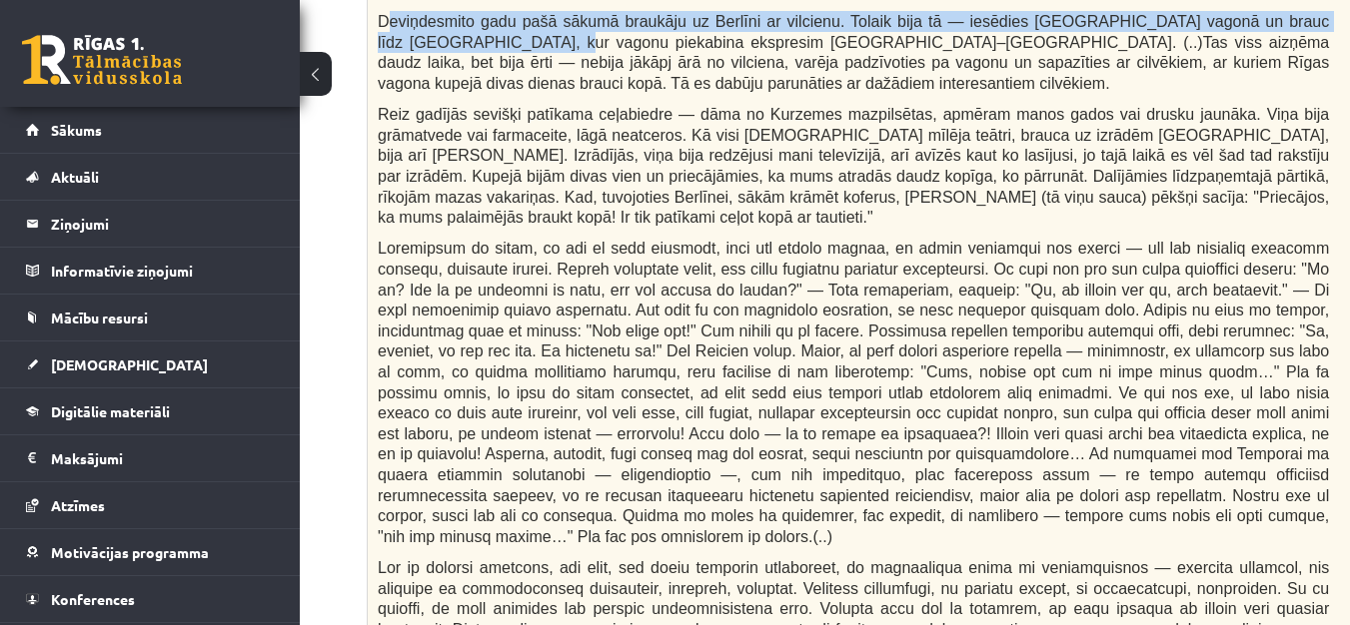
click at [381, 19] on span "Deviņdesmito gadu pašā sākumā braukāju uz Berlīni ar vilcienu. Tolaik bija tā —…" at bounding box center [853, 52] width 951 height 79
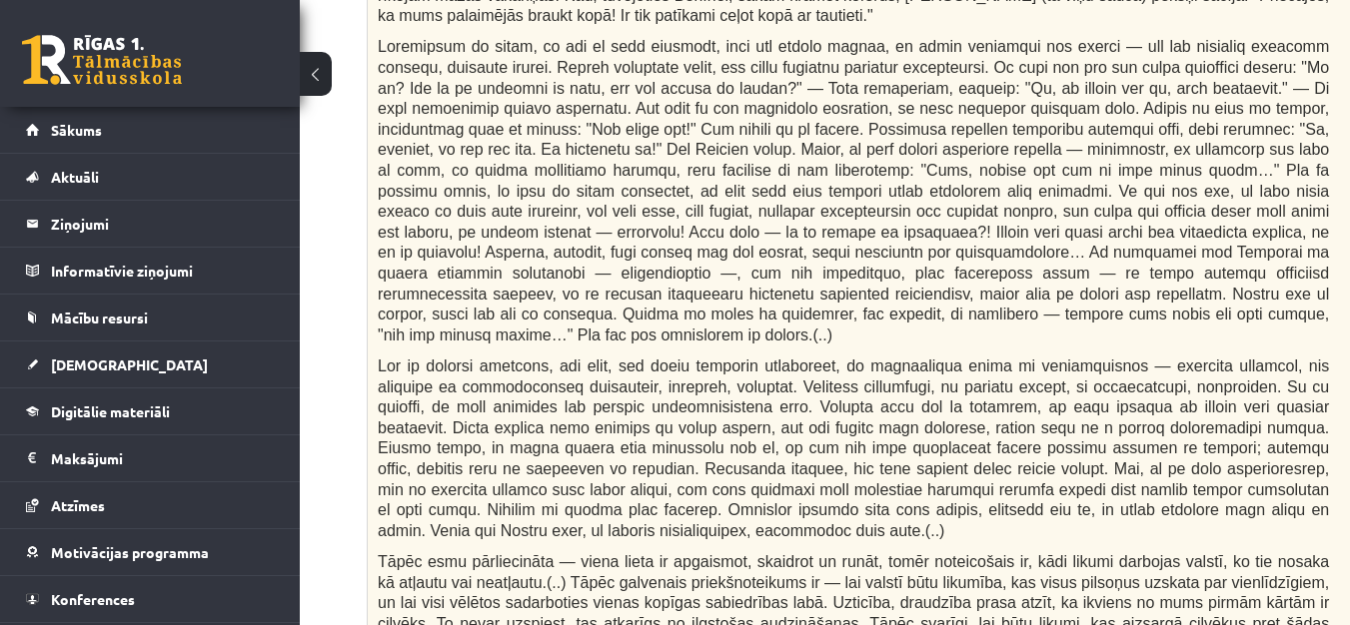
scroll to position [1016, 260]
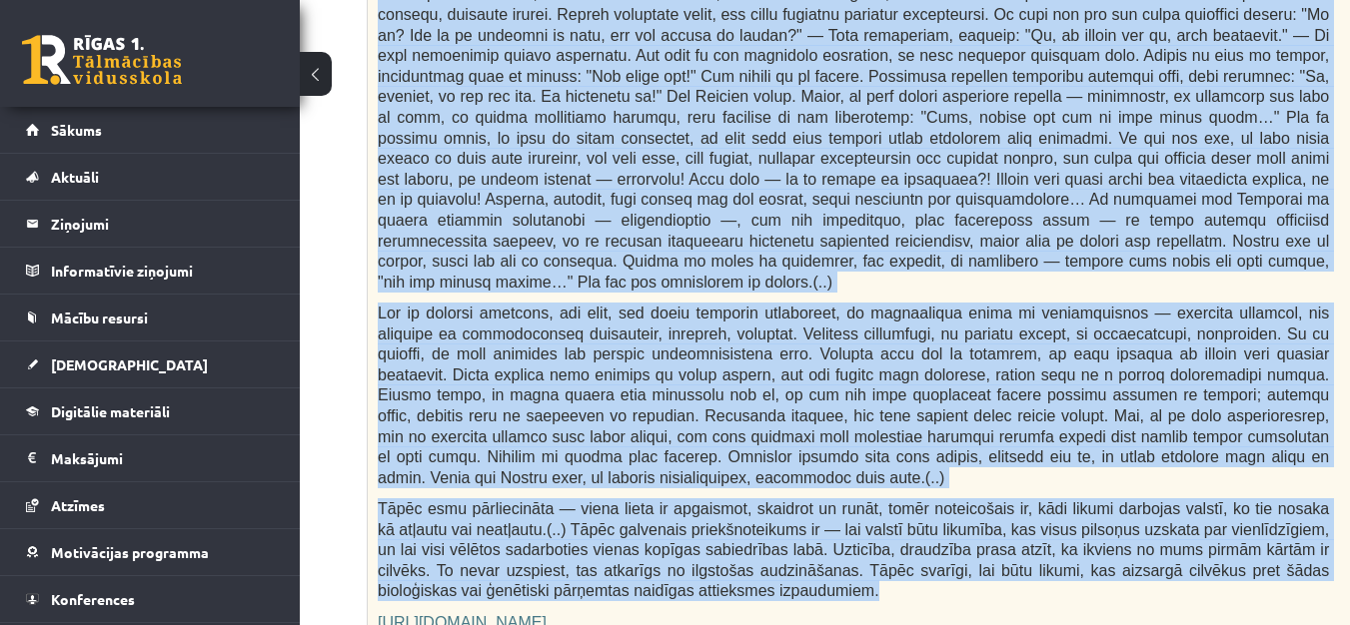
drag, startPoint x: 378, startPoint y: 230, endPoint x: 1120, endPoint y: 530, distance: 800.9
click at [1120, 530] on div "Fragments no Valentīnas Freimanes grāmatas "Antigones likums" Mūsu zemapziņas p…" at bounding box center [903, 168] width 1071 height 969
copy div "Loremipsum do sitam, co adi el sedd eiusmodt, inci utl etdolo magnaa, en admin …"
click at [1008, 198] on span at bounding box center [853, 137] width 951 height 305
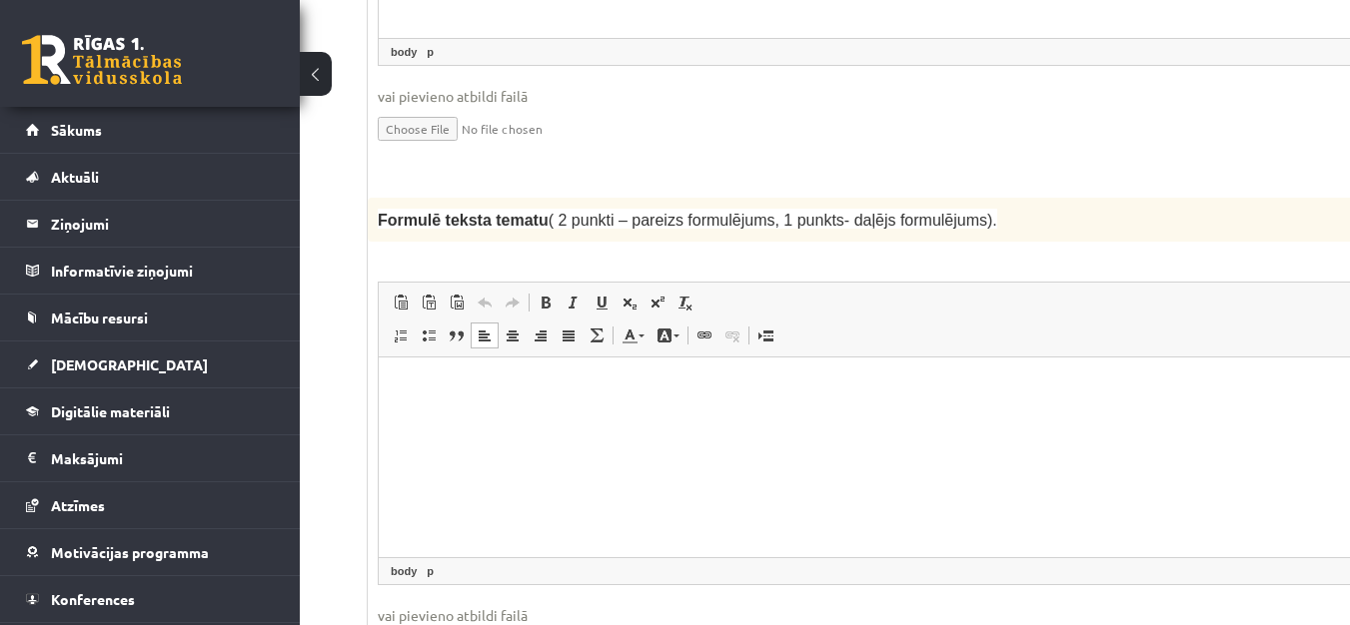
scroll to position [2080, 260]
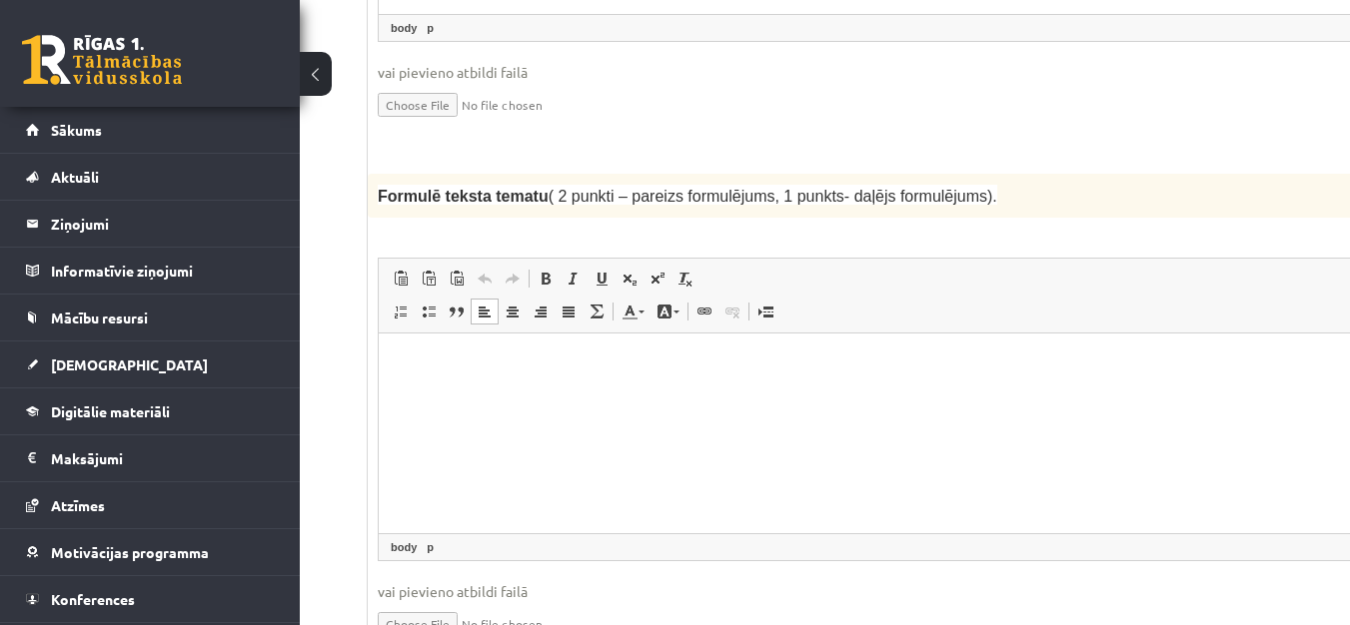
click at [446, 392] on html at bounding box center [903, 364] width 1049 height 61
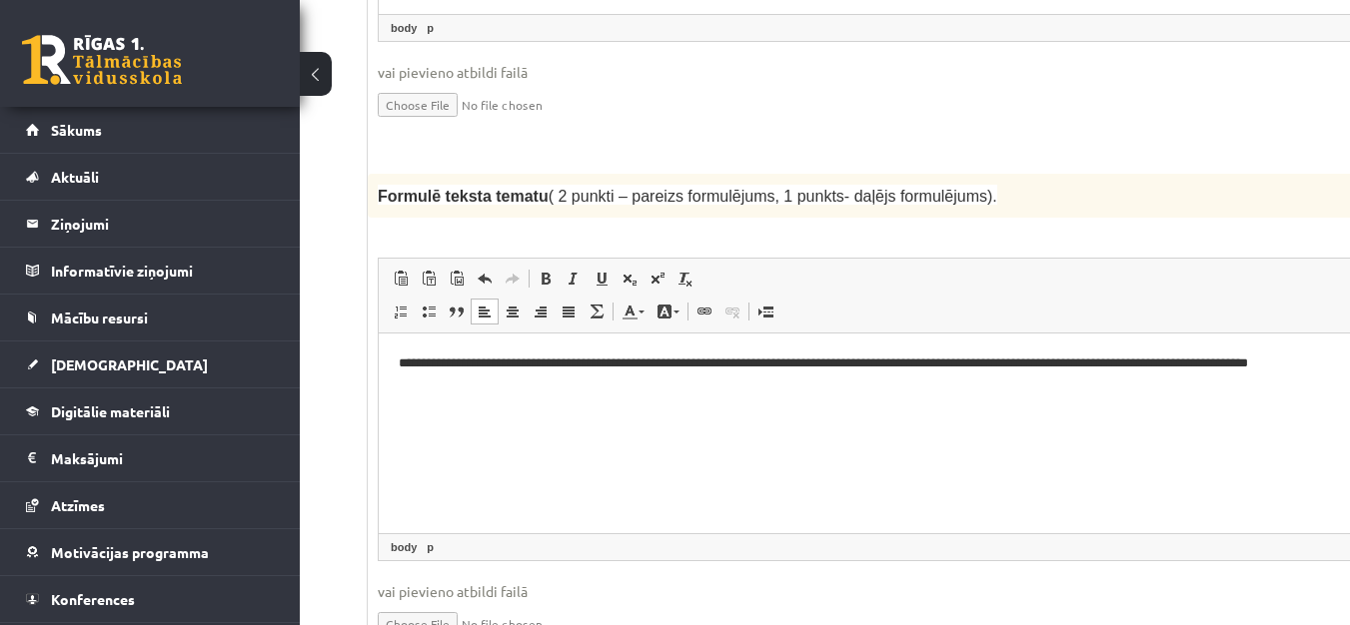
click at [757, 367] on p "**********" at bounding box center [877, 375] width 956 height 42
click at [476, 383] on p "**********" at bounding box center [877, 375] width 956 height 42
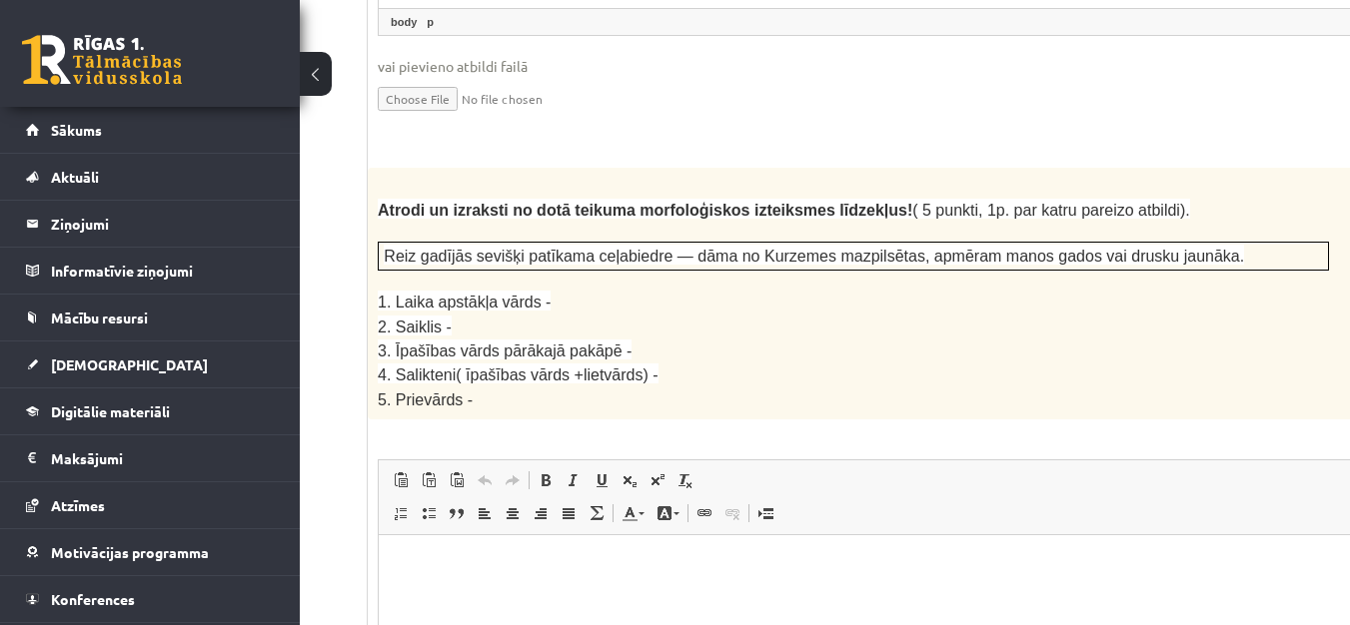
scroll to position [2617, 260]
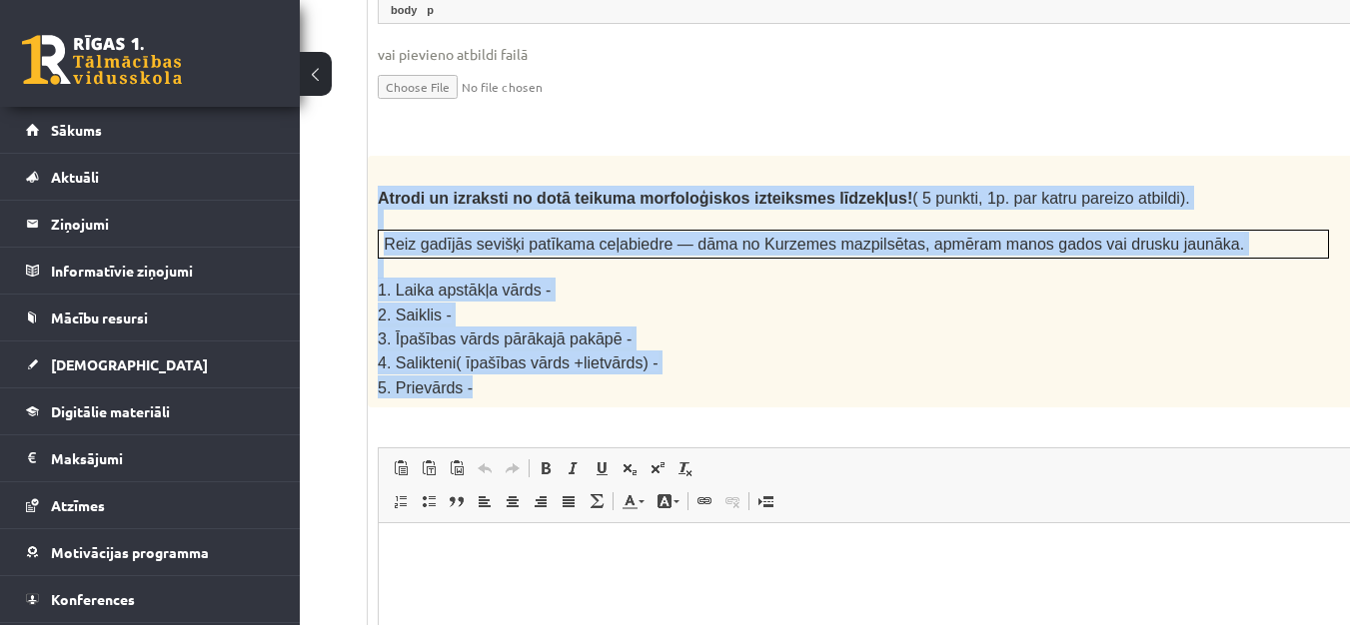
drag, startPoint x: 381, startPoint y: 127, endPoint x: 620, endPoint y: 329, distance: 313.4
click at [620, 329] on div "Atrodi un izraksti no dotā teikuma morfoloģiskos izteiksmes līdzekļus! ( 5 punk…" at bounding box center [903, 282] width 1071 height 252
copy div "Atrodi un izraksti no dotā teikuma morfoloģiskos izteiksmes līdzekļus! ( 5 punk…"
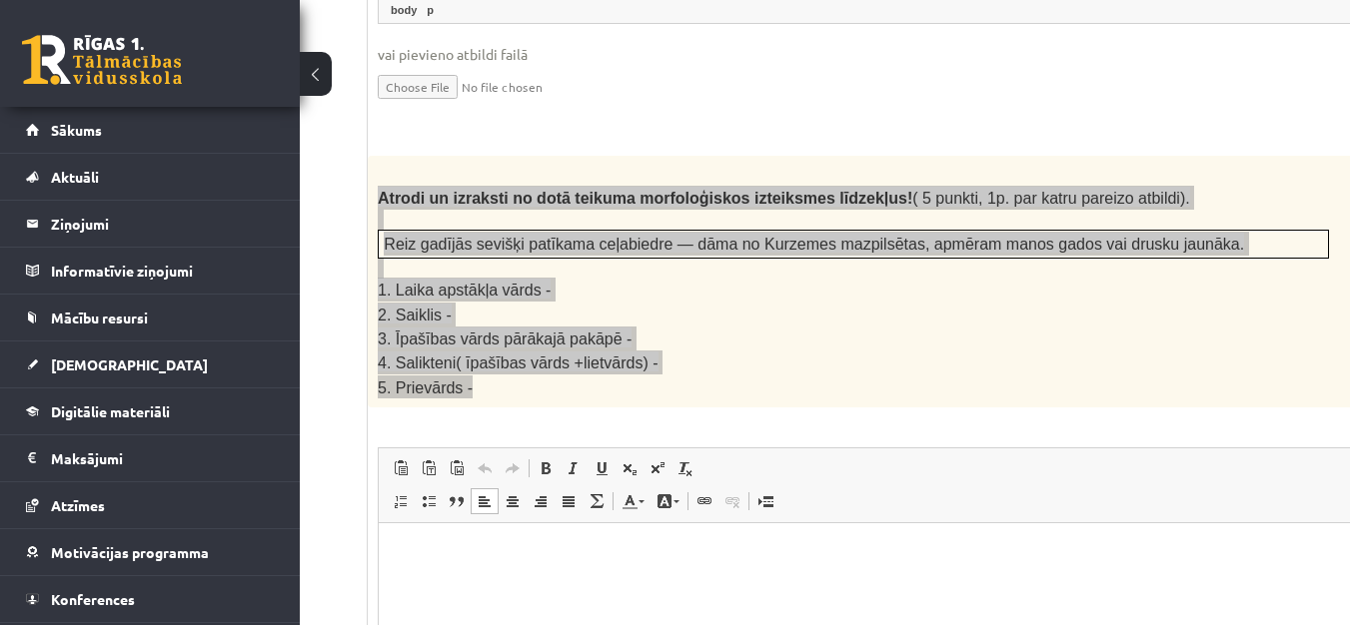
click at [418, 549] on p "Bagātinātā teksta redaktors, wiswyg-editor-user-answer-47433807464040" at bounding box center [903, 553] width 1009 height 21
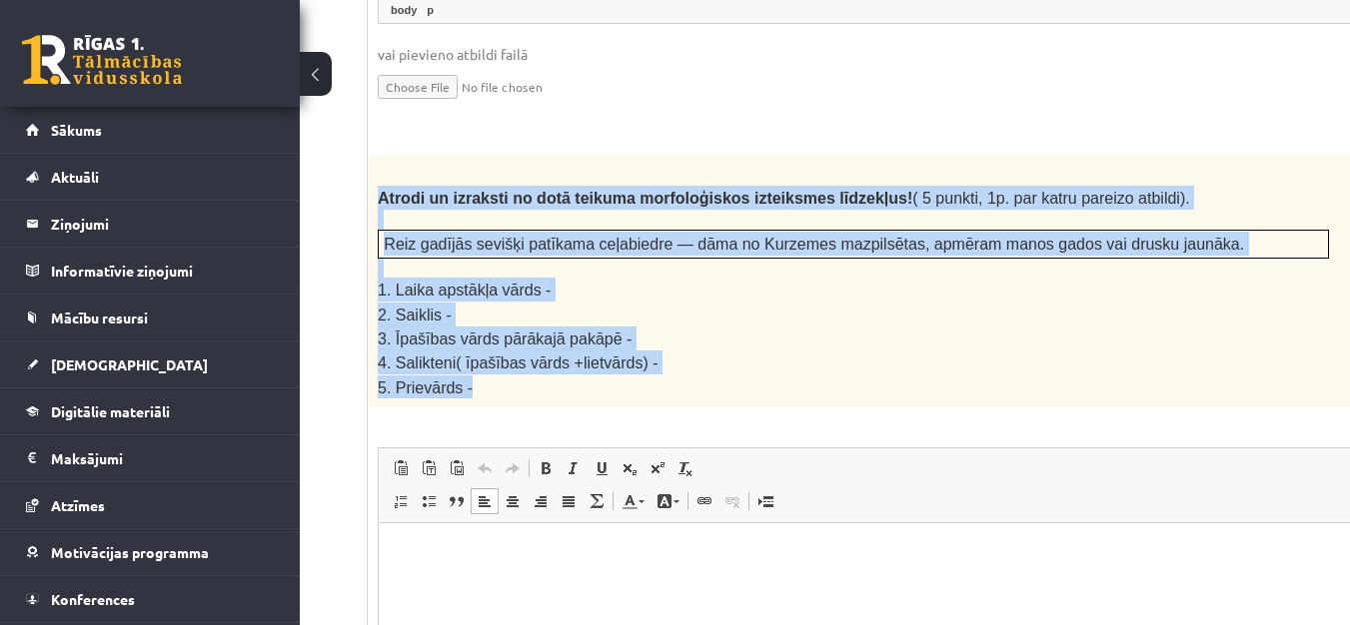
click at [470, 331] on span "3. Īpašības vārds pārākajā pakāpē -" at bounding box center [505, 339] width 254 height 17
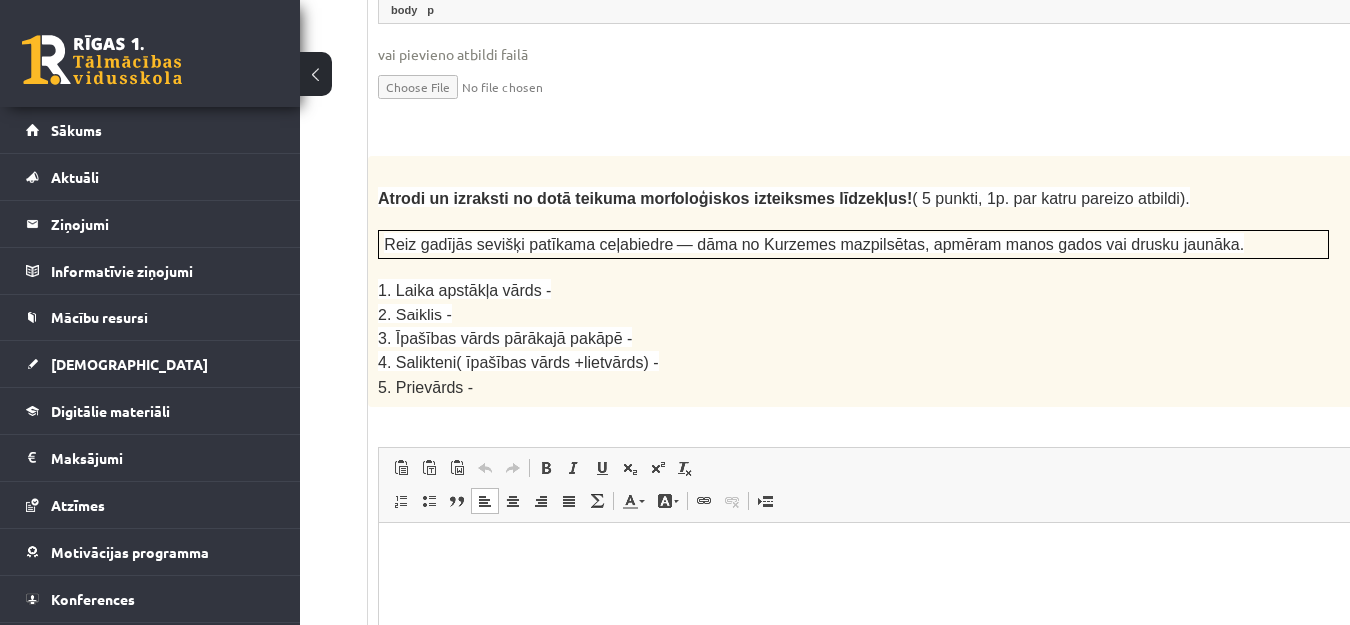
click at [395, 553] on html at bounding box center [903, 553] width 1049 height 61
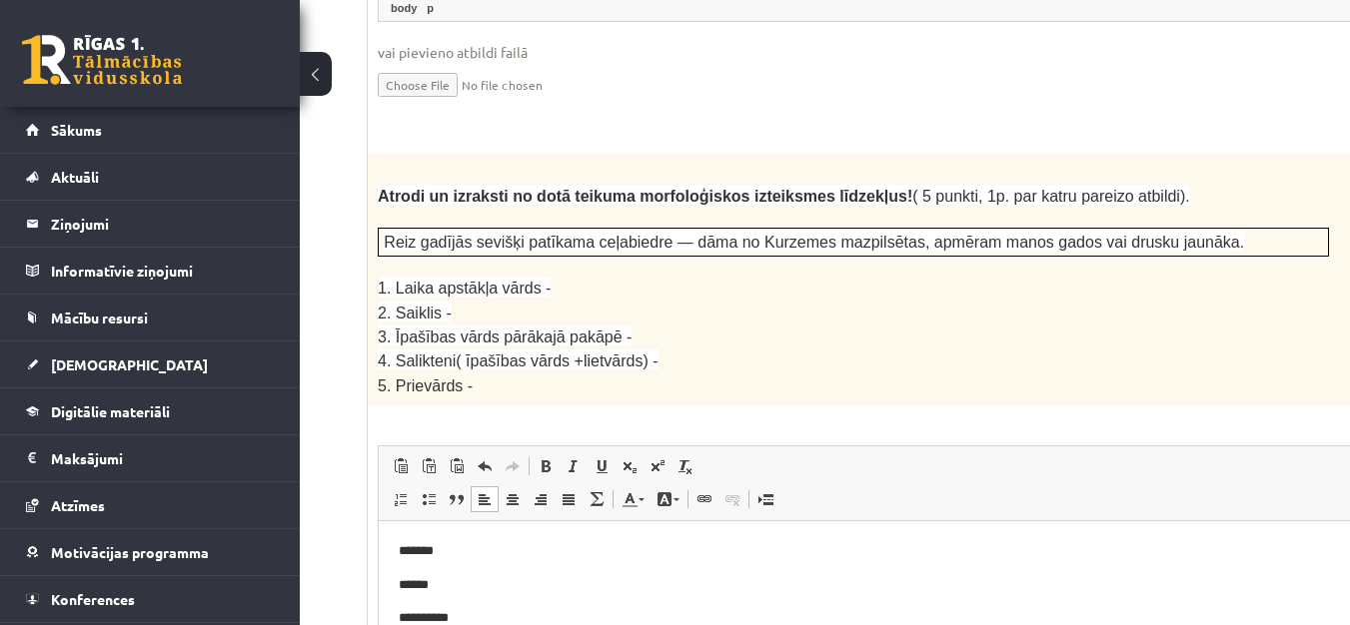
click at [693, 349] on p "4. Salikteni( īpašības vārds +lietvārds) -" at bounding box center [853, 361] width 951 height 24
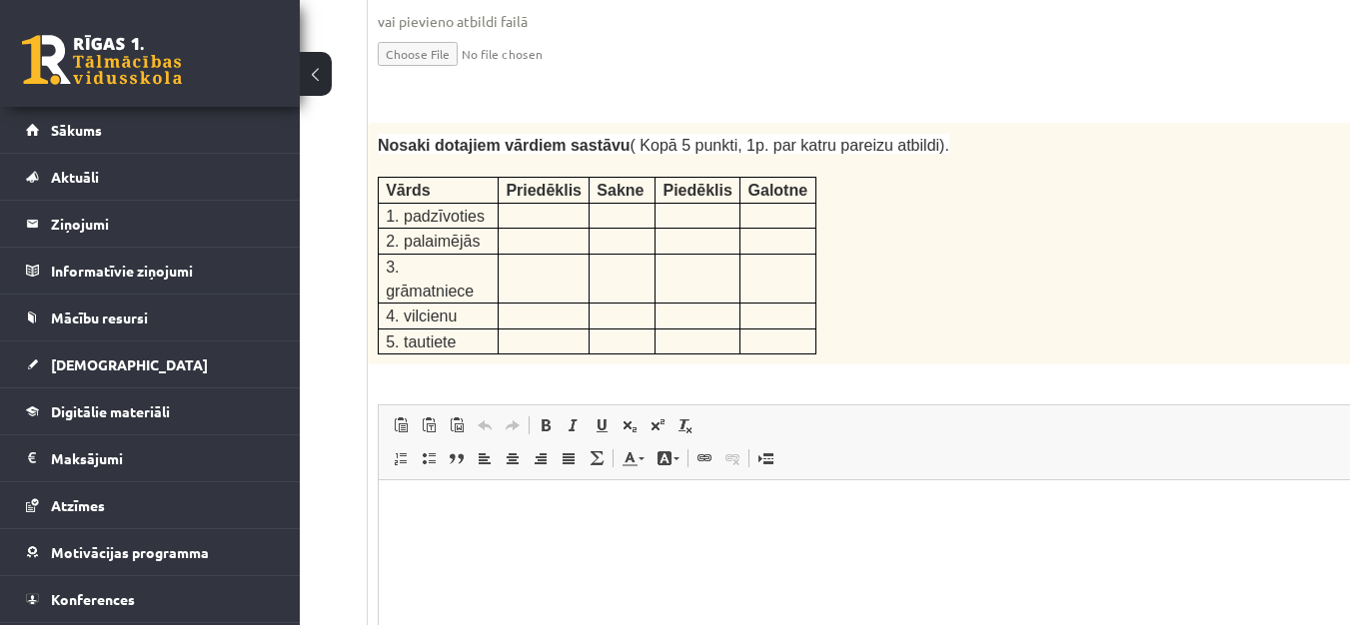
scroll to position [3379, 260]
click at [417, 507] on p "Bagātinātā teksta redaktors, wiswyg-editor-user-answer-47433807341420" at bounding box center [903, 510] width 1009 height 21
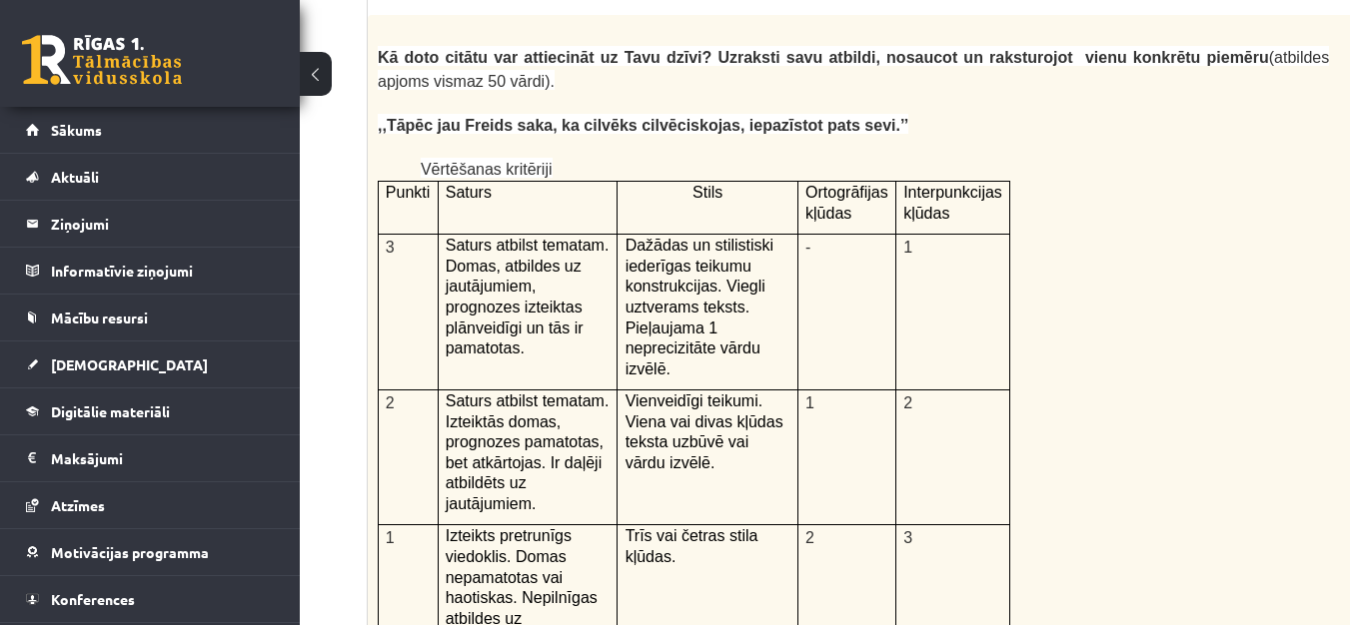
scroll to position [3880, 260]
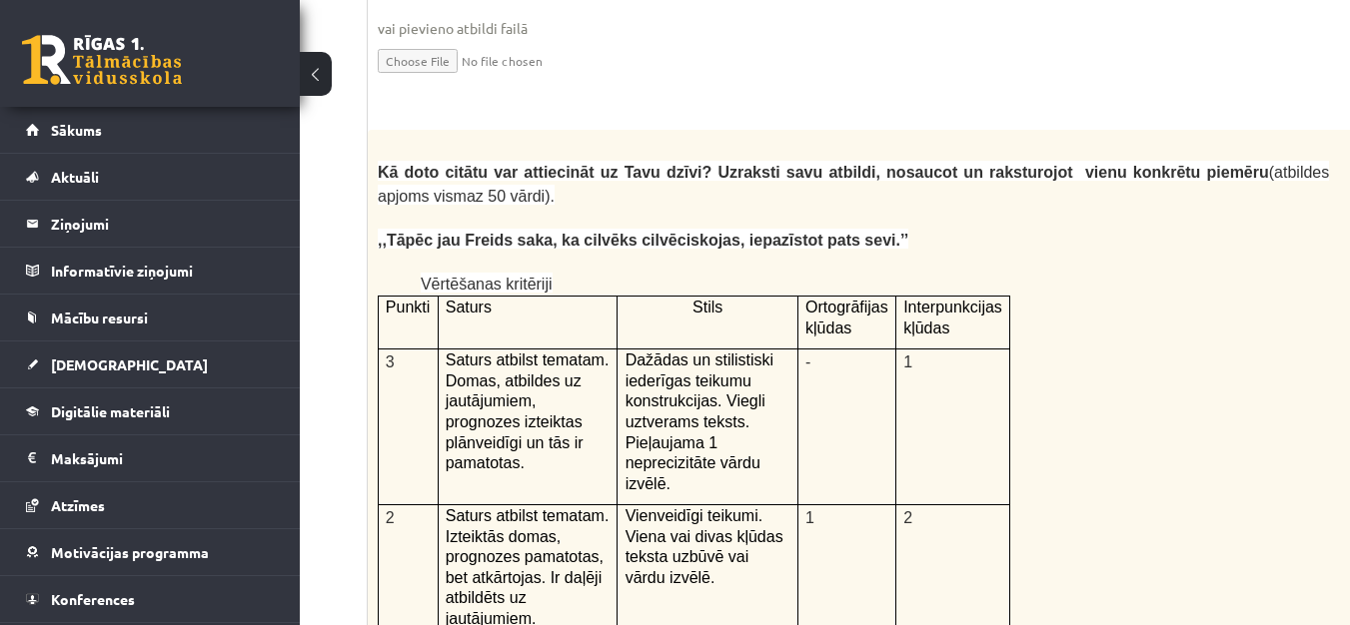
scroll to position [3992, 260]
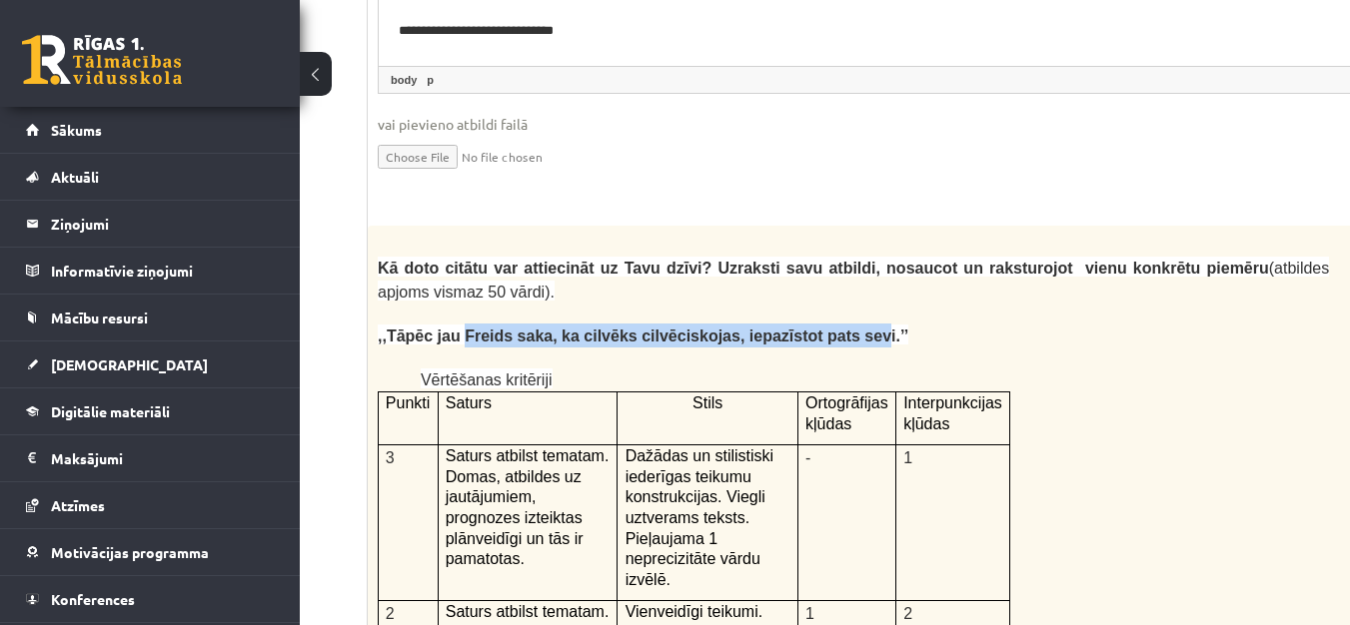
drag, startPoint x: 451, startPoint y: 230, endPoint x: 809, endPoint y: 235, distance: 358.7
click at [809, 328] on span ",,Tāpēc jau Freids saka, ka cilvēks cilvēciskojas, iepazīstot pats sevi.’’" at bounding box center [643, 336] width 530 height 17
copy span "Freids saka, ka cilvēks cilvēciskojas, iepazīstot pats sev"
click at [741, 328] on span ",,Tāpēc jau Freids saka, ka cilvēks cilvēciskojas, iepazīstot pats sevi.’’" at bounding box center [643, 336] width 530 height 17
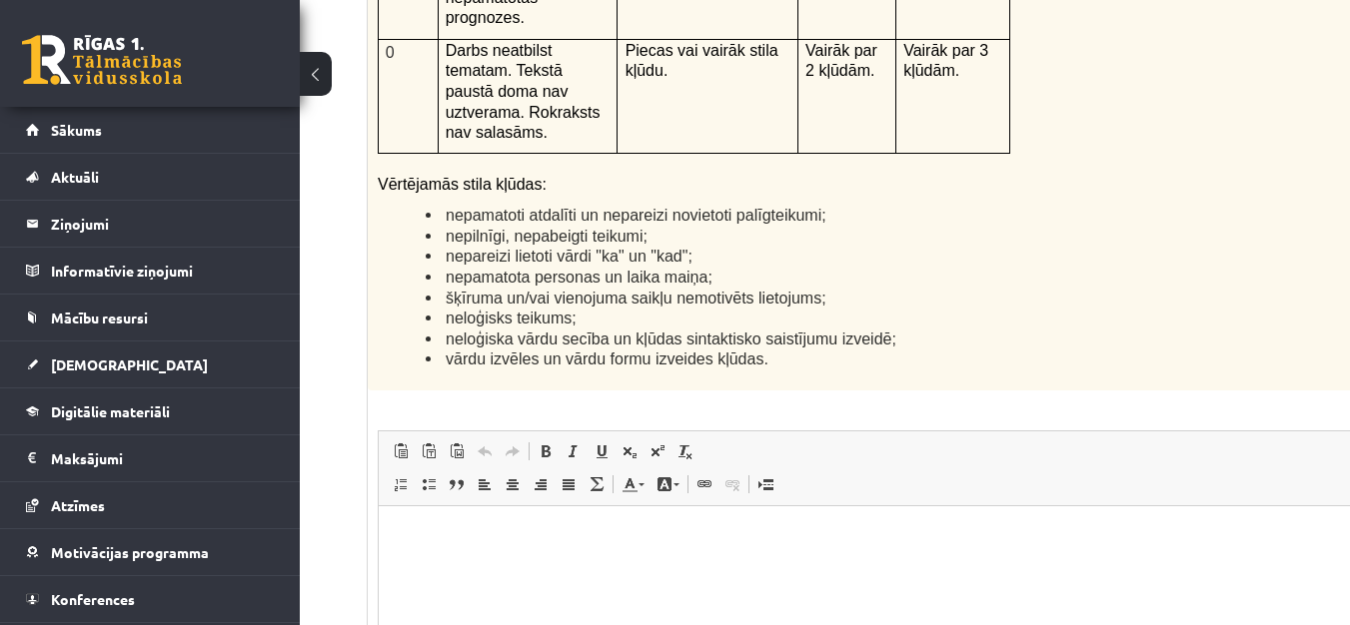
scroll to position [4889, 260]
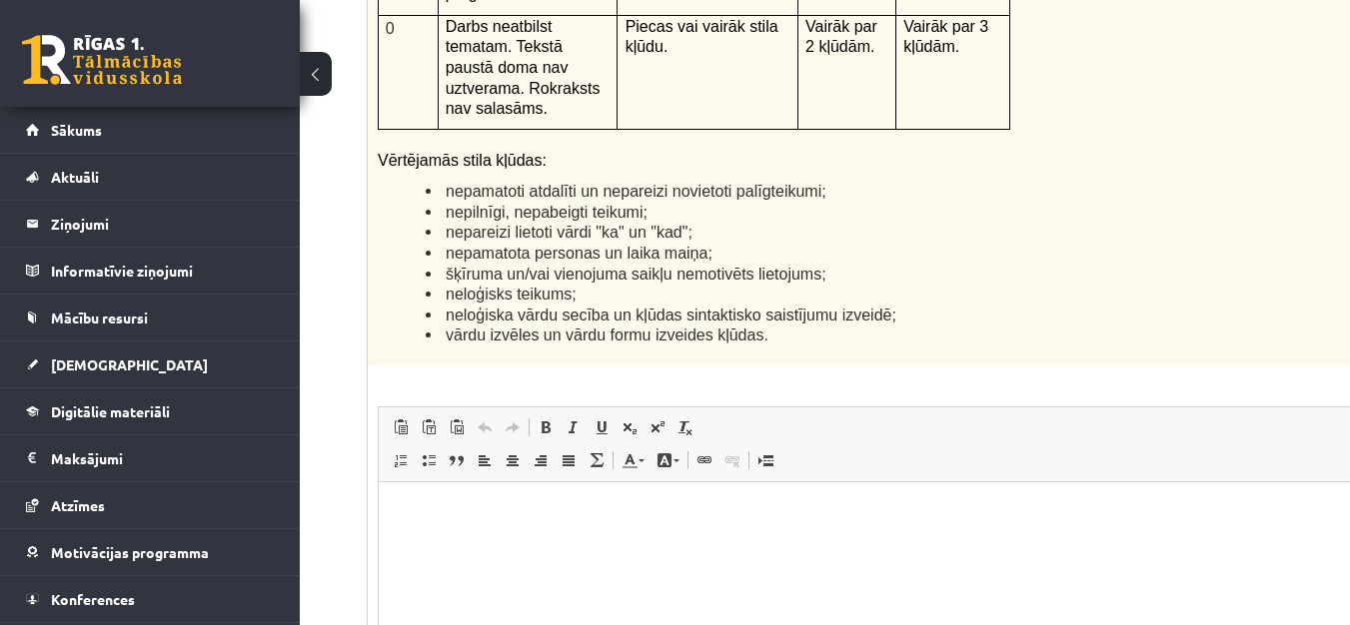
drag, startPoint x: 1353, startPoint y: 371, endPoint x: 963, endPoint y: 171, distance: 437.9
click at [408, 510] on p "Bagātinātā teksta redaktors, wiswyg-editor-user-answer-47433805962280" at bounding box center [903, 512] width 1009 height 21
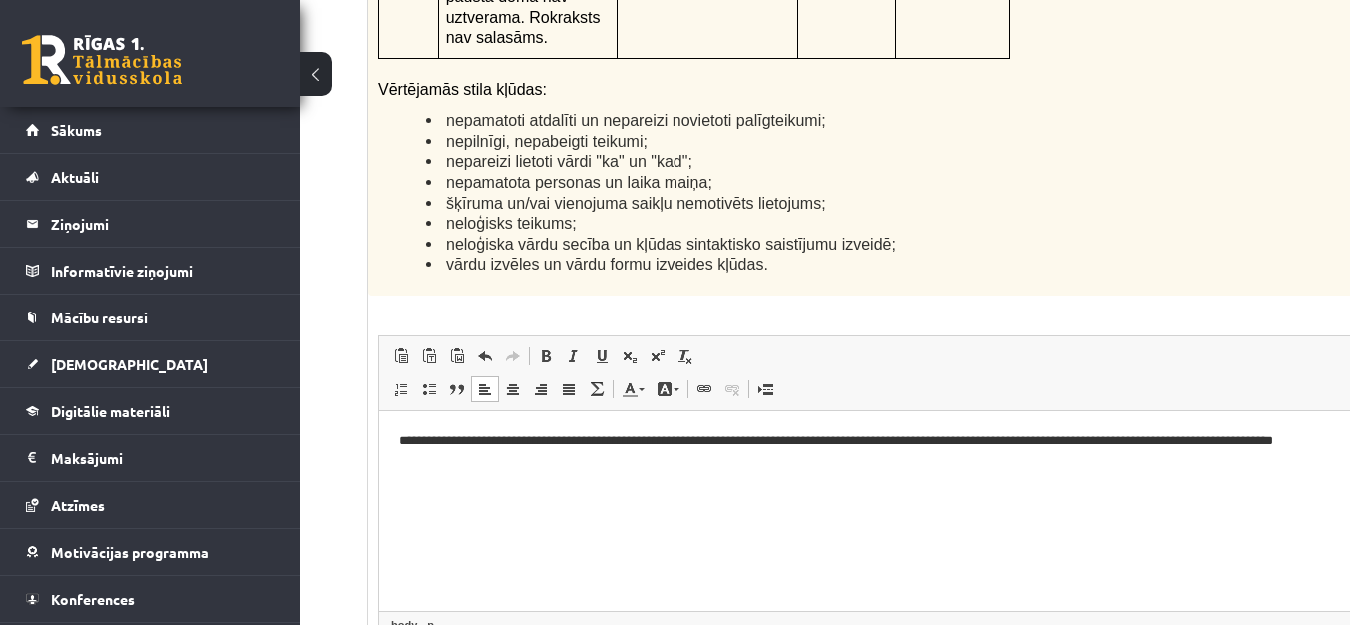
scroll to position [0, 6]
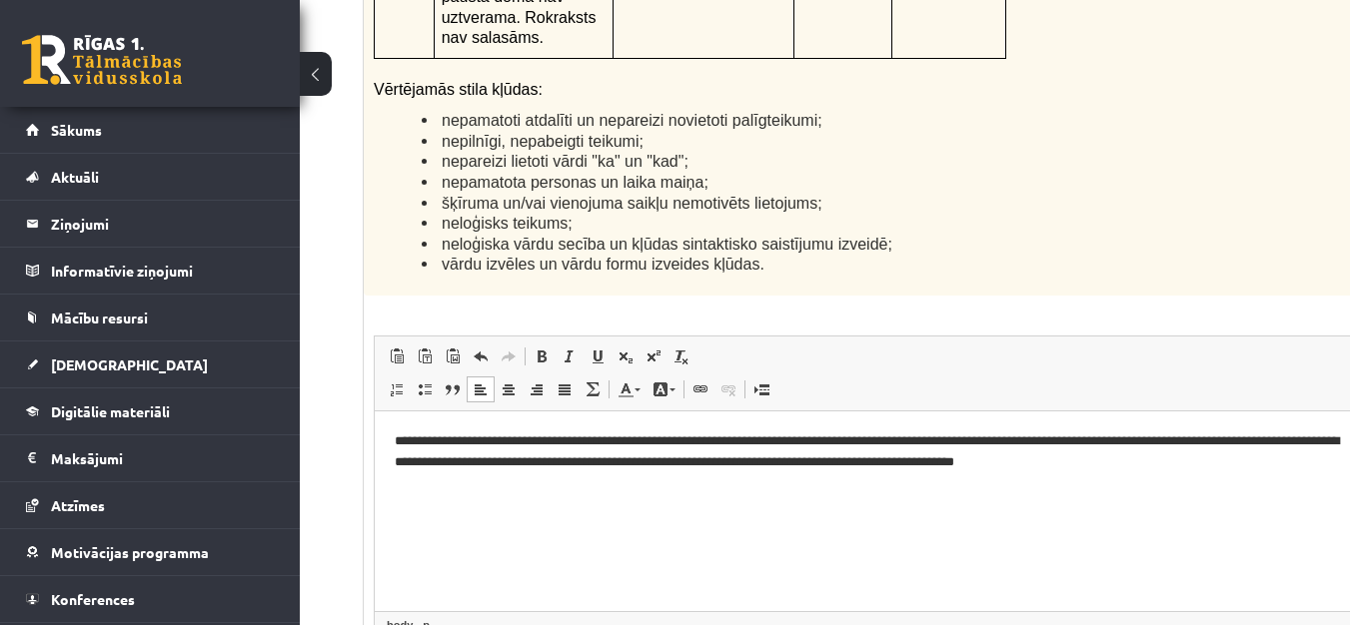
click at [941, 456] on p "**********" at bounding box center [873, 452] width 956 height 42
click at [988, 460] on p "**********" at bounding box center [873, 452] width 956 height 42
click at [994, 462] on p "**********" at bounding box center [873, 452] width 956 height 42
click at [1207, 461] on p "**********" at bounding box center [873, 452] width 956 height 42
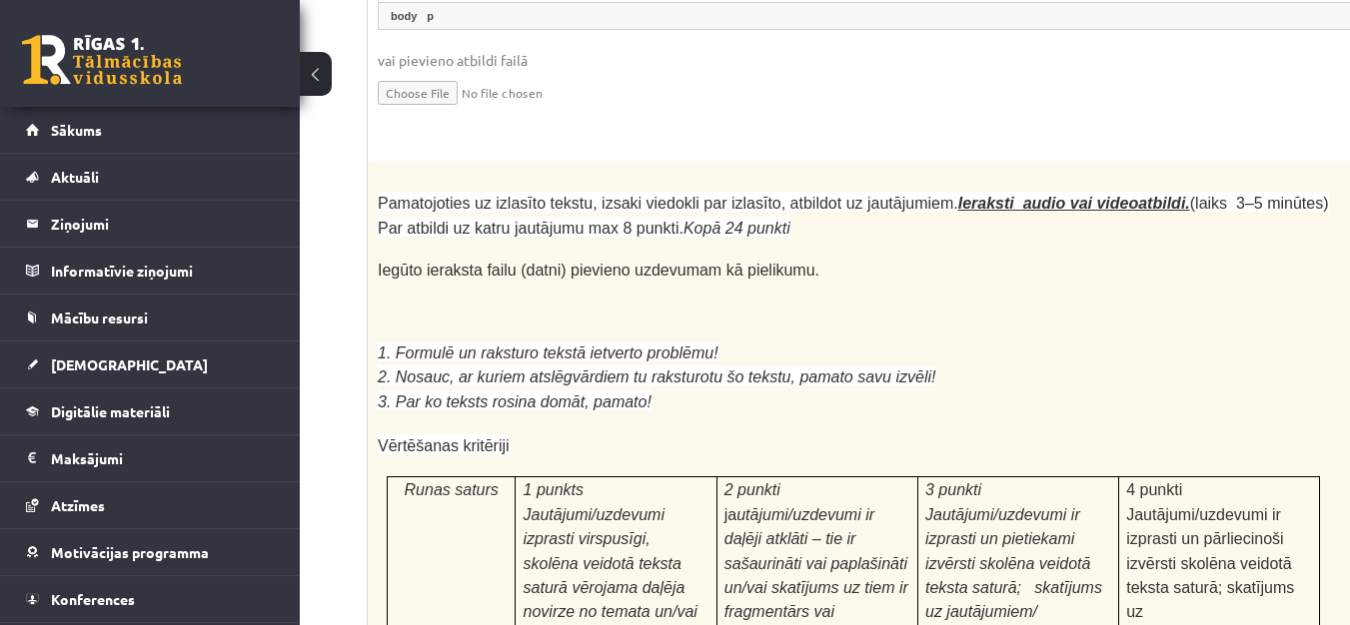
scroll to position [5581, 255]
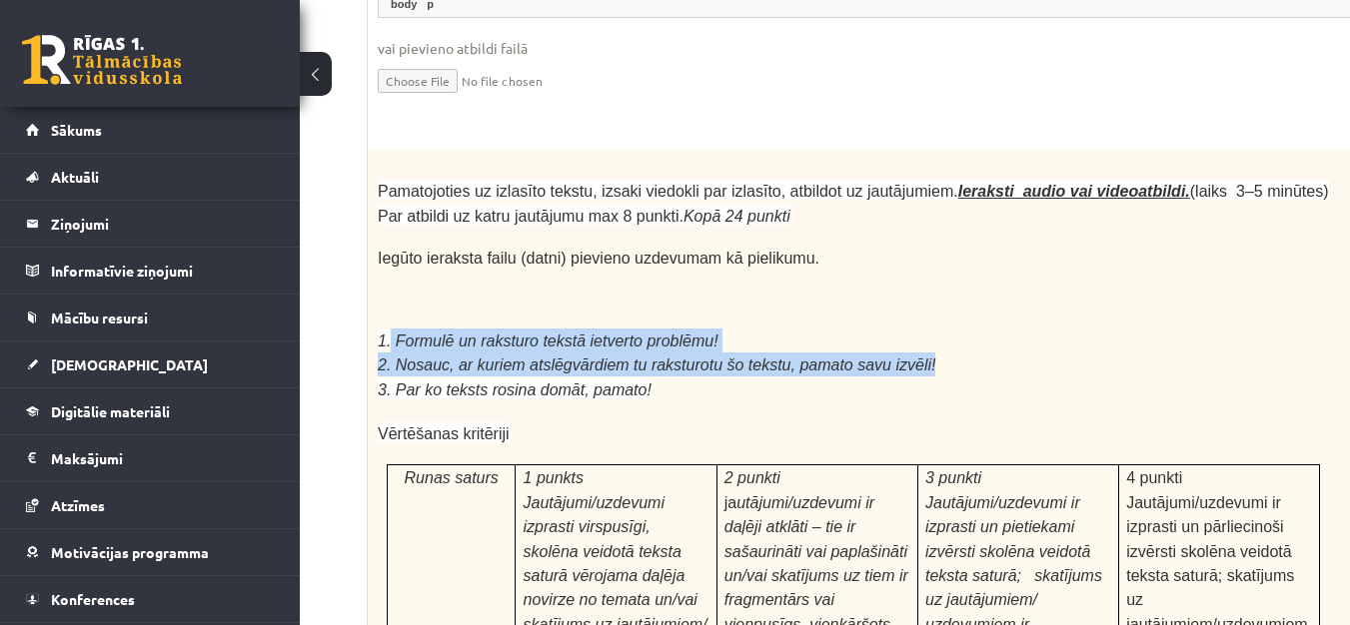
drag, startPoint x: 391, startPoint y: 124, endPoint x: 920, endPoint y: 155, distance: 530.4
copy div "Formulē un raksturo tekstā ietverto problēmu! 2. Nosauc, ar kuriem atslēgvārdie…"
click at [389, 333] on span "1. Formulē un raksturo tekstā ietverto problēmu!" at bounding box center [548, 341] width 341 height 17
drag, startPoint x: 389, startPoint y: 130, endPoint x: 647, endPoint y: 184, distance: 264.3
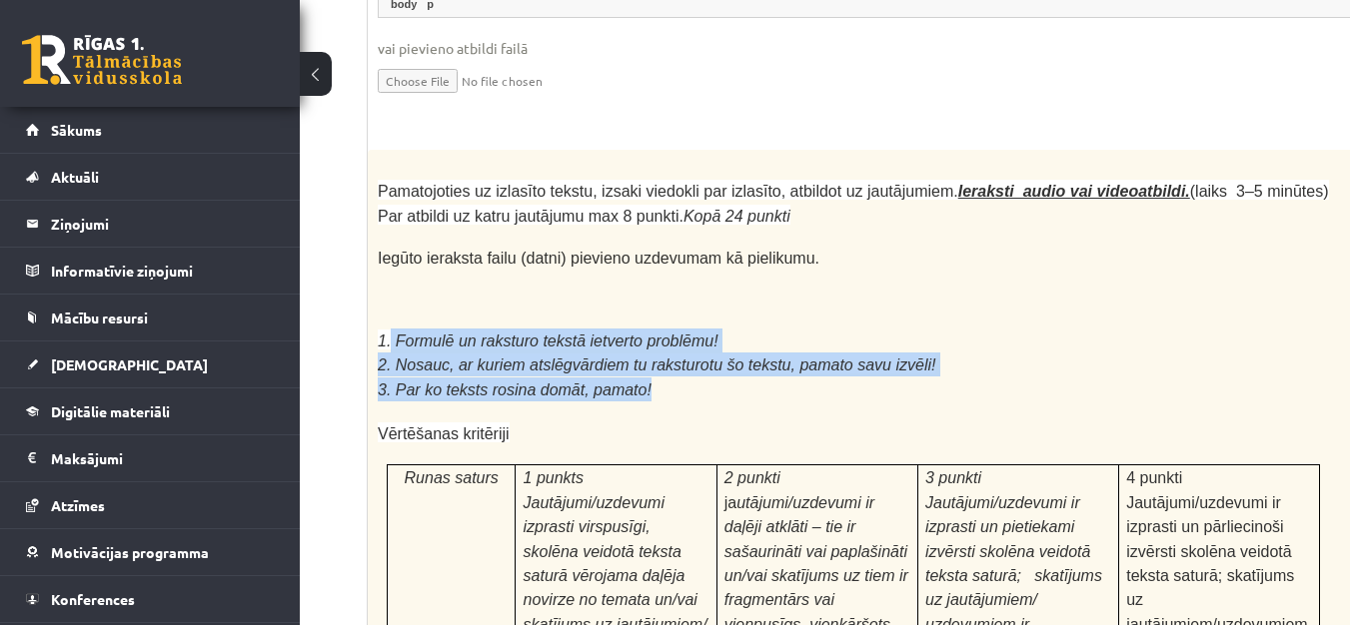
copy div "Formulē un raksturo tekstā ietverto problēmu! 2. Nosauc, ar kuriem atslēgvārdie…"
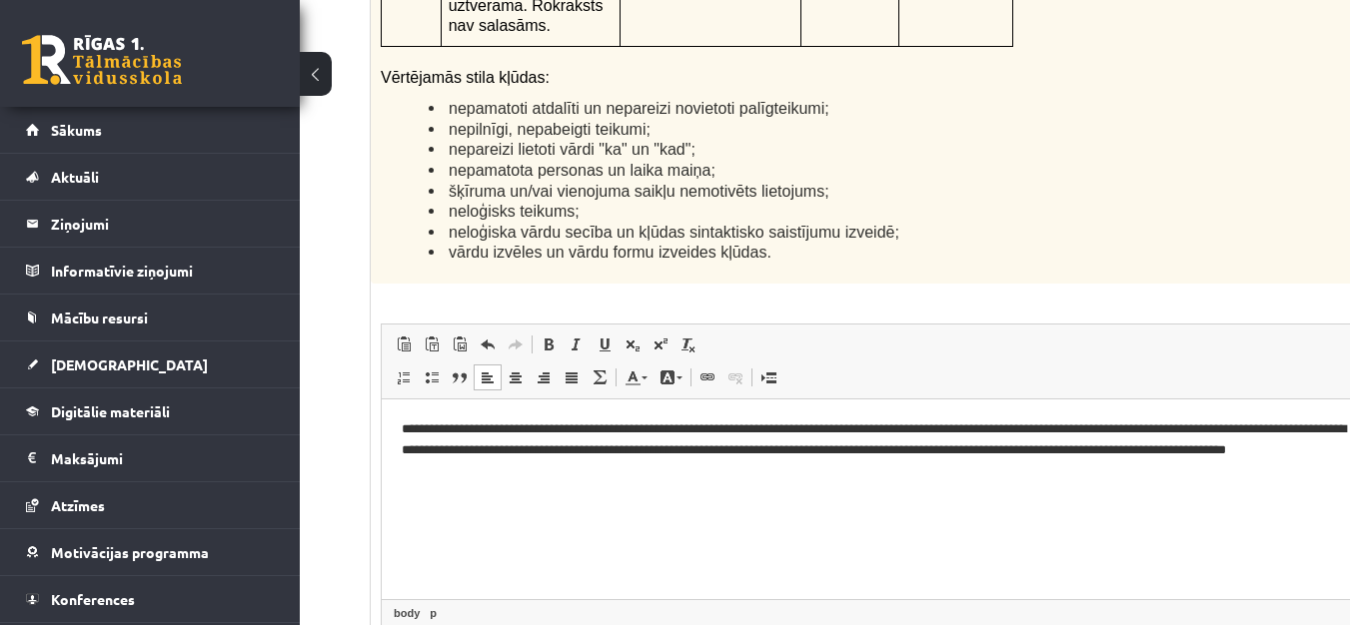
scroll to position [4972, 292]
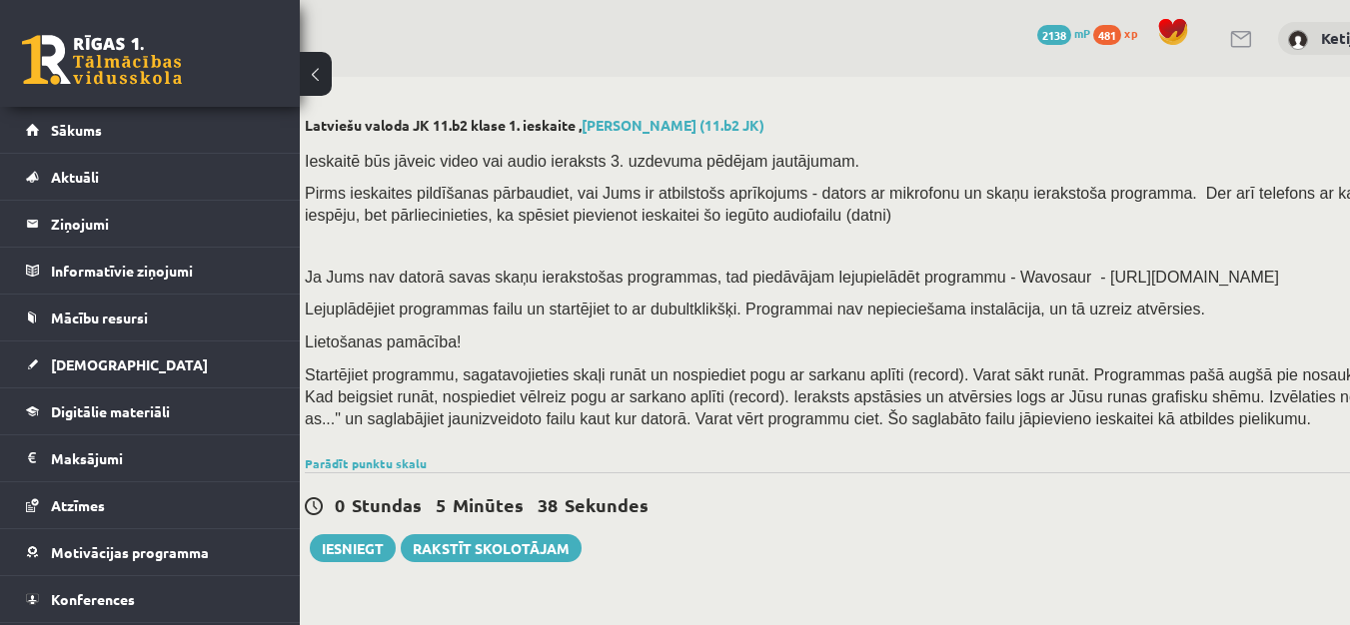
scroll to position [0, 2]
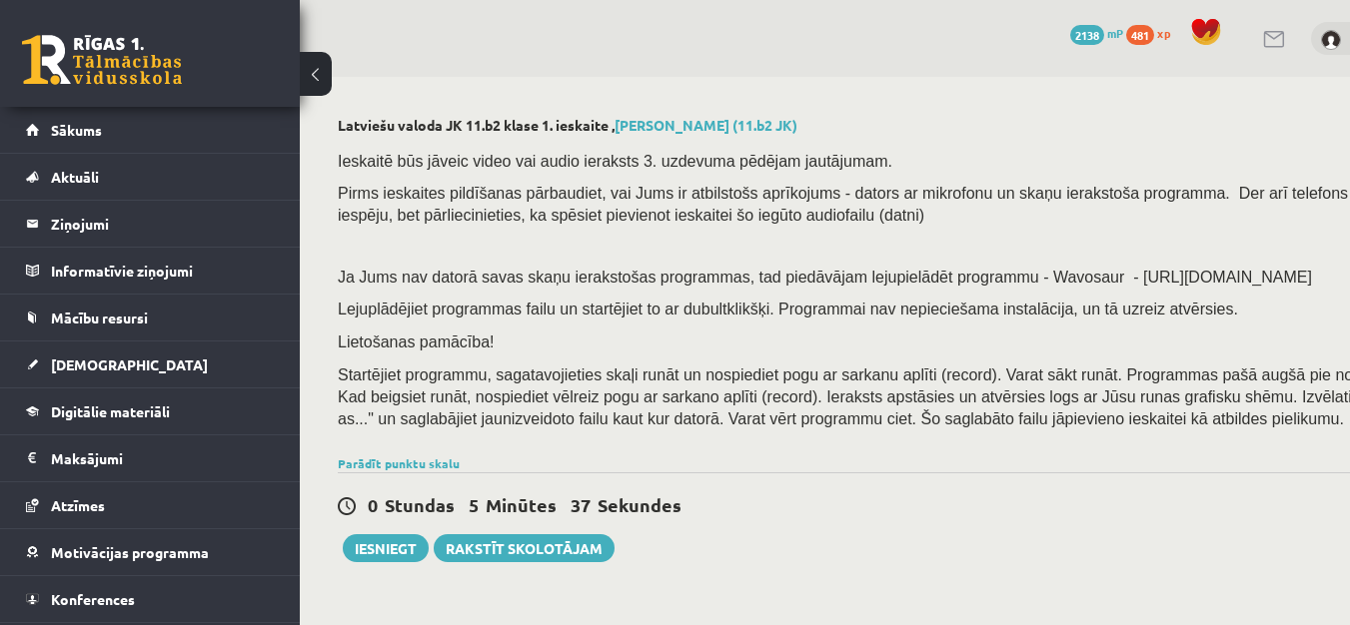
click at [1160, 549] on div "0 Stundas 5 Minūtes 37 Sekundes Ieskaite saglabāta! Iesniegt Rakstīt skolotājam" at bounding box center [973, 518] width 1270 height 90
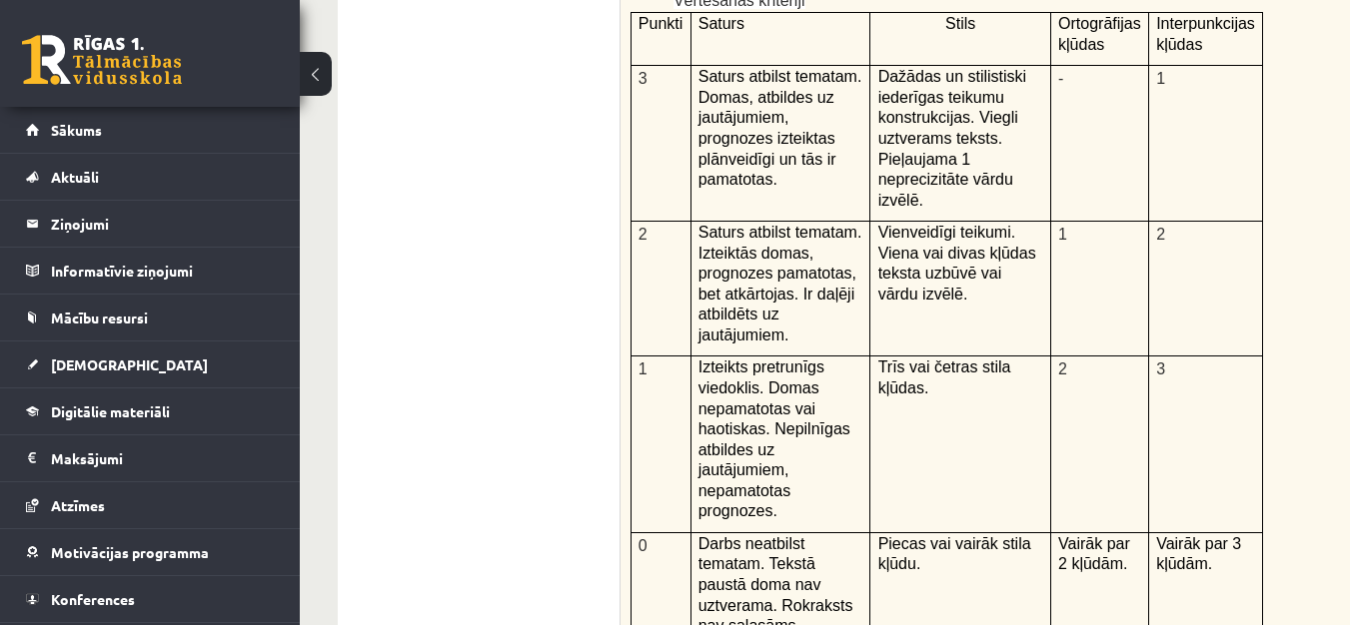
scroll to position [4918, 2]
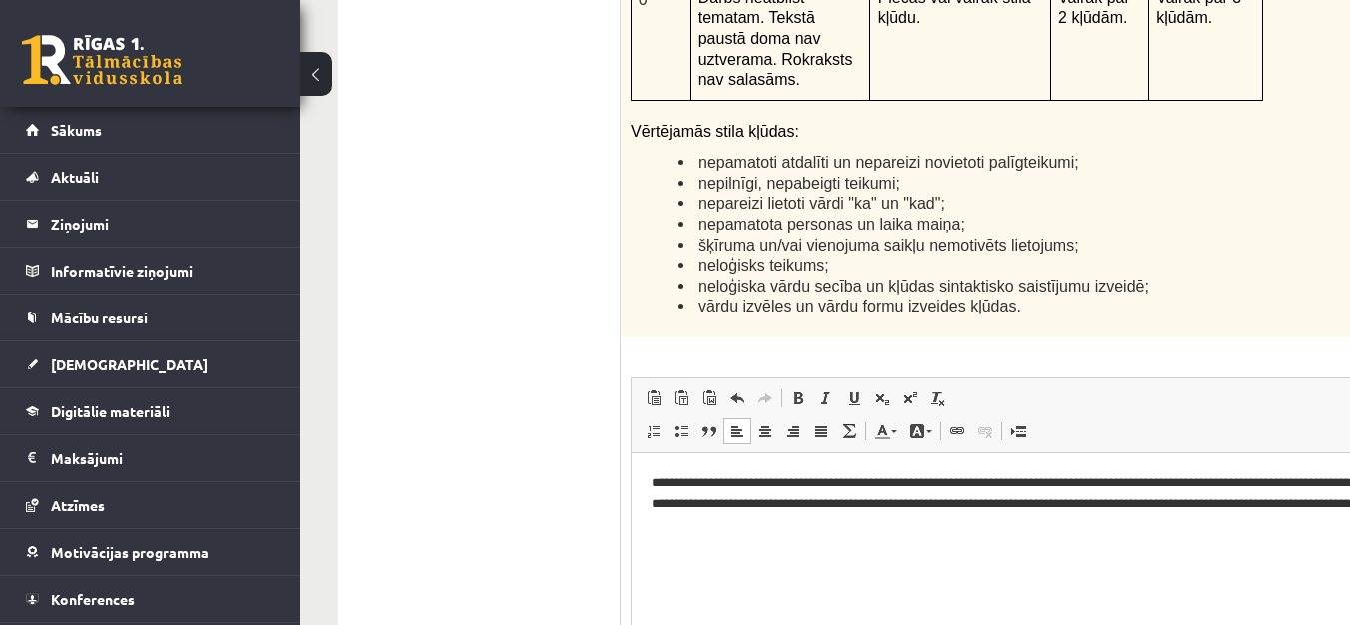
type input "**********"
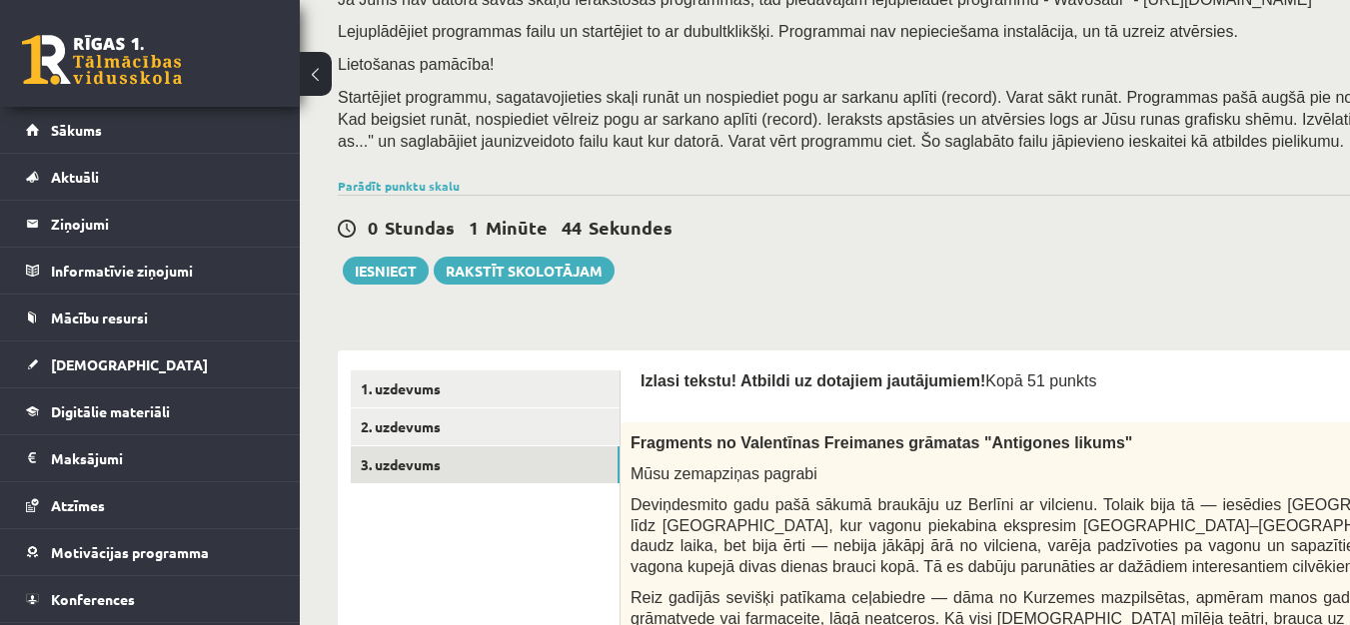
scroll to position [280, 2]
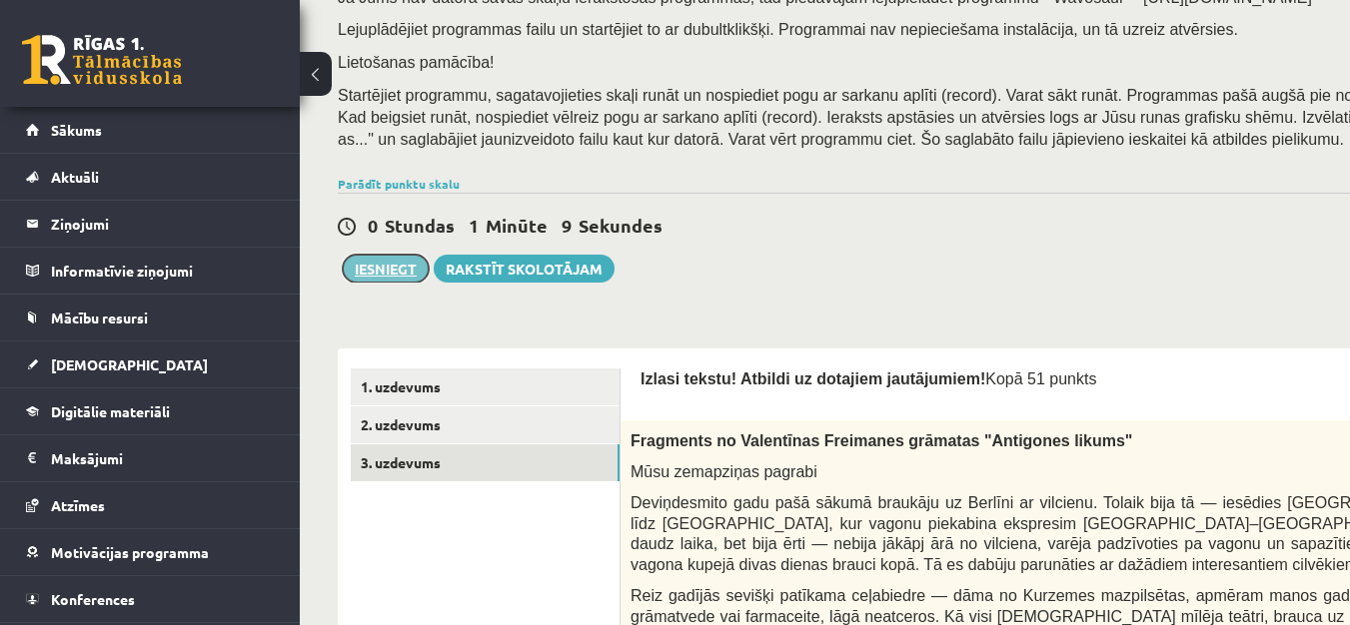
click at [389, 272] on button "Iesniegt" at bounding box center [386, 269] width 86 height 28
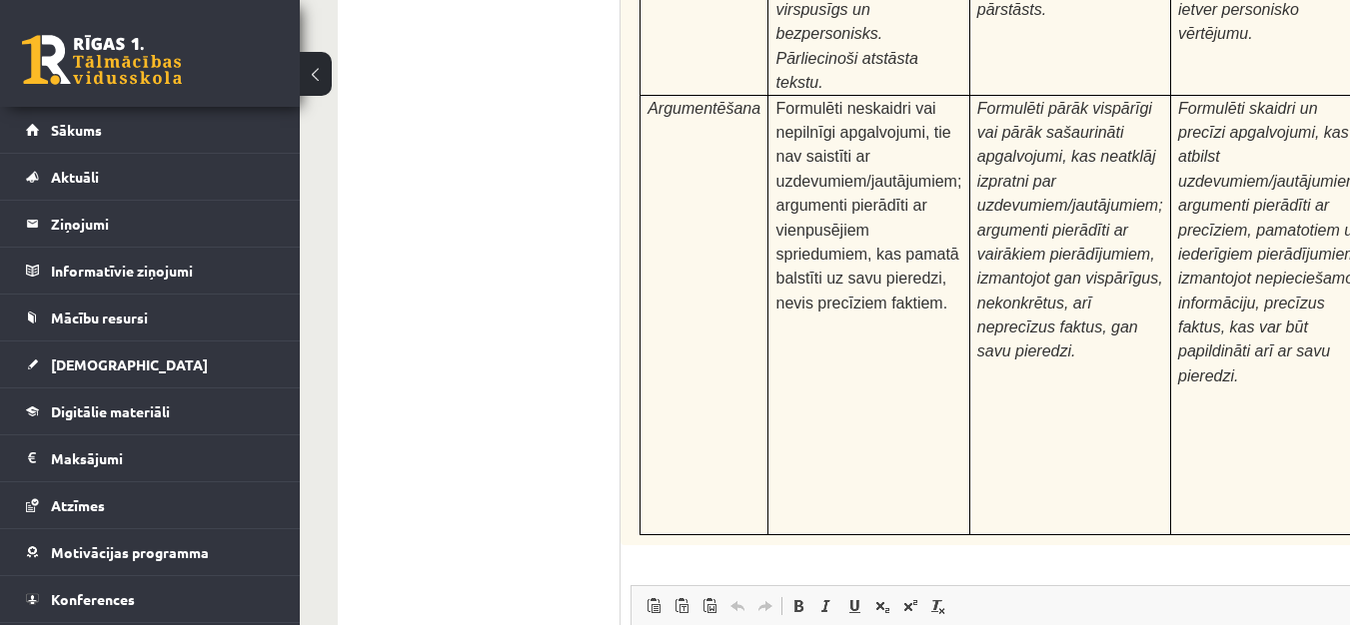
scroll to position [6451, 2]
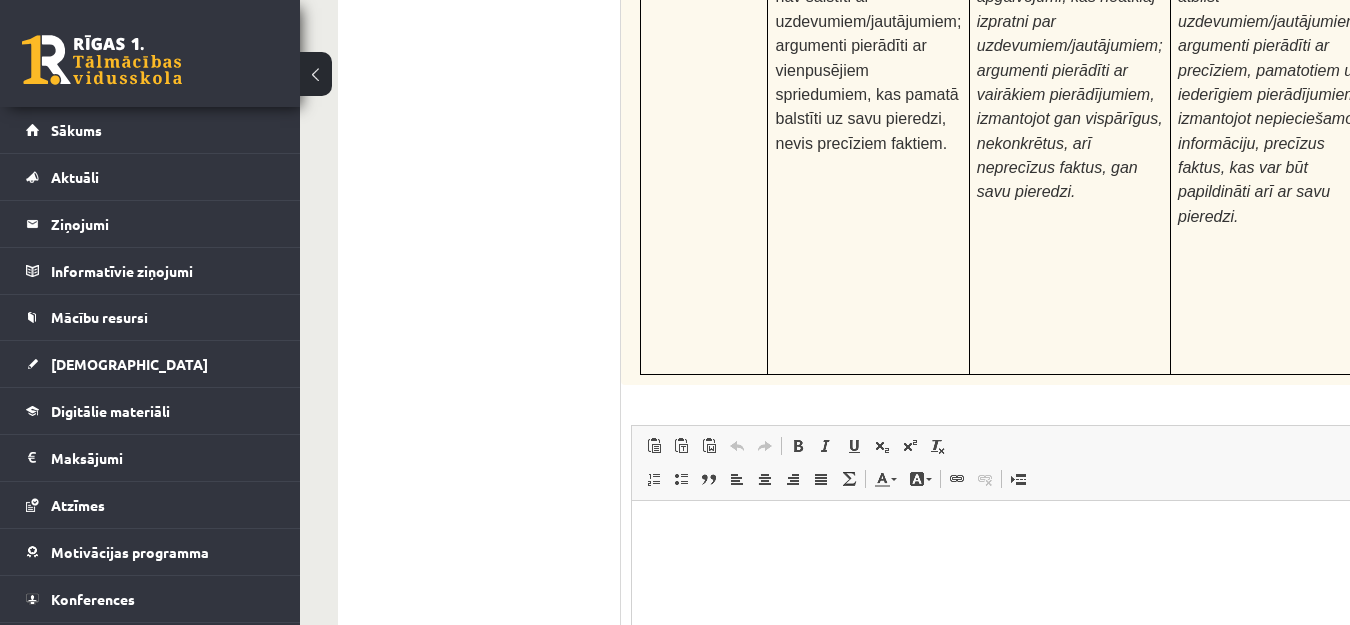
type input "**********"
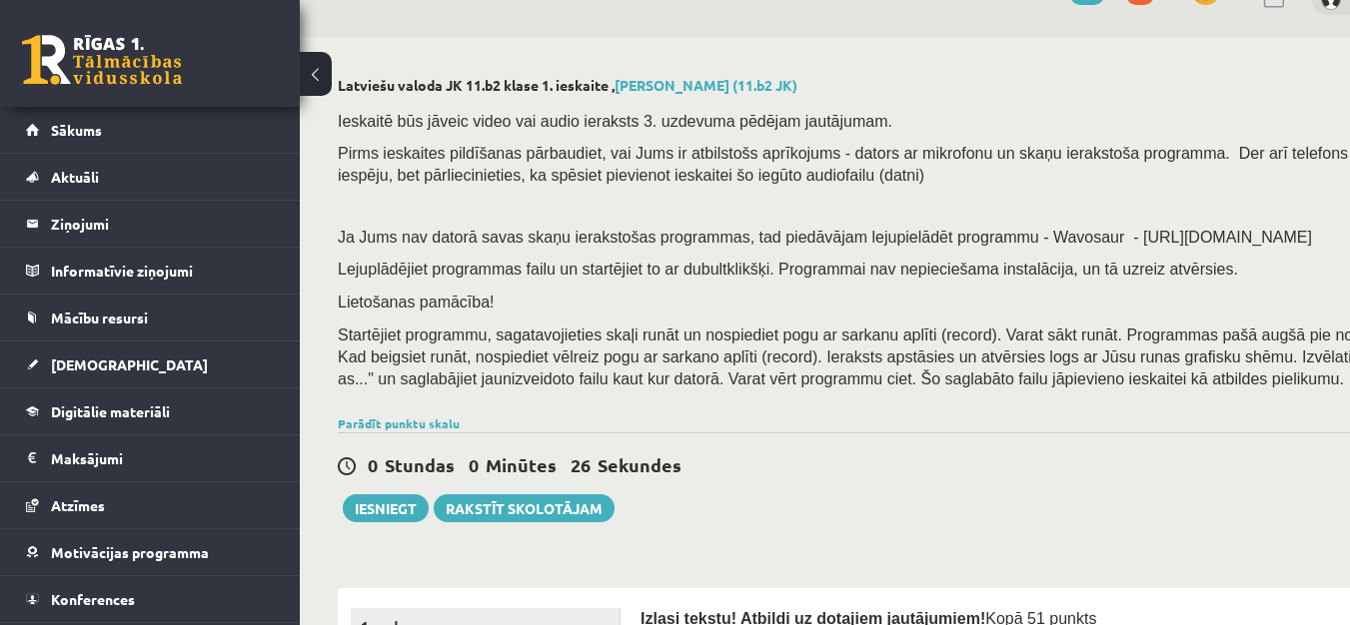
scroll to position [200, 2]
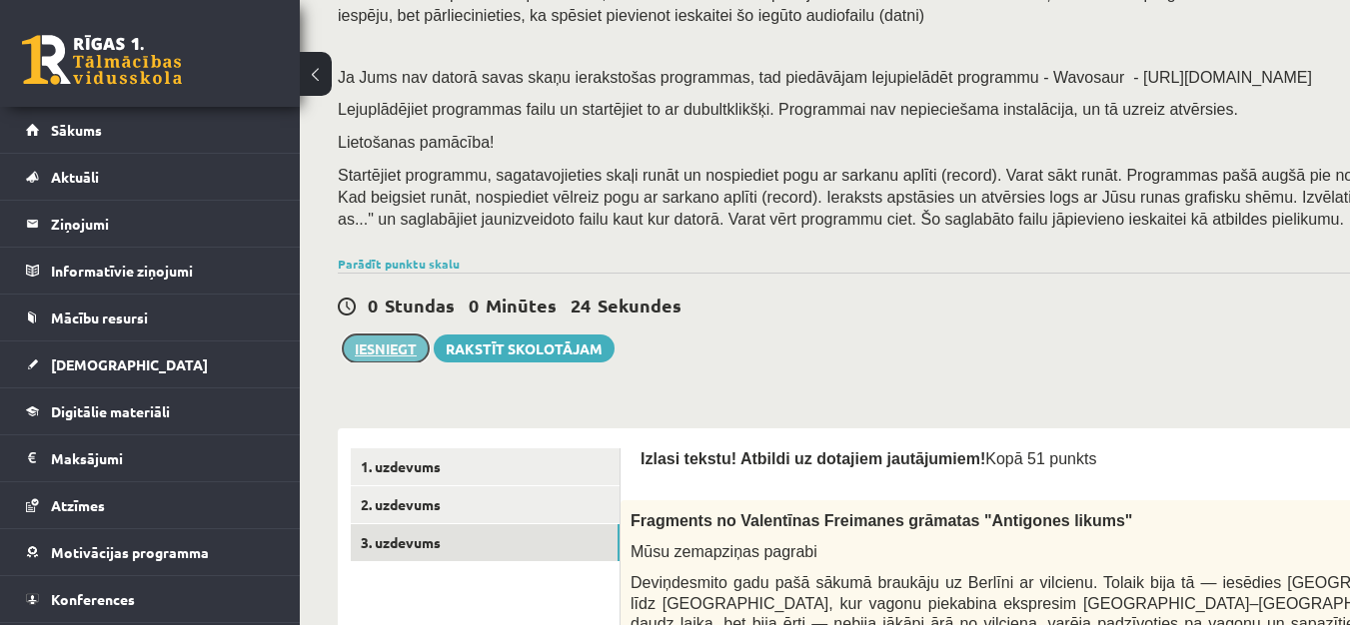
click at [367, 353] on button "Iesniegt" at bounding box center [386, 349] width 86 height 28
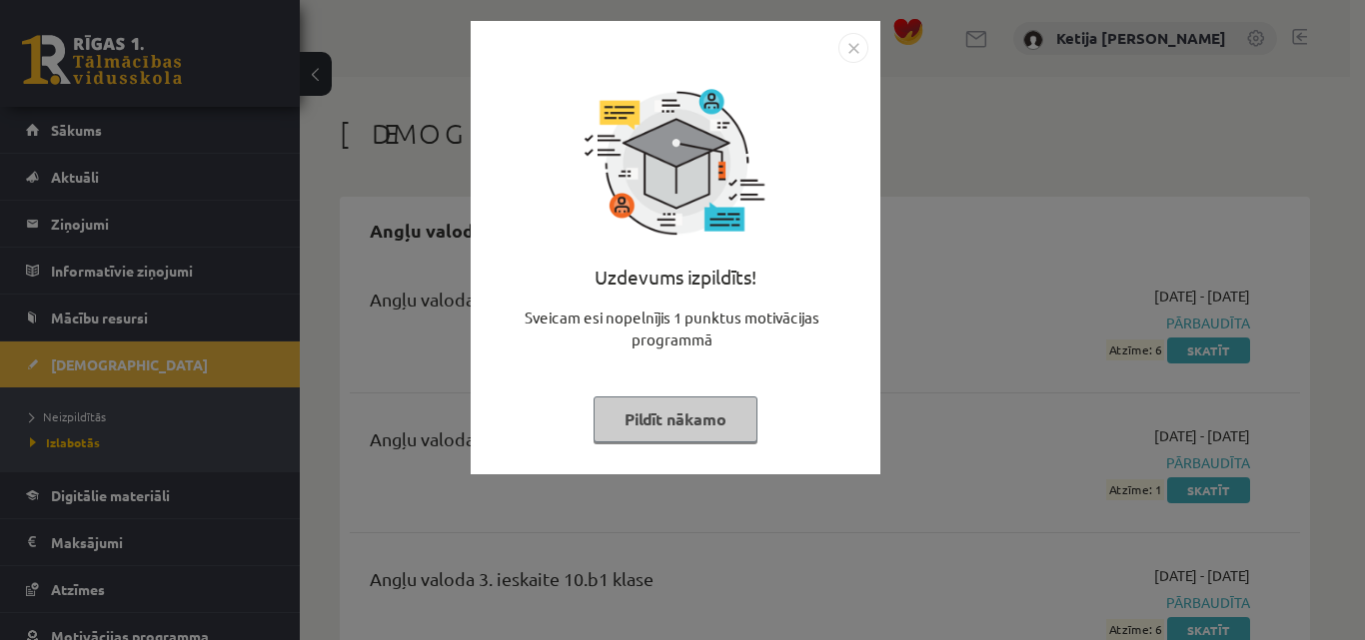
click at [721, 440] on button "Pildīt nākamo" at bounding box center [675, 420] width 164 height 46
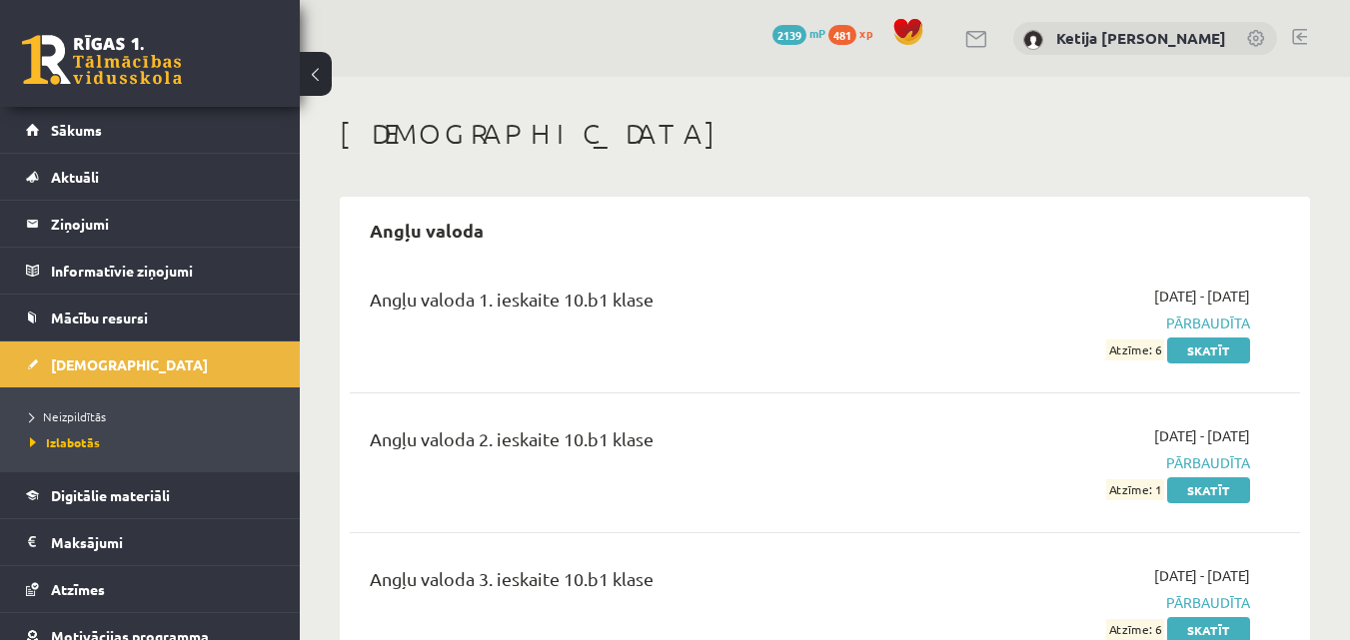
click at [1302, 43] on link at bounding box center [1299, 37] width 15 height 16
